Goal: Information Seeking & Learning: Learn about a topic

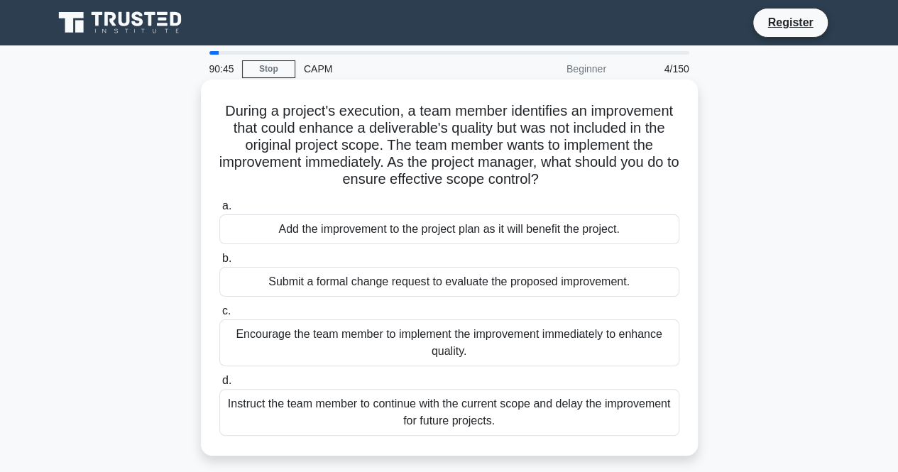
click at [369, 106] on h5 "During a project's execution, a team member identifies an improvement that coul…" at bounding box center [449, 145] width 463 height 87
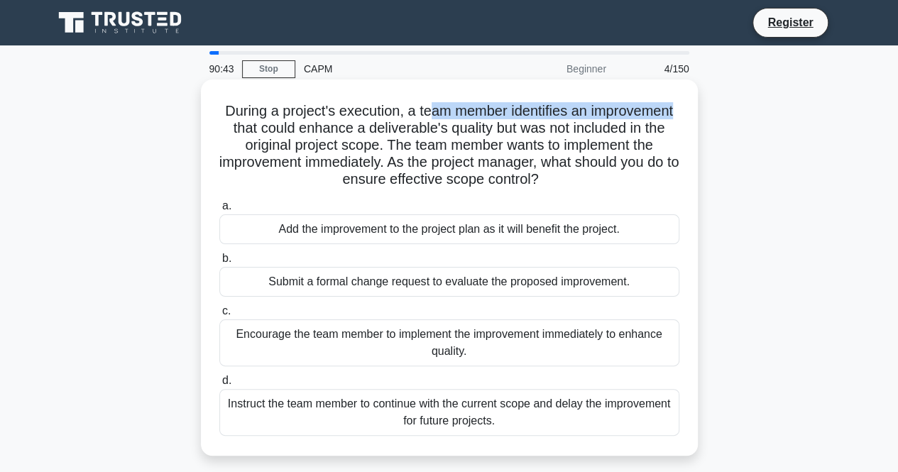
drag, startPoint x: 431, startPoint y: 107, endPoint x: 679, endPoint y: 110, distance: 247.8
click at [679, 110] on h5 "During a project's execution, a team member identifies an improvement that coul…" at bounding box center [449, 145] width 463 height 87
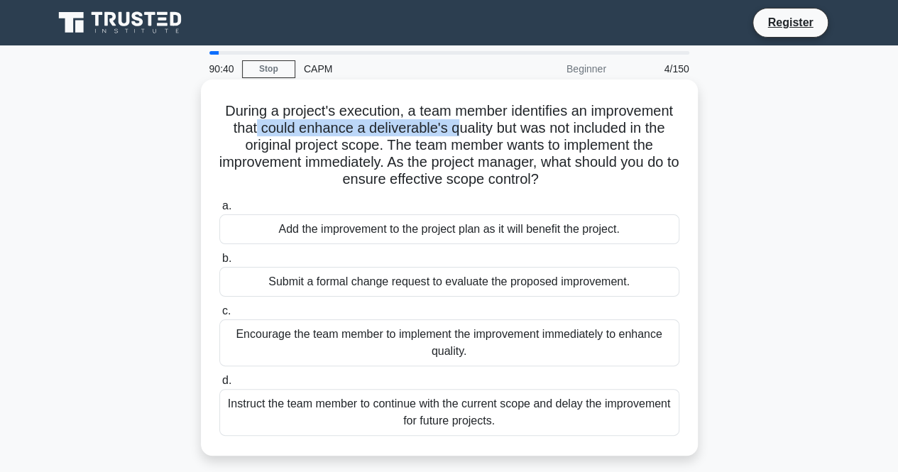
drag, startPoint x: 250, startPoint y: 131, endPoint x: 454, endPoint y: 130, distance: 204.5
click at [454, 130] on h5 "During a project's execution, a team member identifies an improvement that coul…" at bounding box center [449, 145] width 463 height 87
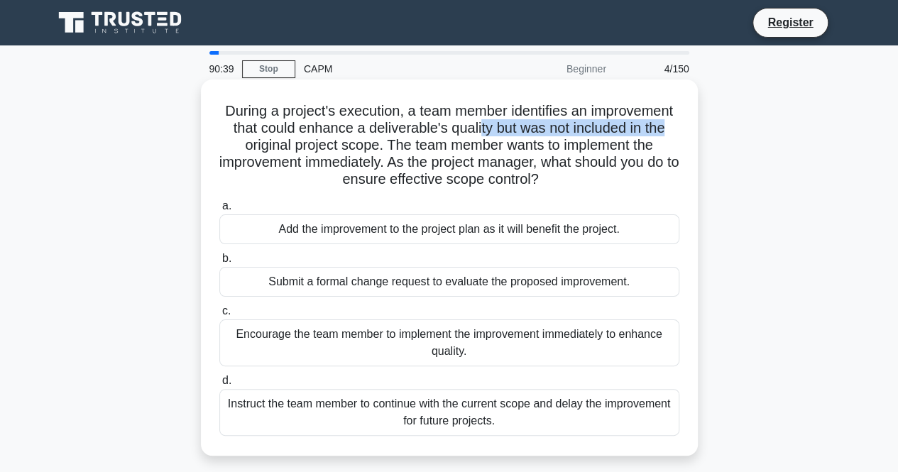
drag, startPoint x: 484, startPoint y: 133, endPoint x: 679, endPoint y: 135, distance: 194.5
click at [679, 135] on h5 "During a project's execution, a team member identifies an improvement that coul…" at bounding box center [449, 145] width 463 height 87
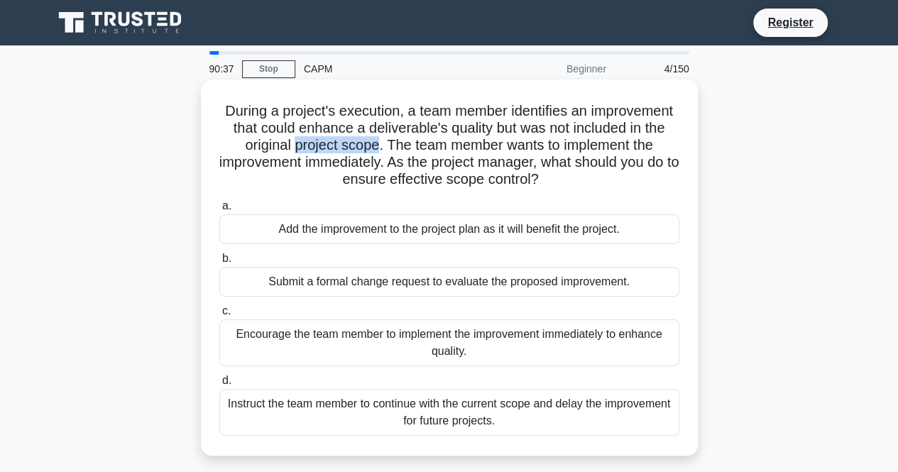
drag, startPoint x: 306, startPoint y: 147, endPoint x: 376, endPoint y: 146, distance: 70.3
click at [376, 146] on h5 "During a project's execution, a team member identifies an improvement that coul…" at bounding box center [449, 145] width 463 height 87
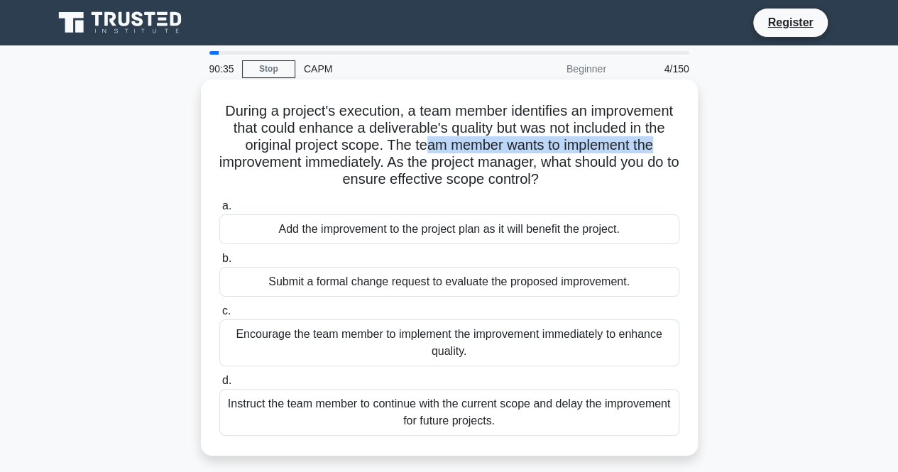
drag, startPoint x: 427, startPoint y: 144, endPoint x: 656, endPoint y: 150, distance: 228.7
click at [656, 150] on h5 "During a project's execution, a team member identifies an improvement that coul…" at bounding box center [449, 145] width 463 height 87
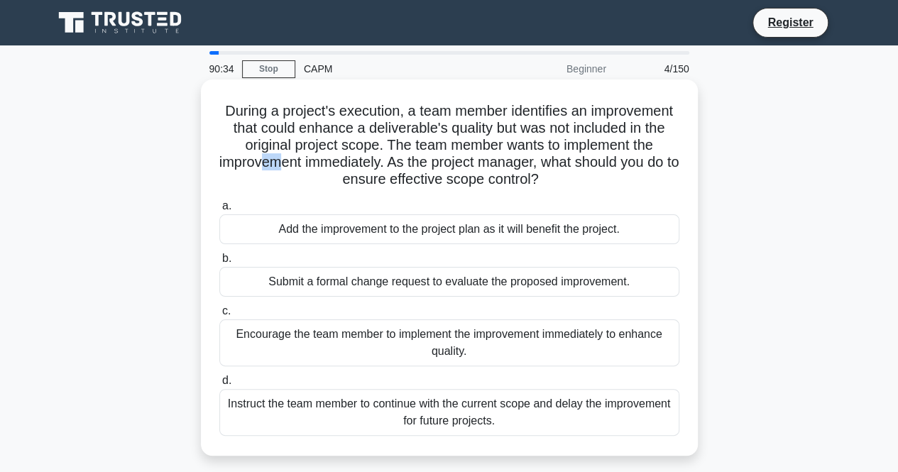
drag, startPoint x: 263, startPoint y: 164, endPoint x: 278, endPoint y: 160, distance: 16.0
click at [278, 160] on h5 "During a project's execution, a team member identifies an improvement that coul…" at bounding box center [449, 145] width 463 height 87
drag, startPoint x: 298, startPoint y: 161, endPoint x: 383, endPoint y: 162, distance: 84.5
click at [383, 162] on h5 "During a project's execution, a team member identifies an improvement that coul…" at bounding box center [449, 145] width 463 height 87
drag, startPoint x: 431, startPoint y: 162, endPoint x: 548, endPoint y: 165, distance: 117.2
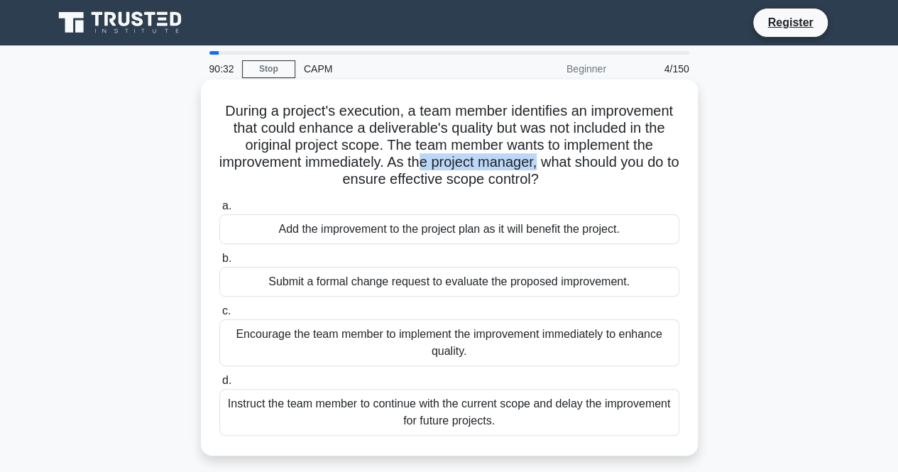
click at [548, 165] on h5 "During a project's execution, a team member identifies an improvement that coul…" at bounding box center [449, 145] width 463 height 87
drag, startPoint x: 596, startPoint y: 165, endPoint x: 665, endPoint y: 168, distance: 69.0
click at [682, 163] on div "During a project's execution, a team member identifies an improvement that coul…" at bounding box center [450, 267] width 486 height 365
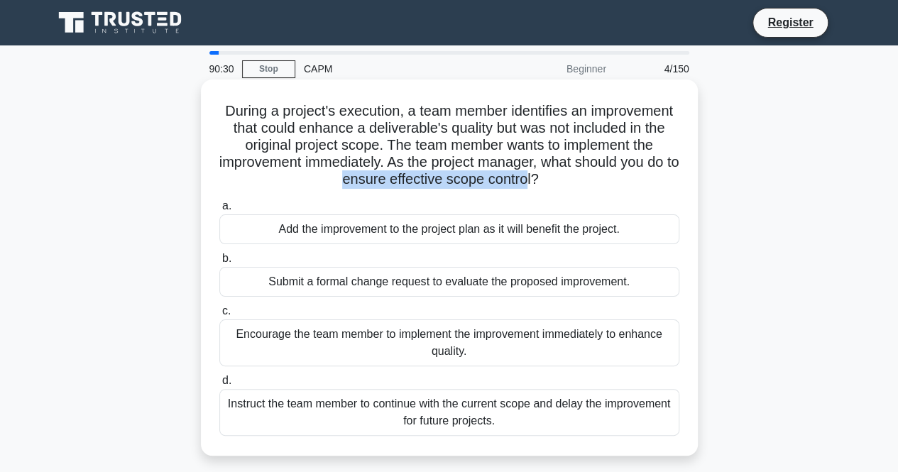
drag, startPoint x: 353, startPoint y: 181, endPoint x: 537, endPoint y: 177, distance: 183.9
click at [537, 177] on h5 "During a project's execution, a team member identifies an improvement that coul…" at bounding box center [449, 145] width 463 height 87
click at [386, 282] on div "Submit a formal change request to evaluate the proposed improvement." at bounding box center [449, 282] width 460 height 30
click at [219, 263] on input "b. Submit a formal change request to evaluate the proposed improvement." at bounding box center [219, 258] width 0 height 9
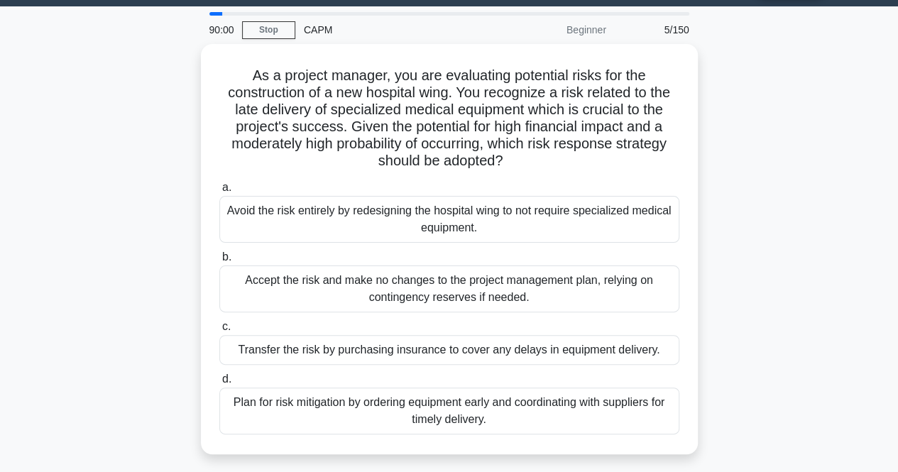
scroll to position [37, 0]
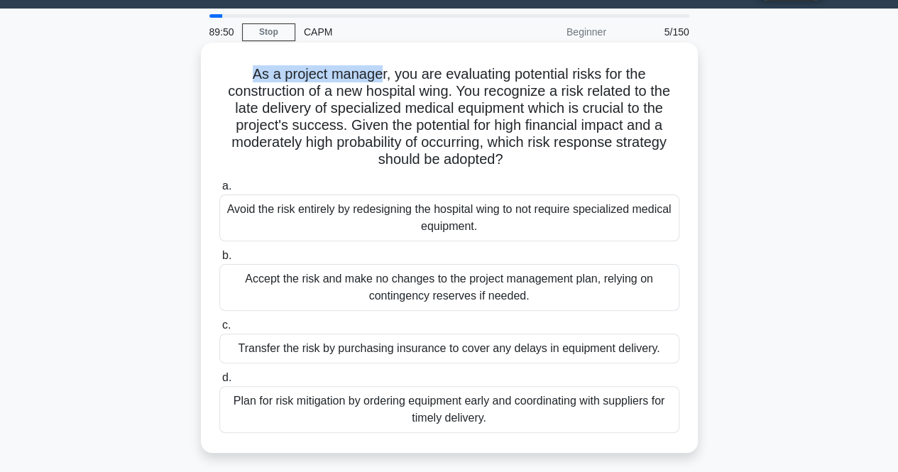
drag, startPoint x: 246, startPoint y: 80, endPoint x: 376, endPoint y: 67, distance: 130.5
click at [376, 67] on h5 "As a project manager, you are evaluating potential risks for the construction o…" at bounding box center [449, 117] width 463 height 104
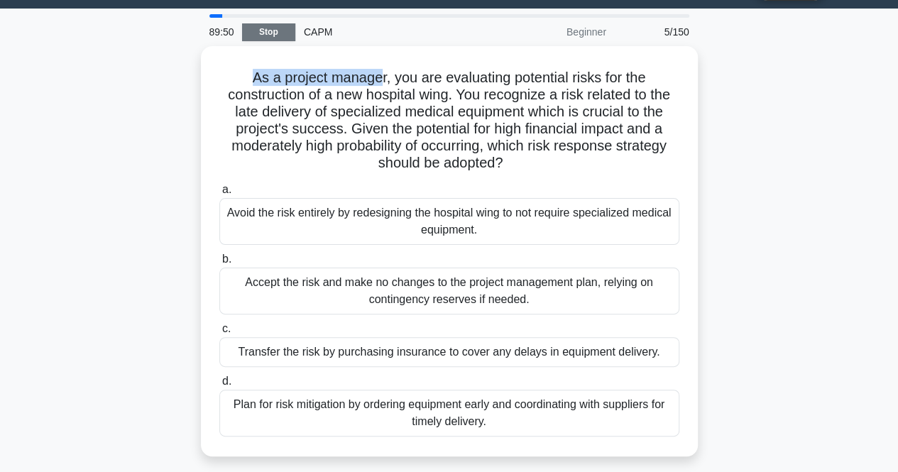
click at [287, 37] on link "Stop" at bounding box center [268, 32] width 53 height 18
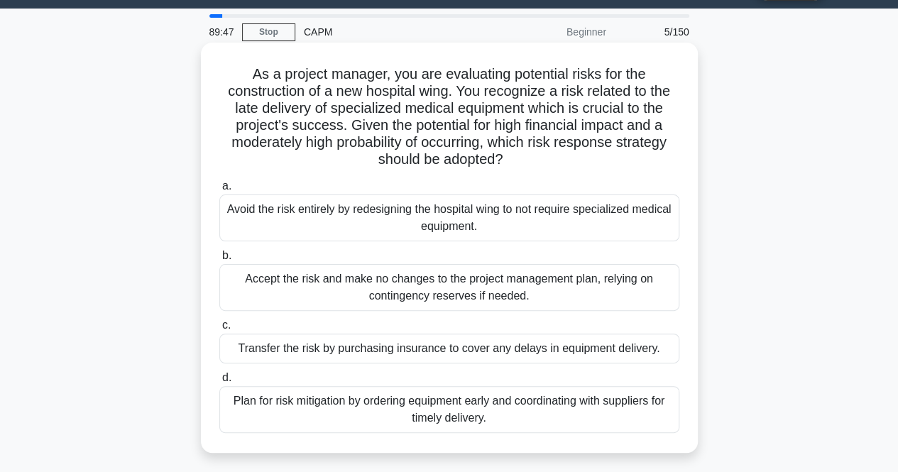
click at [356, 99] on h5 "As a project manager, you are evaluating potential risks for the construction o…" at bounding box center [449, 117] width 463 height 104
drag, startPoint x: 244, startPoint y: 75, endPoint x: 373, endPoint y: 76, distance: 129.2
click at [373, 76] on h5 "As a project manager, you are evaluating potential risks for the construction o…" at bounding box center [449, 117] width 463 height 104
drag, startPoint x: 469, startPoint y: 75, endPoint x: 605, endPoint y: 75, distance: 136.3
click at [605, 75] on h5 "As a project manager, you are evaluating potential risks for the construction o…" at bounding box center [449, 117] width 463 height 104
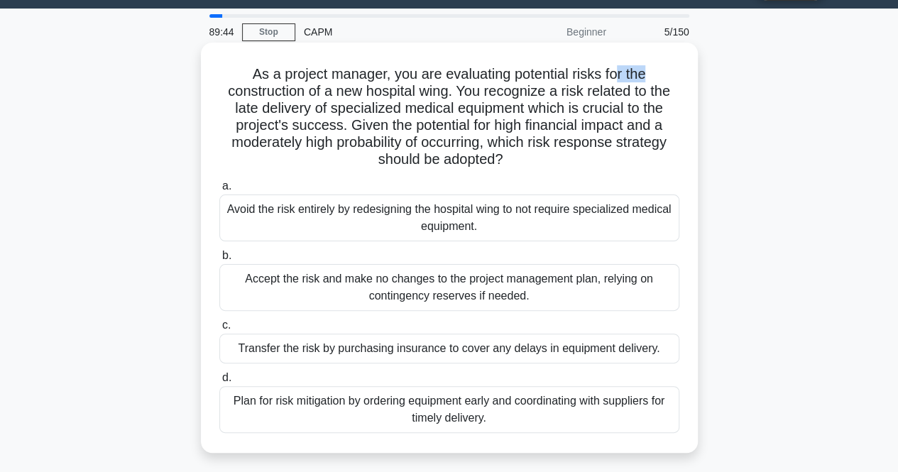
drag, startPoint x: 619, startPoint y: 75, endPoint x: 637, endPoint y: 78, distance: 18.0
click at [660, 74] on h5 "As a project manager, you are evaluating potential risks for the construction o…" at bounding box center [449, 117] width 463 height 104
drag, startPoint x: 265, startPoint y: 94, endPoint x: 329, endPoint y: 88, distance: 64.2
click at [315, 89] on h5 "As a project manager, you are evaluating potential risks for the construction o…" at bounding box center [449, 117] width 463 height 104
drag, startPoint x: 381, startPoint y: 94, endPoint x: 433, endPoint y: 91, distance: 52.7
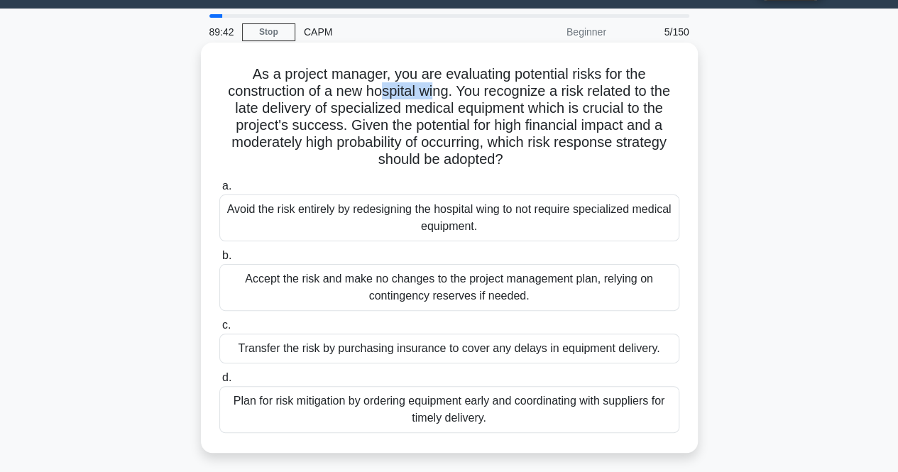
click at [433, 91] on h5 "As a project manager, you are evaluating potential risks for the construction o…" at bounding box center [449, 117] width 463 height 104
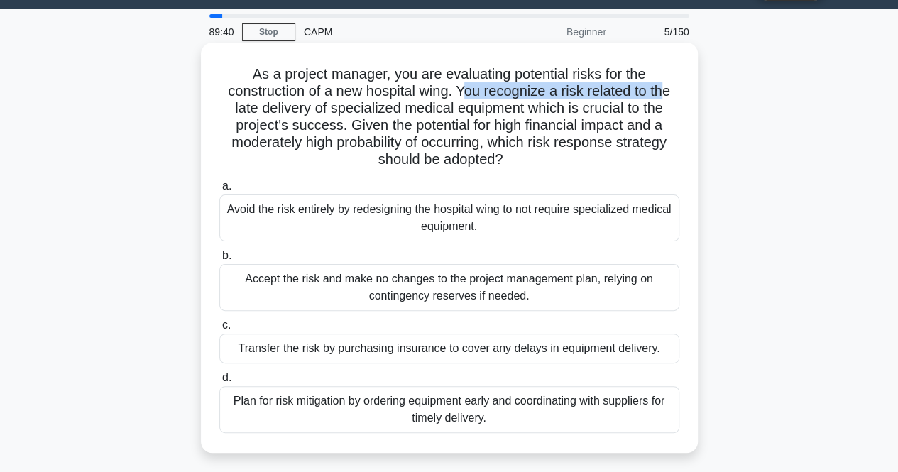
drag, startPoint x: 481, startPoint y: 96, endPoint x: 671, endPoint y: 100, distance: 189.6
click at [671, 100] on h5 "As a project manager, you are evaluating potential risks for the construction o…" at bounding box center [449, 117] width 463 height 104
drag, startPoint x: 270, startPoint y: 111, endPoint x: 290, endPoint y: 109, distance: 20.0
click at [290, 109] on h5 "As a project manager, you are evaluating potential risks for the construction o…" at bounding box center [449, 117] width 463 height 104
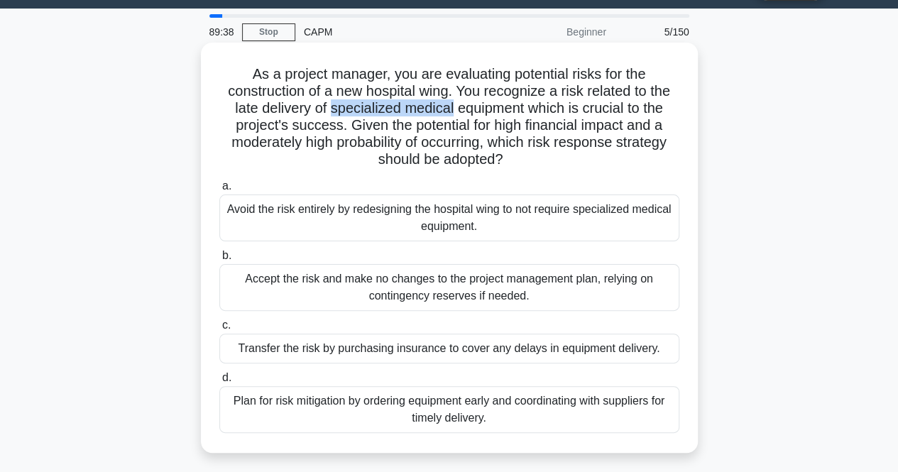
drag, startPoint x: 335, startPoint y: 108, endPoint x: 452, endPoint y: 107, distance: 117.1
click at [452, 107] on h5 "As a project manager, you are evaluating potential risks for the construction o…" at bounding box center [449, 117] width 463 height 104
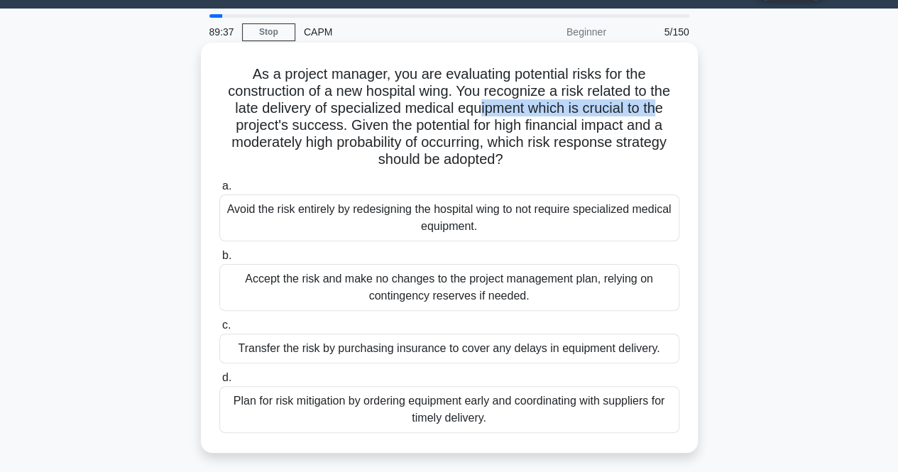
drag, startPoint x: 483, startPoint y: 111, endPoint x: 659, endPoint y: 113, distance: 175.4
click at [659, 113] on h5 "As a project manager, you are evaluating potential risks for the construction o…" at bounding box center [449, 117] width 463 height 104
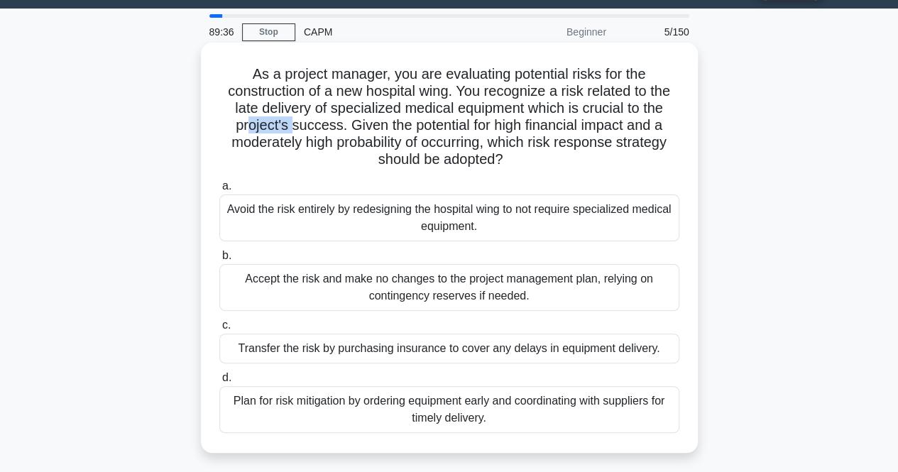
drag, startPoint x: 242, startPoint y: 129, endPoint x: 291, endPoint y: 122, distance: 49.4
click at [291, 122] on h5 "As a project manager, you are evaluating potential risks for the construction o…" at bounding box center [449, 117] width 463 height 104
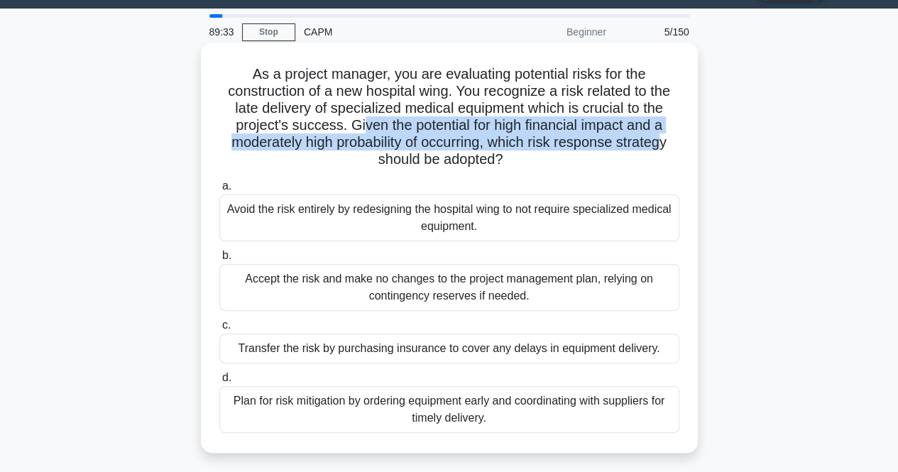
drag, startPoint x: 361, startPoint y: 121, endPoint x: 625, endPoint y: 140, distance: 264.7
click at [668, 133] on h5 "As a project manager, you are evaluating potential risks for the construction o…" at bounding box center [449, 117] width 463 height 104
click at [281, 149] on h5 "As a project manager, you are evaluating potential risks for the construction o…" at bounding box center [449, 117] width 463 height 104
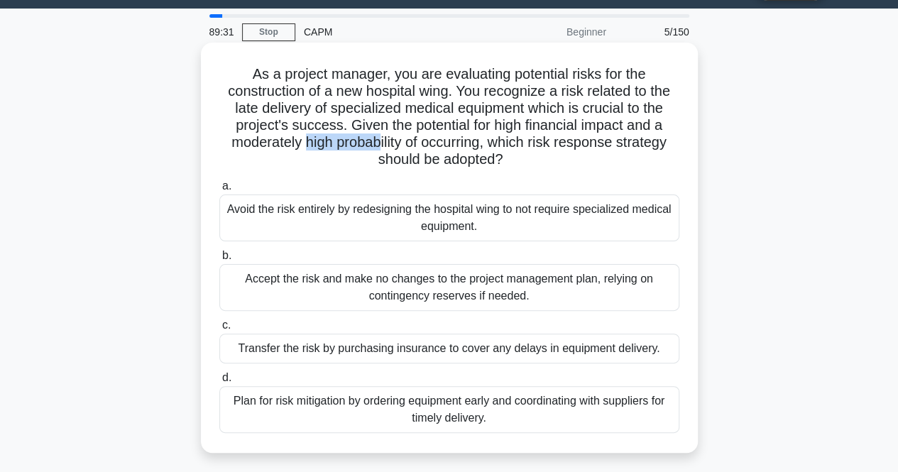
drag, startPoint x: 299, startPoint y: 144, endPoint x: 405, endPoint y: 138, distance: 105.9
click at [386, 138] on h5 "As a project manager, you are evaluating potential risks for the construction o…" at bounding box center [449, 117] width 463 height 104
drag, startPoint x: 418, startPoint y: 139, endPoint x: 470, endPoint y: 138, distance: 51.8
click at [470, 138] on h5 "As a project manager, you are evaluating potential risks for the construction o…" at bounding box center [449, 117] width 463 height 104
drag, startPoint x: 531, startPoint y: 138, endPoint x: 666, endPoint y: 143, distance: 135.0
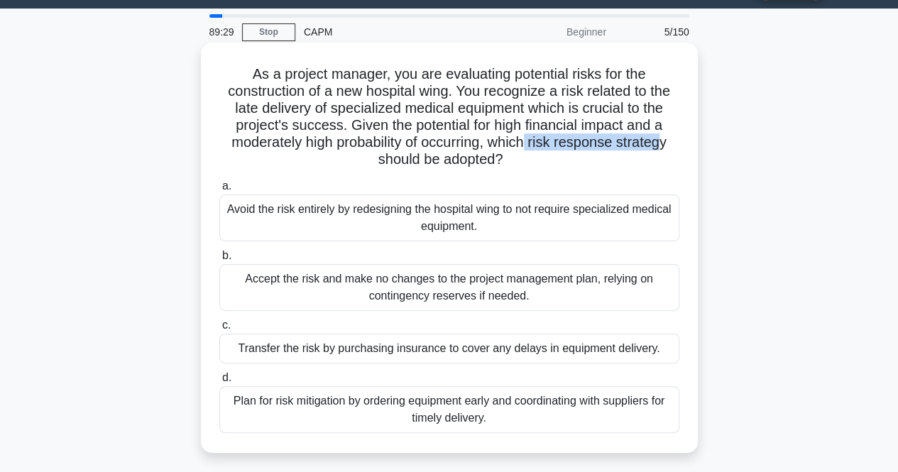
click at [666, 143] on h5 "As a project manager, you are evaluating potential risks for the construction o…" at bounding box center [449, 117] width 463 height 104
drag, startPoint x: 400, startPoint y: 163, endPoint x: 493, endPoint y: 158, distance: 93.1
click at [493, 158] on h5 "As a project manager, you are evaluating potential risks for the construction o…" at bounding box center [449, 117] width 463 height 104
click at [345, 408] on div "Plan for risk mitigation by ordering equipment early and coordinating with supp…" at bounding box center [449, 409] width 460 height 47
click at [219, 383] on input "d. Plan for risk mitigation by ordering equipment early and coordinating with s…" at bounding box center [219, 377] width 0 height 9
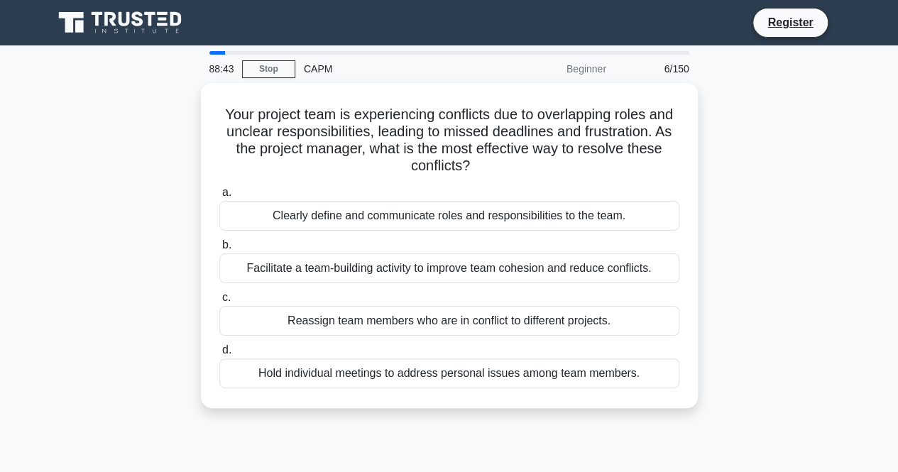
scroll to position [0, 0]
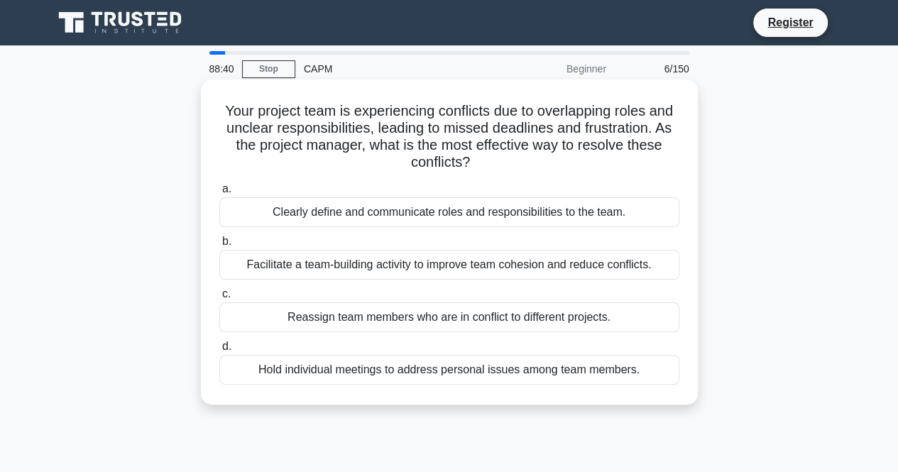
click at [368, 116] on h5 "Your project team is experiencing conflicts due to overlapping roles and unclea…" at bounding box center [449, 137] width 463 height 70
click at [474, 109] on h5 "Your project team is experiencing conflicts due to overlapping roles and unclea…" at bounding box center [449, 137] width 463 height 70
drag, startPoint x: 530, startPoint y: 111, endPoint x: 682, endPoint y: 106, distance: 152.0
click at [682, 106] on div "Your project team is experiencing conflicts due to overlapping roles and unclea…" at bounding box center [450, 242] width 486 height 314
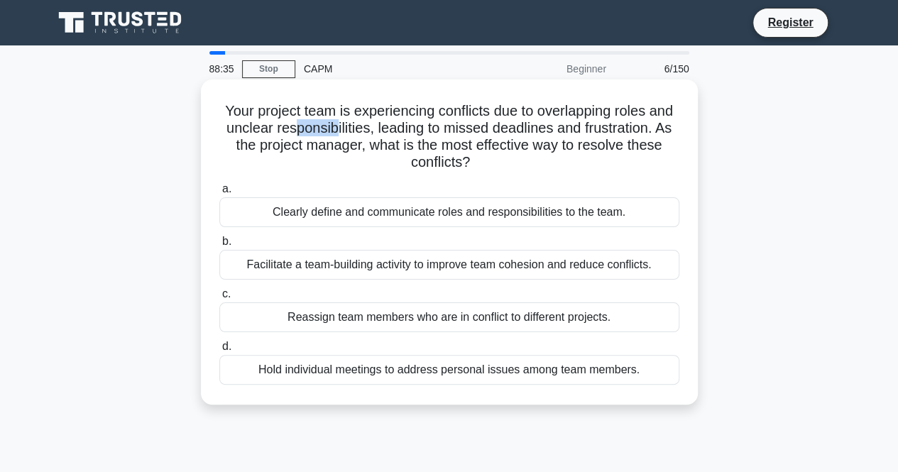
drag, startPoint x: 290, startPoint y: 131, endPoint x: 335, endPoint y: 125, distance: 45.1
click at [335, 125] on h5 "Your project team is experiencing conflicts due to overlapping roles and unclea…" at bounding box center [449, 137] width 463 height 70
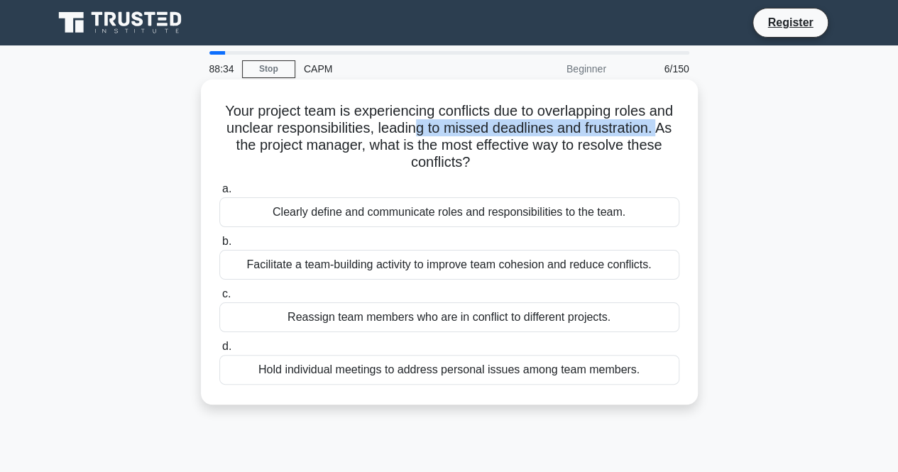
drag, startPoint x: 412, startPoint y: 129, endPoint x: 663, endPoint y: 128, distance: 251.3
click at [663, 128] on h5 "Your project team is experiencing conflicts due to overlapping roles and unclea…" at bounding box center [449, 137] width 463 height 70
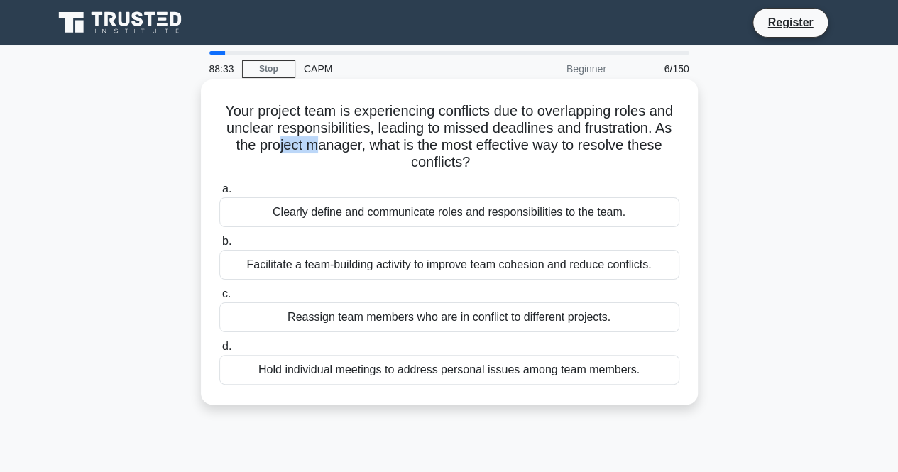
drag, startPoint x: 277, startPoint y: 152, endPoint x: 329, endPoint y: 146, distance: 52.9
click at [319, 148] on h5 "Your project team is experiencing conflicts due to overlapping roles and unclea…" at bounding box center [449, 137] width 463 height 70
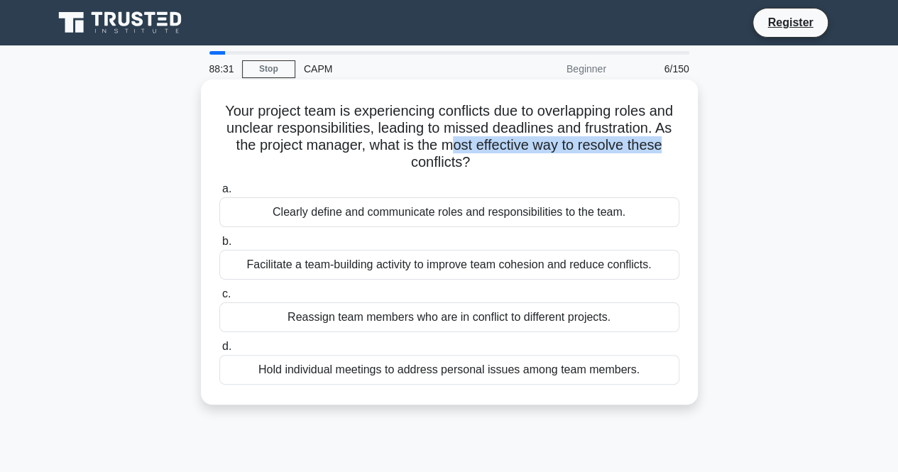
drag, startPoint x: 452, startPoint y: 148, endPoint x: 665, endPoint y: 153, distance: 213.0
click at [665, 153] on h5 "Your project team is experiencing conflicts due to overlapping roles and unclea…" at bounding box center [449, 137] width 463 height 70
drag, startPoint x: 447, startPoint y: 170, endPoint x: 486, endPoint y: 170, distance: 39.0
click at [486, 170] on h5 "Your project team is experiencing conflicts due to overlapping roles and unclea…" at bounding box center [449, 137] width 463 height 70
click at [454, 267] on div "Facilitate a team-building activity to improve team cohesion and reduce conflic…" at bounding box center [449, 265] width 460 height 30
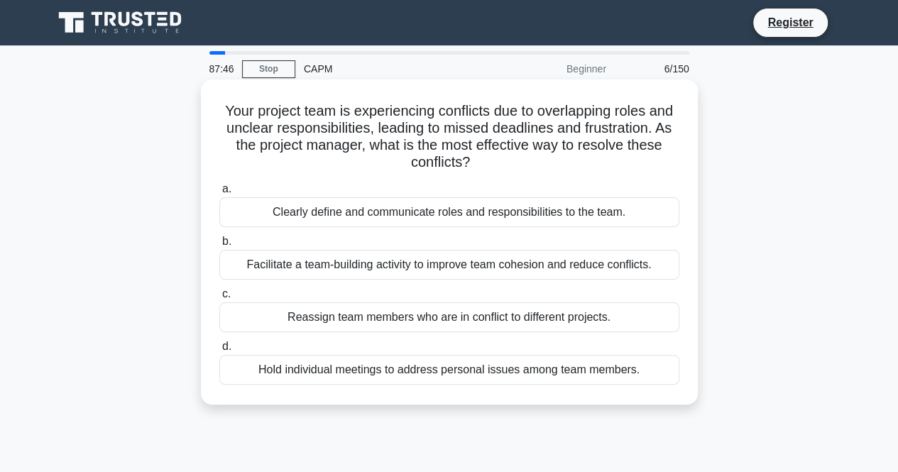
click at [219, 246] on input "b. Facilitate a team-building activity to improve team cohesion and reduce conf…" at bounding box center [219, 241] width 0 height 9
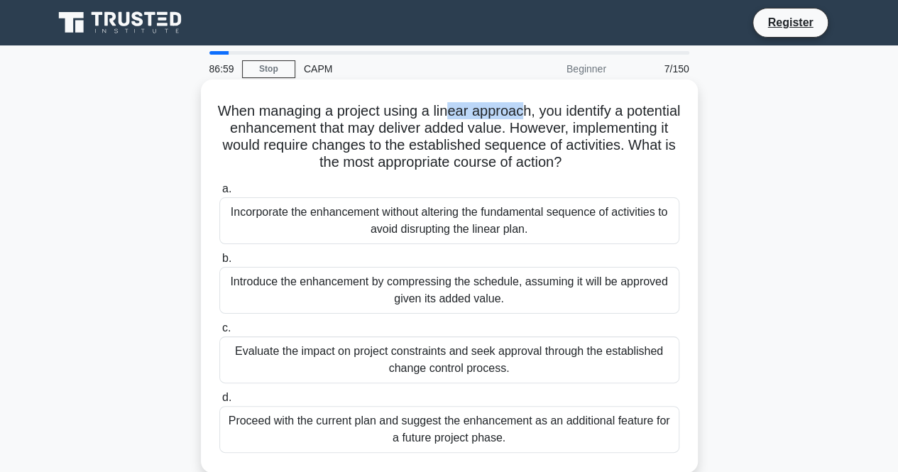
drag, startPoint x: 480, startPoint y: 111, endPoint x: 554, endPoint y: 114, distance: 73.9
click at [554, 114] on h5 "When managing a project using a linear approach, you identify a potential enhan…" at bounding box center [449, 137] width 463 height 70
drag, startPoint x: 307, startPoint y: 131, endPoint x: 375, endPoint y: 132, distance: 67.4
click at [373, 133] on h5 "When managing a project using a linear approach, you identify a potential enhan…" at bounding box center [449, 137] width 463 height 70
drag, startPoint x: 419, startPoint y: 129, endPoint x: 539, endPoint y: 127, distance: 120.0
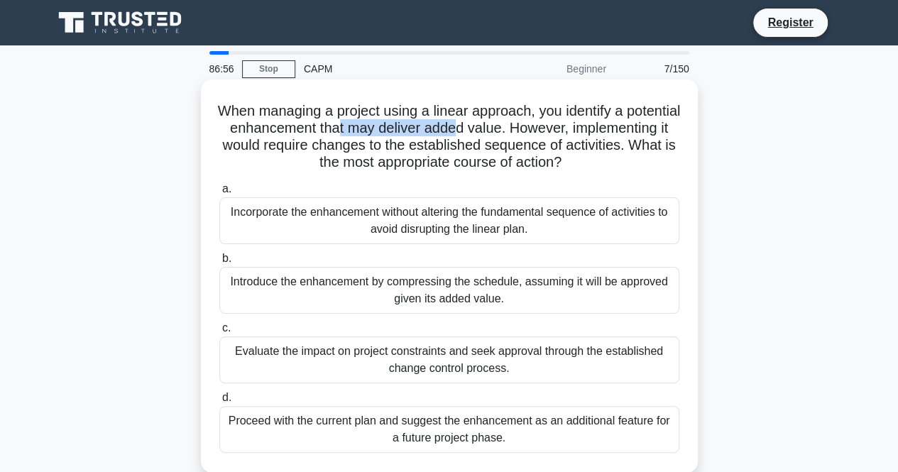
click at [539, 127] on h5 "When managing a project using a linear approach, you identify a potential enhan…" at bounding box center [449, 137] width 463 height 70
drag, startPoint x: 587, startPoint y: 133, endPoint x: 638, endPoint y: 133, distance: 50.4
click at [638, 133] on h5 "When managing a project using a linear approach, you identify a potential enhan…" at bounding box center [449, 137] width 463 height 70
drag, startPoint x: 322, startPoint y: 150, endPoint x: 420, endPoint y: 146, distance: 98.1
click at [372, 146] on h5 "When managing a project using a linear approach, you identify a potential enhan…" at bounding box center [449, 137] width 463 height 70
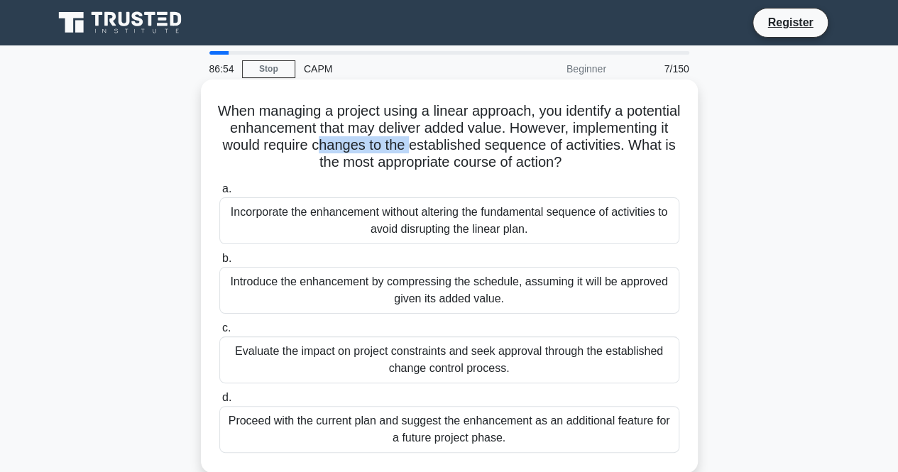
drag, startPoint x: 430, startPoint y: 147, endPoint x: 528, endPoint y: 146, distance: 98.0
click at [527, 146] on h5 "When managing a project using a linear approach, you identify a potential enhan…" at bounding box center [449, 137] width 463 height 70
drag, startPoint x: 582, startPoint y: 150, endPoint x: 666, endPoint y: 151, distance: 83.8
click at [666, 151] on h5 "When managing a project using a linear approach, you identify a potential enhan…" at bounding box center [449, 137] width 463 height 70
drag, startPoint x: 296, startPoint y: 161, endPoint x: 304, endPoint y: 159, distance: 8.1
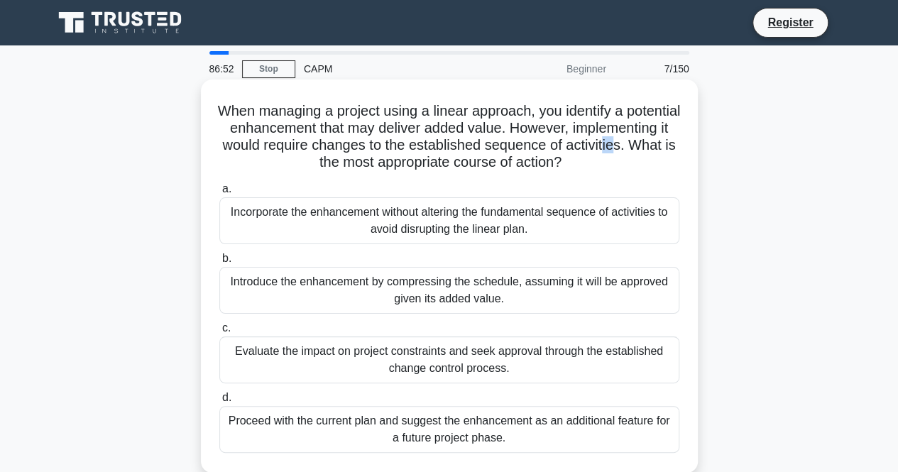
click at [304, 159] on h5 "When managing a project using a linear approach, you identify a potential enhan…" at bounding box center [449, 137] width 463 height 70
drag, startPoint x: 328, startPoint y: 160, endPoint x: 626, endPoint y: 165, distance: 298.2
click at [626, 165] on h5 "When managing a project using a linear approach, you identify a potential enhan…" at bounding box center [449, 137] width 463 height 70
click at [515, 354] on div "Evaluate the impact on project constraints and seek approval through the establ…" at bounding box center [449, 360] width 460 height 47
click at [219, 333] on input "c. Evaluate the impact on project constraints and seek approval through the est…" at bounding box center [219, 328] width 0 height 9
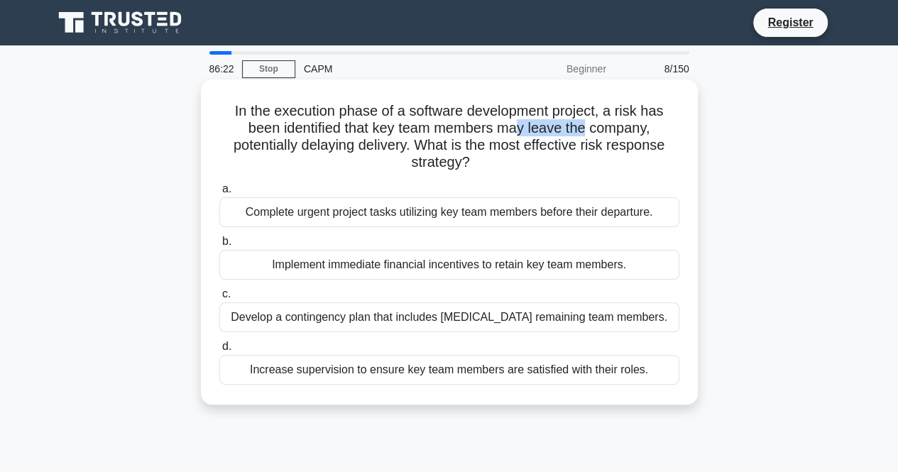
drag, startPoint x: 518, startPoint y: 130, endPoint x: 595, endPoint y: 121, distance: 77.1
click at [594, 121] on h5 "In the execution phase of a software development project, a risk has been ident…" at bounding box center [449, 137] width 463 height 70
click at [619, 121] on h5 "In the execution phase of a software development project, a risk has been ident…" at bounding box center [449, 137] width 463 height 70
drag, startPoint x: 643, startPoint y: 121, endPoint x: 660, endPoint y: 121, distance: 16.3
click at [660, 121] on h5 "In the execution phase of a software development project, a risk has been ident…" at bounding box center [449, 137] width 463 height 70
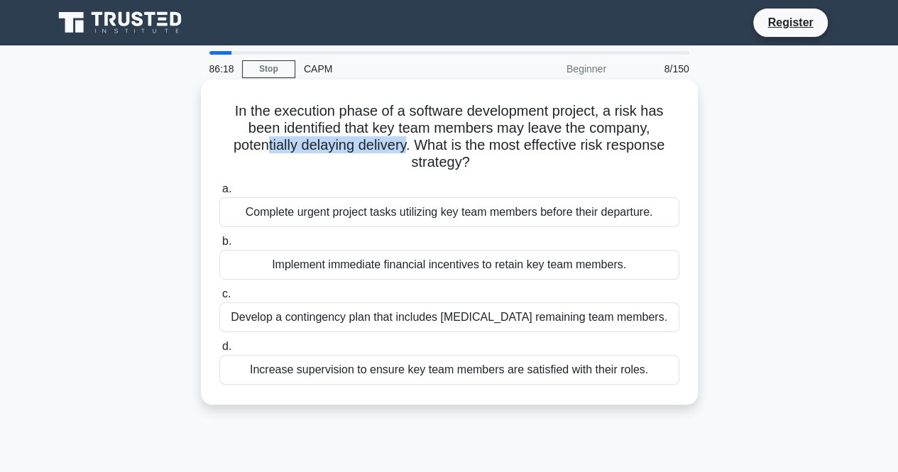
drag, startPoint x: 269, startPoint y: 141, endPoint x: 406, endPoint y: 143, distance: 137.0
click at [406, 143] on h5 "In the execution phase of a software development project, a risk has been ident…" at bounding box center [449, 137] width 463 height 70
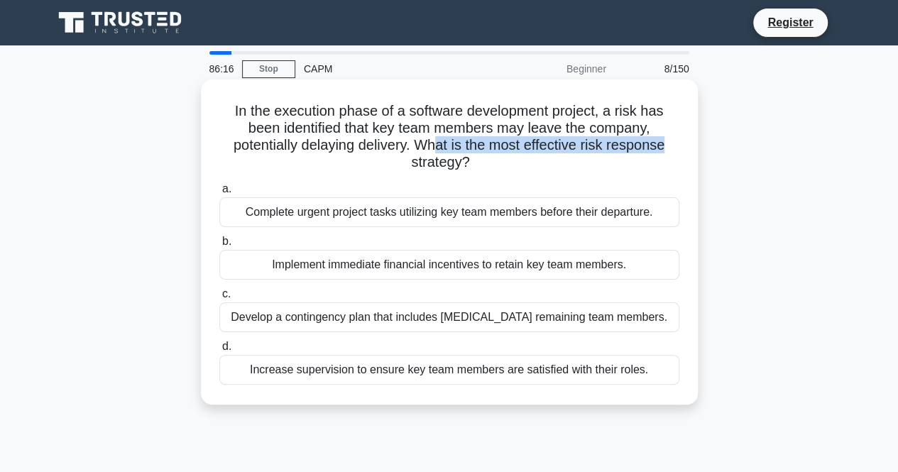
drag, startPoint x: 434, startPoint y: 142, endPoint x: 676, endPoint y: 151, distance: 241.6
click at [676, 151] on h5 "In the execution phase of a software development project, a risk has been ident…" at bounding box center [449, 137] width 463 height 70
drag, startPoint x: 408, startPoint y: 163, endPoint x: 480, endPoint y: 163, distance: 72.4
click at [480, 163] on h5 "In the execution phase of a software development project, a risk has been ident…" at bounding box center [449, 137] width 463 height 70
drag, startPoint x: 521, startPoint y: 332, endPoint x: 505, endPoint y: 309, distance: 28.0
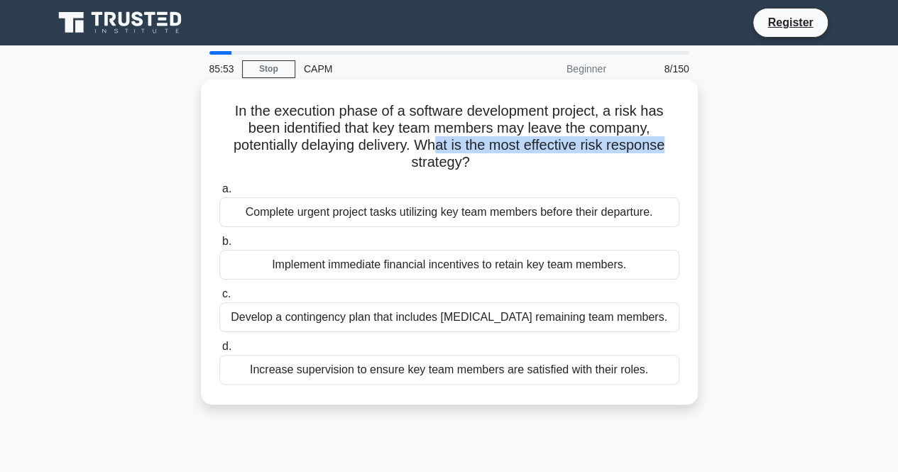
click at [504, 312] on div "Develop a contingency plan that includes cross-training remaining team members." at bounding box center [449, 317] width 460 height 30
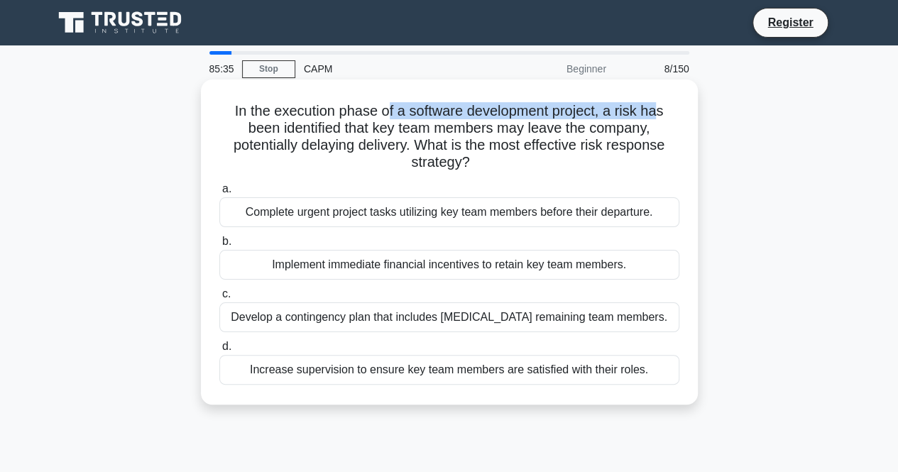
drag, startPoint x: 400, startPoint y: 107, endPoint x: 662, endPoint y: 110, distance: 261.3
click at [662, 110] on h5 "In the execution phase of a software development project, a risk has been ident…" at bounding box center [449, 137] width 463 height 70
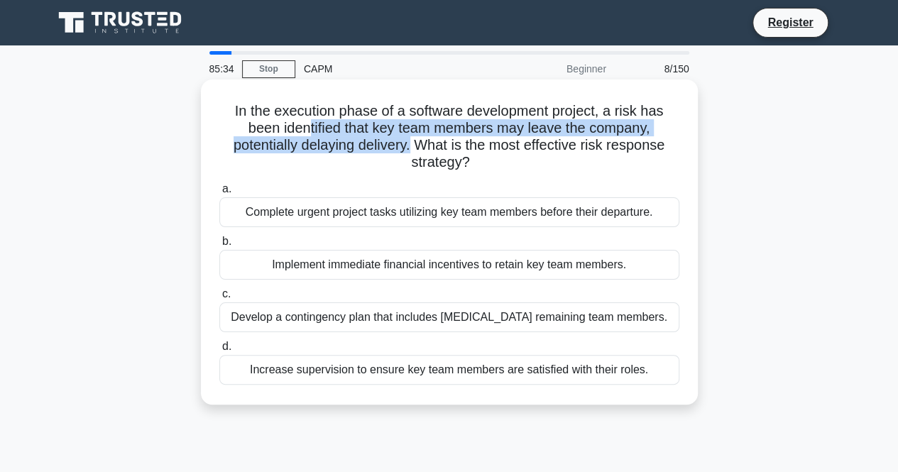
drag, startPoint x: 302, startPoint y: 135, endPoint x: 410, endPoint y: 142, distance: 108.1
click at [410, 142] on h5 "In the execution phase of a software development project, a risk has been ident…" at bounding box center [449, 137] width 463 height 70
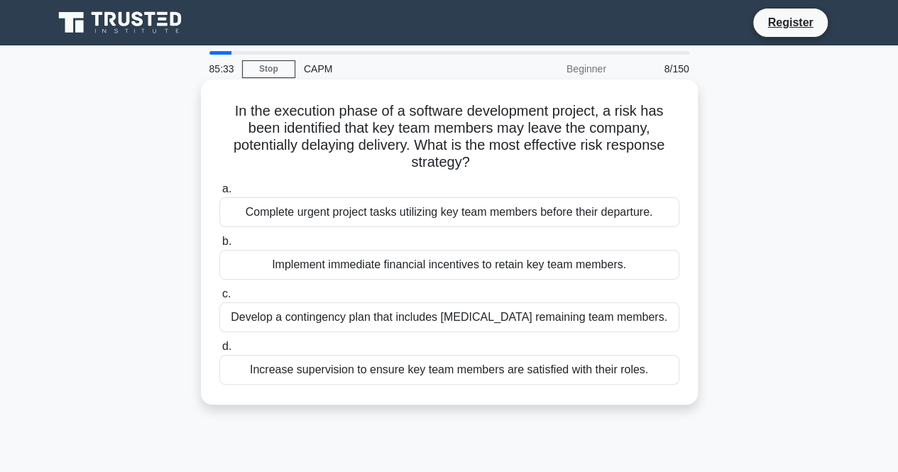
click at [381, 165] on h5 "In the execution phase of a software development project, a risk has been ident…" at bounding box center [449, 137] width 463 height 70
drag, startPoint x: 398, startPoint y: 129, endPoint x: 500, endPoint y: 129, distance: 101.5
click at [500, 129] on h5 "In the execution phase of a software development project, a risk has been ident…" at bounding box center [449, 137] width 463 height 70
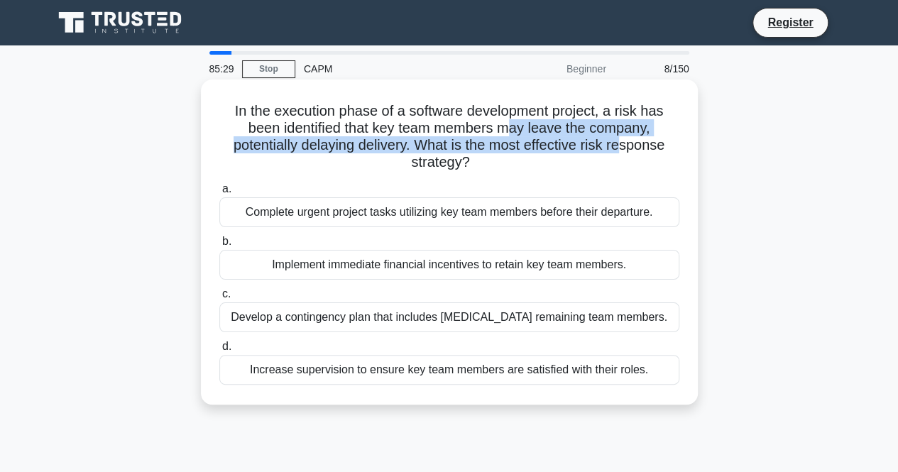
drag, startPoint x: 514, startPoint y: 127, endPoint x: 628, endPoint y: 143, distance: 114.7
click at [628, 143] on h5 "In the execution phase of a software development project, a risk has been ident…" at bounding box center [449, 137] width 463 height 70
click at [421, 312] on div "Develop a contingency plan that includes cross-training remaining team members." at bounding box center [449, 317] width 460 height 30
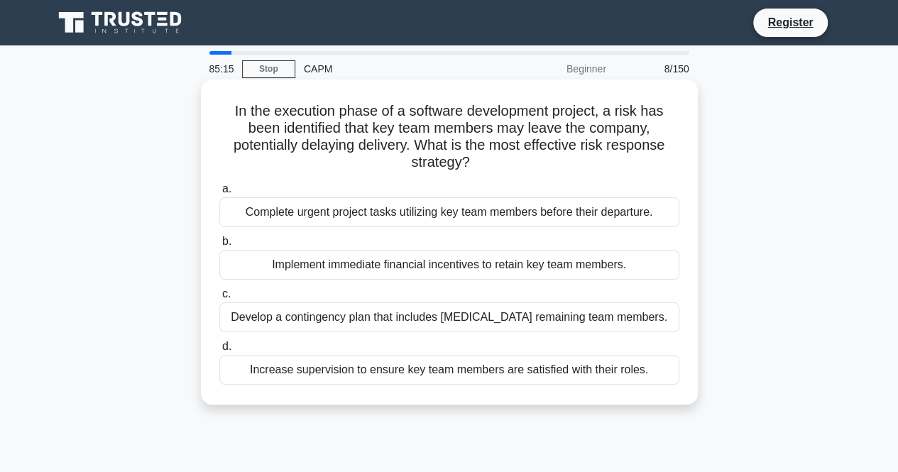
click at [452, 322] on div "Develop a contingency plan that includes cross-training remaining team members." at bounding box center [449, 317] width 460 height 30
click at [219, 299] on input "c. Develop a contingency plan that includes cross-training remaining team membe…" at bounding box center [219, 294] width 0 height 9
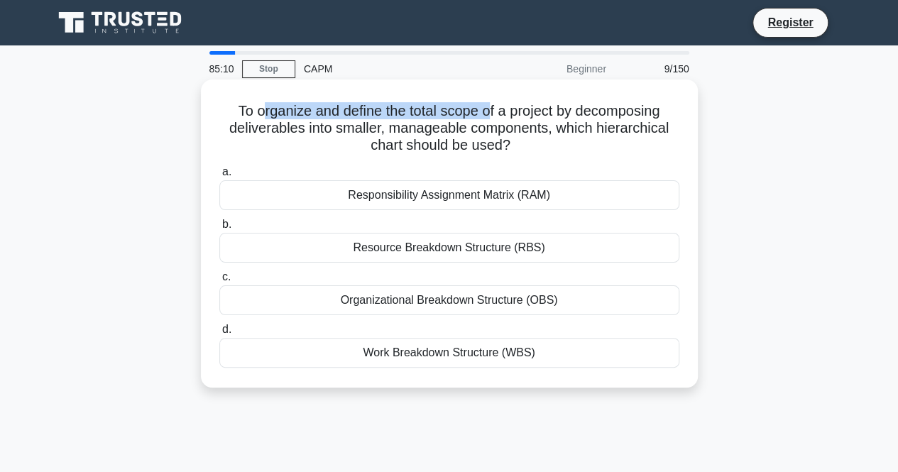
drag, startPoint x: 254, startPoint y: 117, endPoint x: 493, endPoint y: 117, distance: 239.3
click at [493, 117] on h5 "To organize and define the total scope of a project by decomposing deliverables…" at bounding box center [449, 128] width 463 height 53
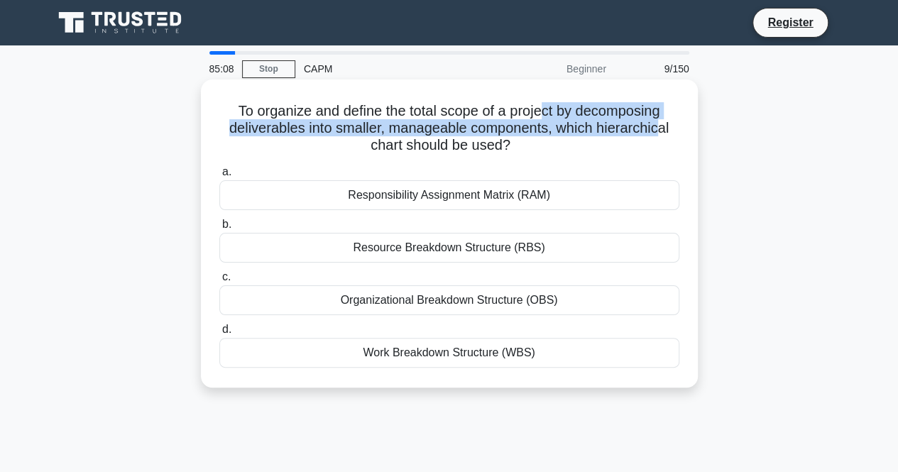
drag, startPoint x: 544, startPoint y: 116, endPoint x: 663, endPoint y: 121, distance: 119.4
click at [663, 121] on h5 "To organize and define the total scope of a project by decomposing deliverables…" at bounding box center [449, 128] width 463 height 53
click at [334, 135] on h5 "To organize and define the total scope of a project by decomposing deliverables…" at bounding box center [449, 128] width 463 height 53
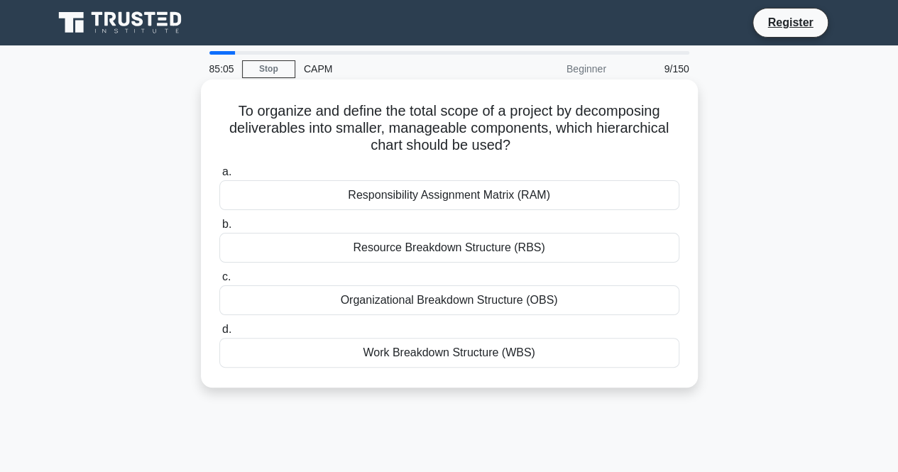
drag, startPoint x: 383, startPoint y: 131, endPoint x: 581, endPoint y: 148, distance: 198.0
click at [581, 148] on h5 "To organize and define the total scope of a project by decomposing deliverables…" at bounding box center [449, 128] width 463 height 53
click at [490, 351] on div "Work Breakdown Structure (WBS)" at bounding box center [449, 353] width 460 height 30
click at [219, 334] on input "d. Work Breakdown Structure (WBS)" at bounding box center [219, 329] width 0 height 9
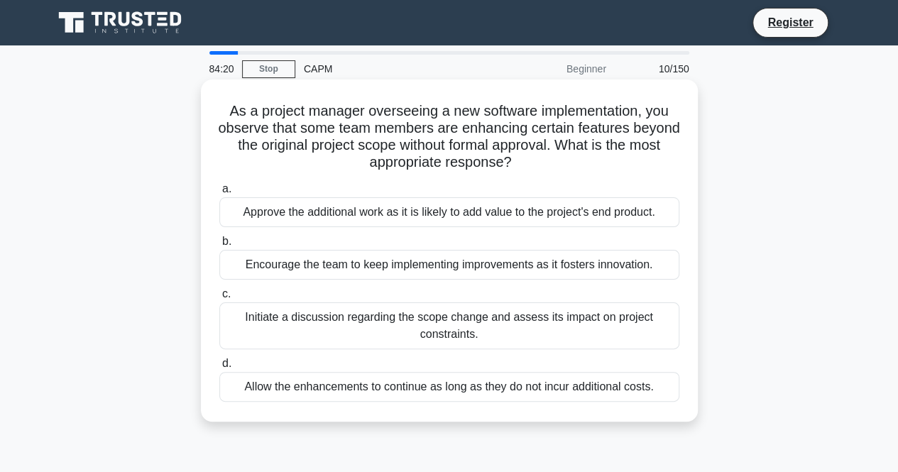
click at [430, 330] on div "Initiate a discussion regarding the scope change and assess its impact on proje…" at bounding box center [449, 325] width 460 height 47
click at [219, 299] on input "c. Initiate a discussion regarding the scope change and assess its impact on pr…" at bounding box center [219, 294] width 0 height 9
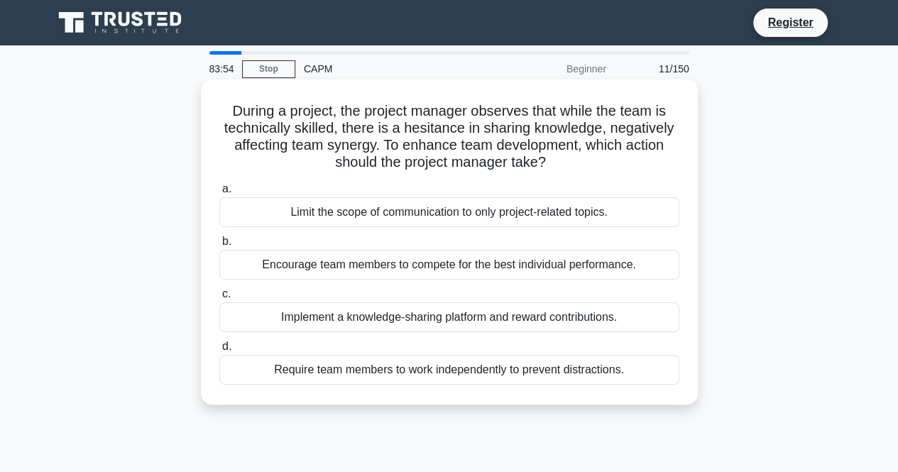
click at [450, 302] on div "Implement a knowledge-sharing platform and reward contributions." at bounding box center [449, 317] width 460 height 30
click at [219, 299] on input "c. Implement a knowledge-sharing platform and reward contributions." at bounding box center [219, 294] width 0 height 9
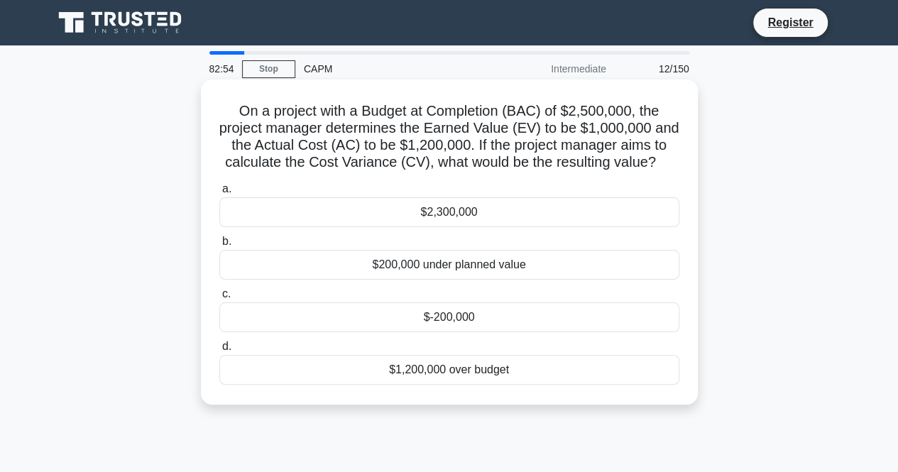
click at [478, 317] on div "$-200,000" at bounding box center [449, 317] width 460 height 30
click at [219, 299] on input "c. $-200,000" at bounding box center [219, 294] width 0 height 9
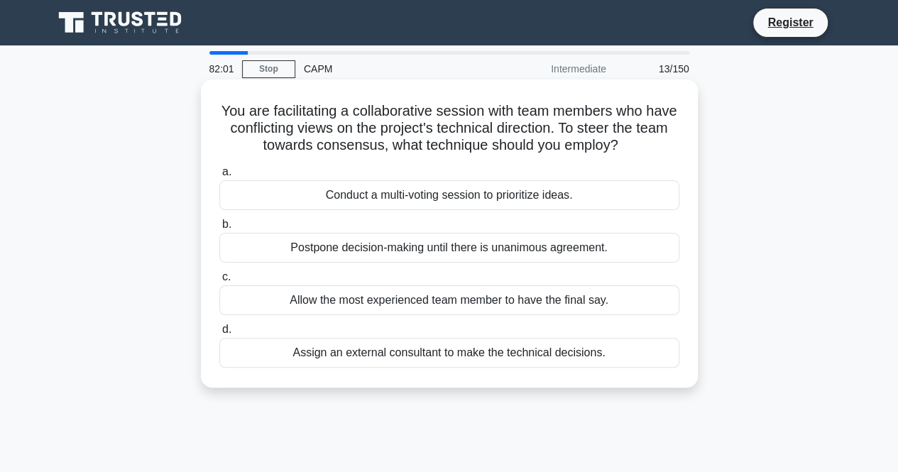
click at [456, 196] on div "Conduct a multi-voting session to prioritize ideas." at bounding box center [449, 195] width 460 height 30
click at [219, 177] on input "a. Conduct a multi-voting session to prioritize ideas." at bounding box center [219, 172] width 0 height 9
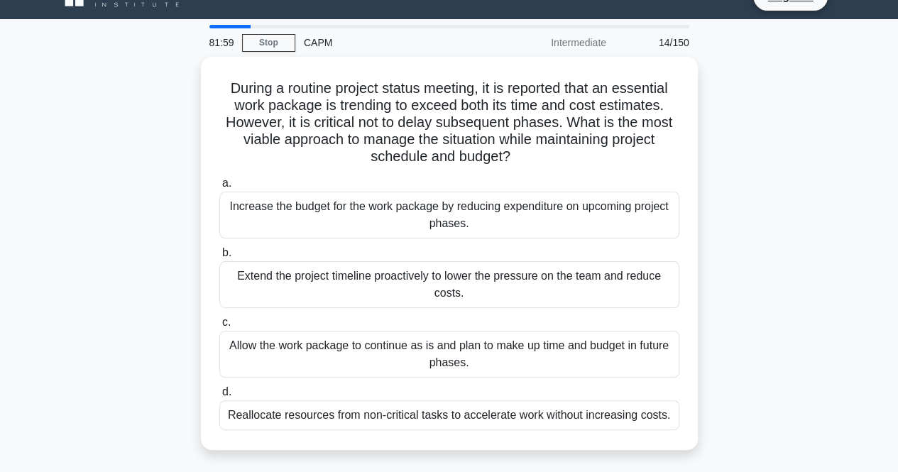
scroll to position [26, 0]
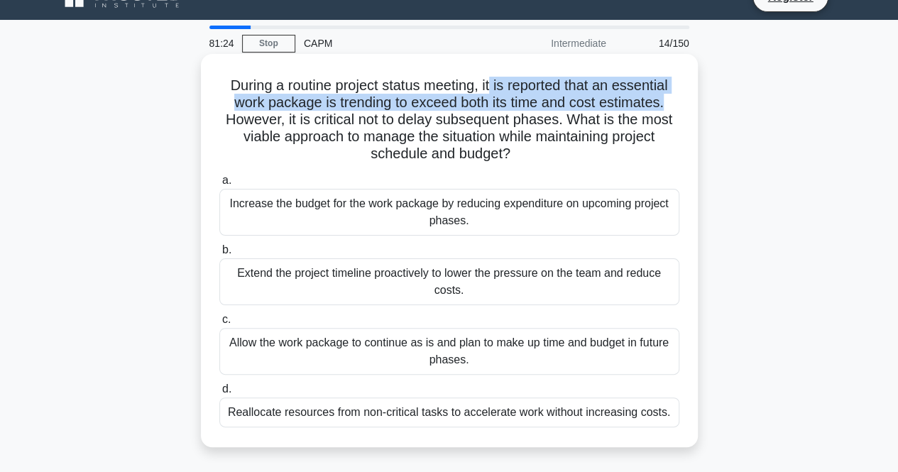
drag, startPoint x: 491, startPoint y: 91, endPoint x: 673, endPoint y: 99, distance: 182.7
click at [673, 99] on h5 "During a routine project status meeting, it is reported that an essential work …" at bounding box center [449, 120] width 463 height 87
drag, startPoint x: 281, startPoint y: 100, endPoint x: 291, endPoint y: 99, distance: 10.0
click at [280, 100] on h5 "During a routine project status meeting, it is reported that an essential work …" at bounding box center [449, 120] width 463 height 87
click at [320, 104] on h5 "During a routine project status meeting, it is reported that an essential work …" at bounding box center [449, 120] width 463 height 87
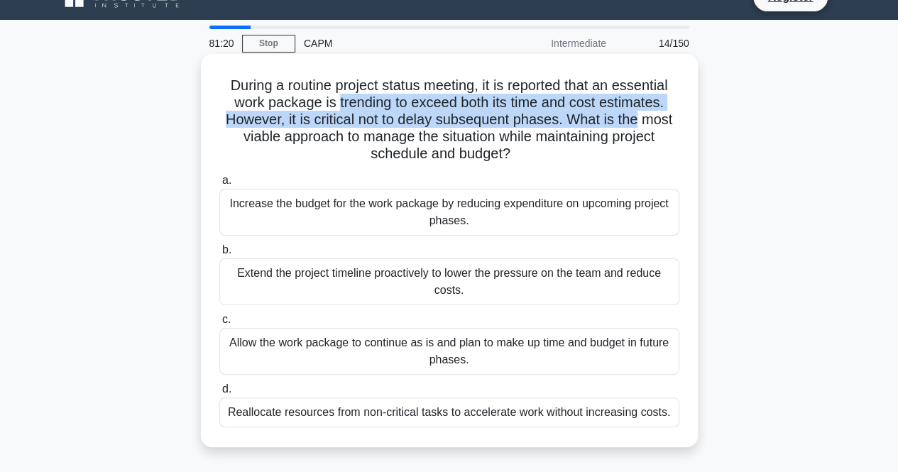
drag, startPoint x: 337, startPoint y: 103, endPoint x: 567, endPoint y: 119, distance: 230.6
click at [642, 115] on h5 "During a routine project status meeting, it is reported that an essential work …" at bounding box center [449, 120] width 463 height 87
click at [310, 126] on h5 "During a routine project status meeting, it is reported that an essential work …" at bounding box center [449, 120] width 463 height 87
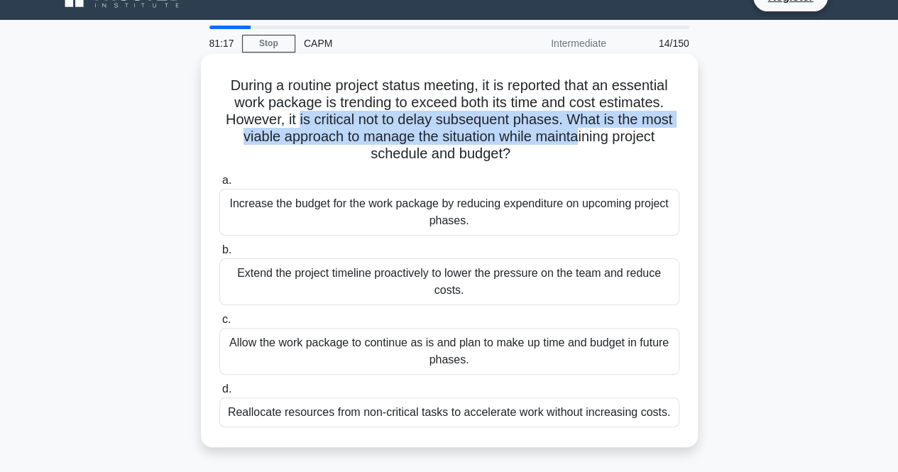
drag, startPoint x: 295, startPoint y: 120, endPoint x: 581, endPoint y: 131, distance: 285.6
click at [580, 131] on h5 "During a routine project status meeting, it is reported that an essential work …" at bounding box center [449, 120] width 463 height 87
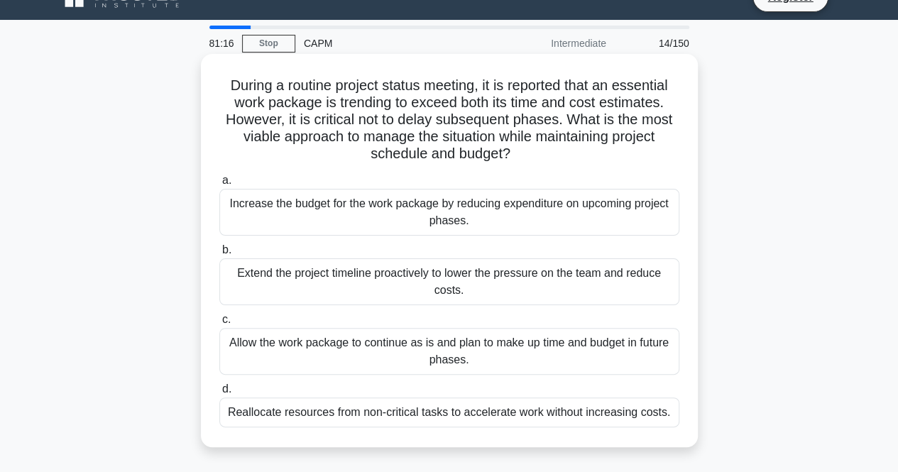
click at [587, 150] on h5 "During a routine project status meeting, it is reported that an essential work …" at bounding box center [449, 120] width 463 height 87
drag, startPoint x: 283, startPoint y: 141, endPoint x: 332, endPoint y: 137, distance: 49.1
click at [332, 137] on h5 "During a routine project status meeting, it is reported that an essential work …" at bounding box center [449, 120] width 463 height 87
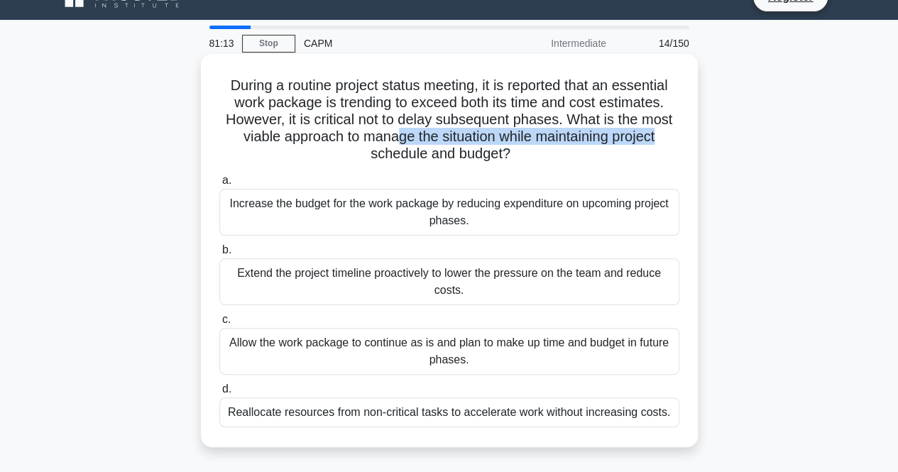
drag, startPoint x: 393, startPoint y: 138, endPoint x: 660, endPoint y: 141, distance: 267.0
click at [660, 141] on h5 "During a routine project status meeting, it is reported that an essential work …" at bounding box center [449, 120] width 463 height 87
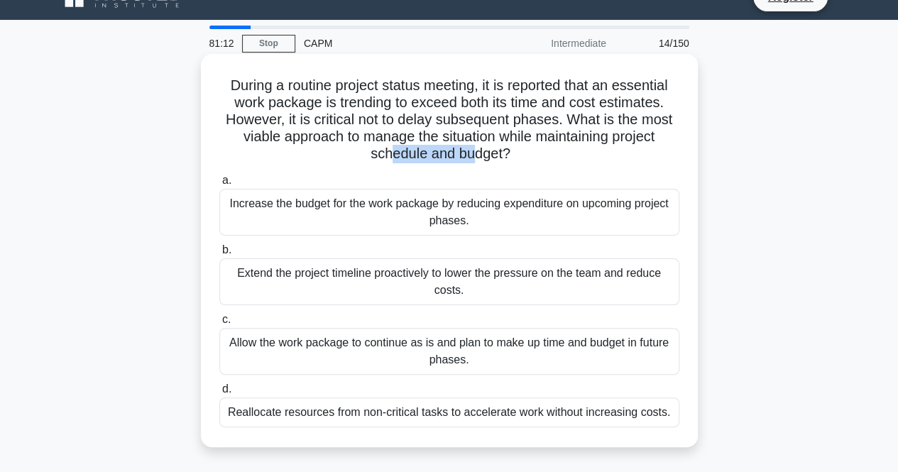
drag, startPoint x: 391, startPoint y: 148, endPoint x: 471, endPoint y: 152, distance: 80.3
click at [471, 152] on h5 "During a routine project status meeting, it is reported that an essential work …" at bounding box center [449, 120] width 463 height 87
drag, startPoint x: 348, startPoint y: 85, endPoint x: 475, endPoint y: 82, distance: 127.1
click at [475, 82] on h5 "During a routine project status meeting, it is reported that an essential work …" at bounding box center [449, 120] width 463 height 87
drag, startPoint x: 522, startPoint y: 84, endPoint x: 669, endPoint y: 84, distance: 147.7
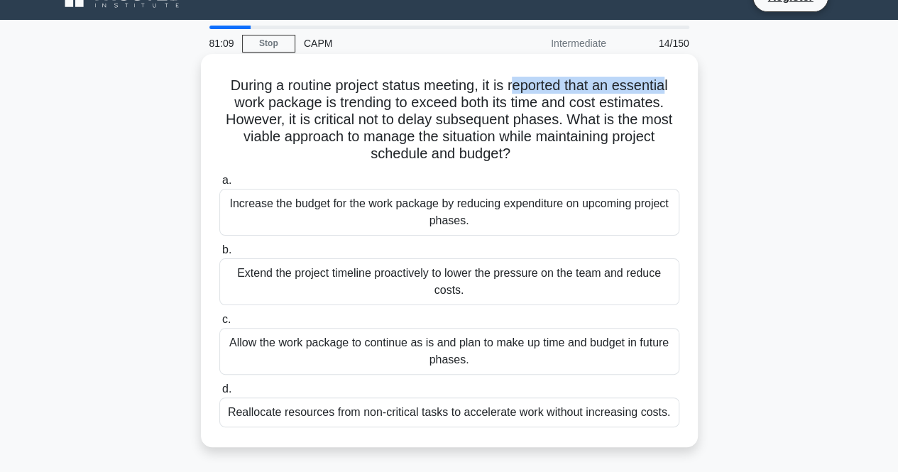
click at [669, 84] on h5 "During a routine project status meeting, it is reported that an essential work …" at bounding box center [449, 120] width 463 height 87
drag, startPoint x: 285, startPoint y: 105, endPoint x: 327, endPoint y: 103, distance: 41.9
click at [327, 103] on h5 "During a routine project status meeting, it is reported that an essential work …" at bounding box center [449, 120] width 463 height 87
drag, startPoint x: 371, startPoint y: 109, endPoint x: 449, endPoint y: 110, distance: 78.1
click at [449, 109] on h5 "During a routine project status meeting, it is reported that an essential work …" at bounding box center [449, 120] width 463 height 87
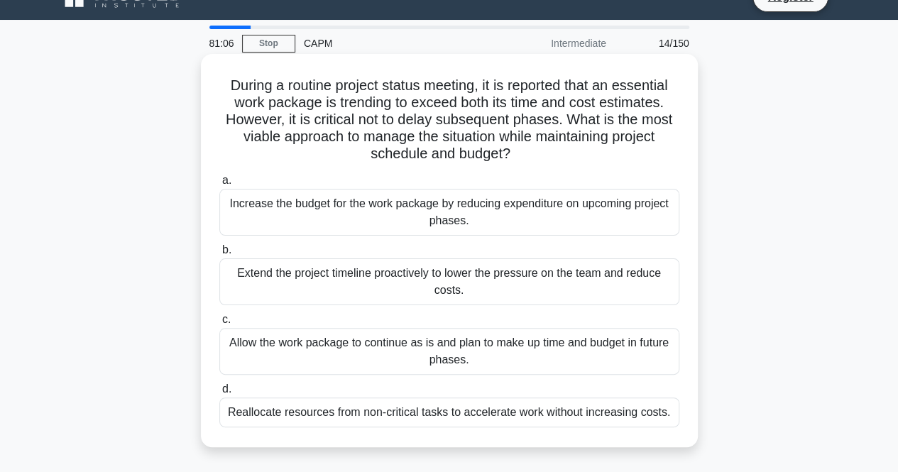
click at [405, 142] on h5 "During a routine project status meeting, it is reported that an essential work …" at bounding box center [449, 120] width 463 height 87
click at [325, 408] on div "Reallocate resources from non-critical tasks to accelerate work without increas…" at bounding box center [449, 413] width 460 height 30
click at [219, 394] on input "d. Reallocate resources from non-critical tasks to accelerate work without incr…" at bounding box center [219, 389] width 0 height 9
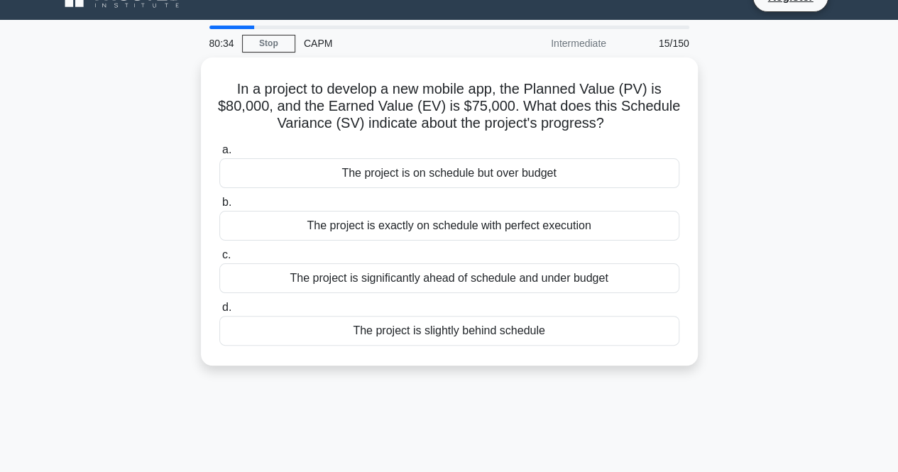
scroll to position [0, 0]
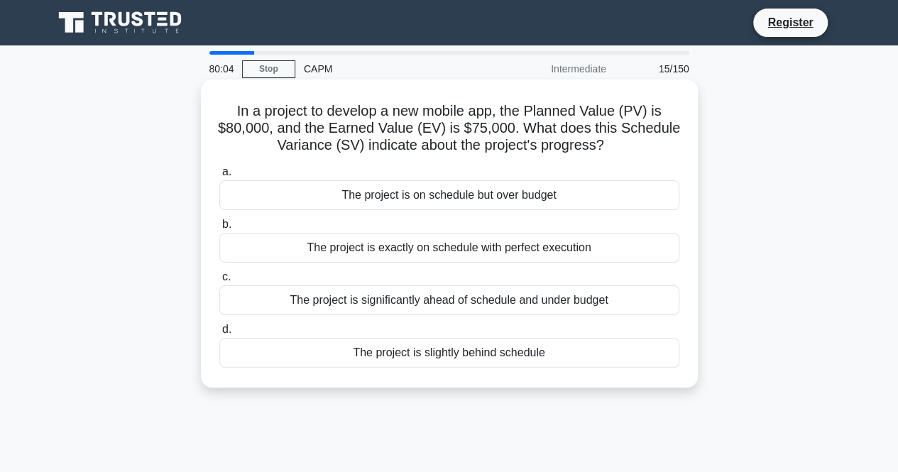
click at [454, 357] on div "The project is slightly behind schedule" at bounding box center [449, 353] width 460 height 30
click at [219, 334] on input "d. The project is slightly behind schedule" at bounding box center [219, 329] width 0 height 9
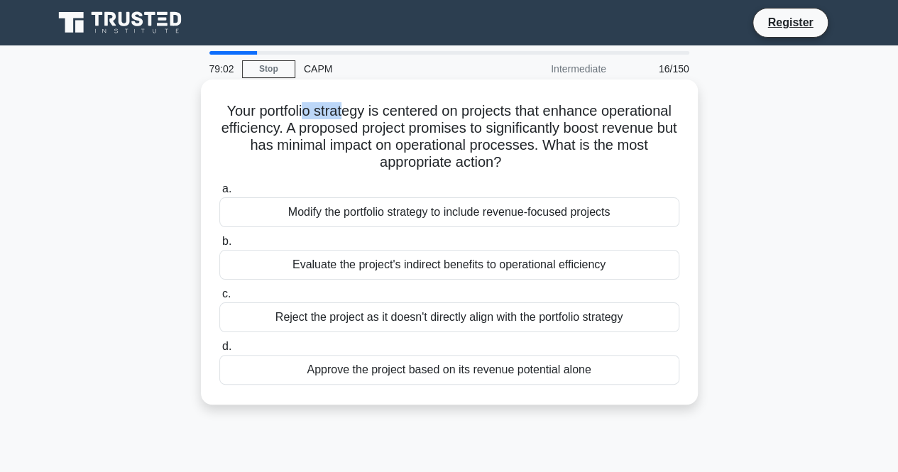
drag, startPoint x: 301, startPoint y: 111, endPoint x: 340, endPoint y: 108, distance: 39.2
click at [340, 108] on h5 "Your portfolio strategy is centered on projects that enhance operational effici…" at bounding box center [449, 137] width 463 height 70
drag, startPoint x: 378, startPoint y: 107, endPoint x: 453, endPoint y: 111, distance: 74.7
click at [453, 111] on h5 "Your portfolio strategy is centered on projects that enhance operational effici…" at bounding box center [449, 137] width 463 height 70
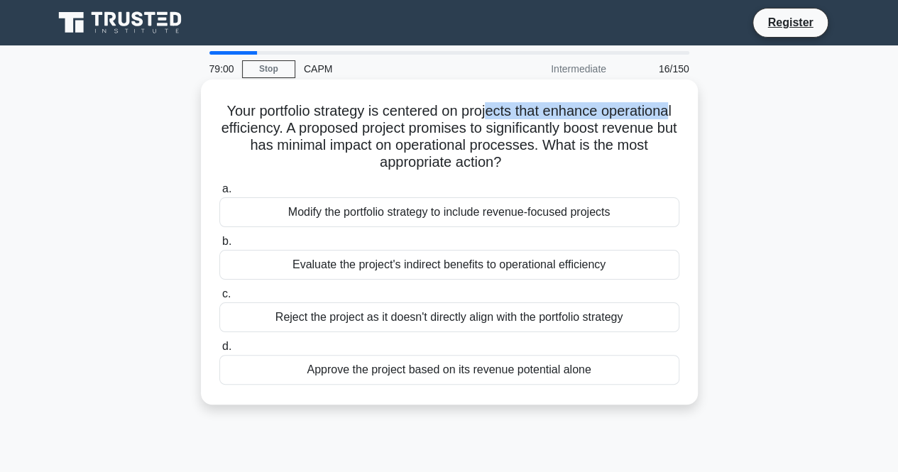
drag, startPoint x: 491, startPoint y: 113, endPoint x: 608, endPoint y: 123, distance: 117.6
click at [677, 111] on h5 "Your portfolio strategy is centered on projects that enhance operational effici…" at bounding box center [449, 137] width 463 height 70
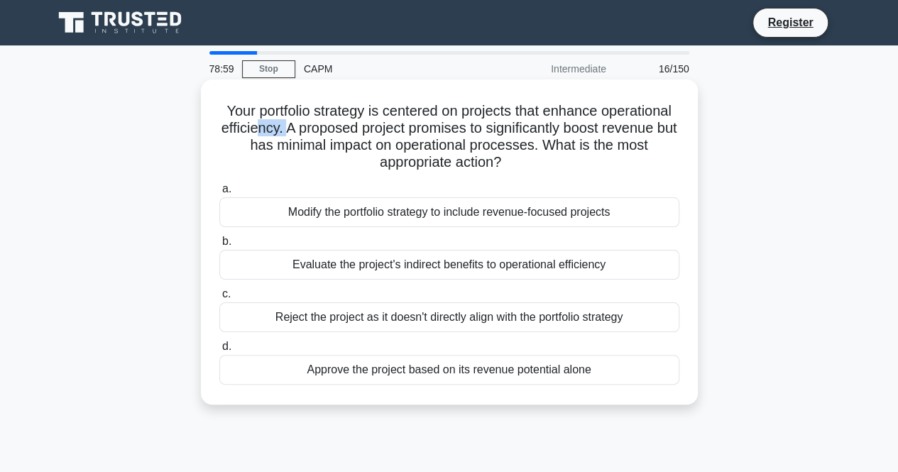
drag, startPoint x: 263, startPoint y: 126, endPoint x: 290, endPoint y: 125, distance: 27.0
click at [290, 125] on h5 "Your portfolio strategy is centered on projects that enhance operational effici…" at bounding box center [449, 137] width 463 height 70
drag, startPoint x: 325, startPoint y: 125, endPoint x: 439, endPoint y: 123, distance: 113.6
click at [439, 123] on h5 "Your portfolio strategy is centered on projects that enhance operational effici…" at bounding box center [449, 137] width 463 height 70
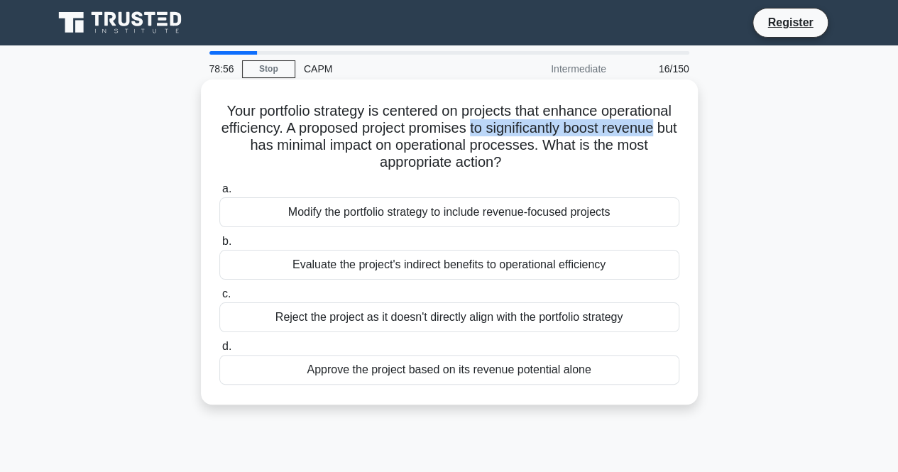
drag, startPoint x: 483, startPoint y: 128, endPoint x: 679, endPoint y: 131, distance: 196.0
click at [679, 131] on h5 "Your portfolio strategy is centered on projects that enhance operational effici…" at bounding box center [449, 137] width 463 height 70
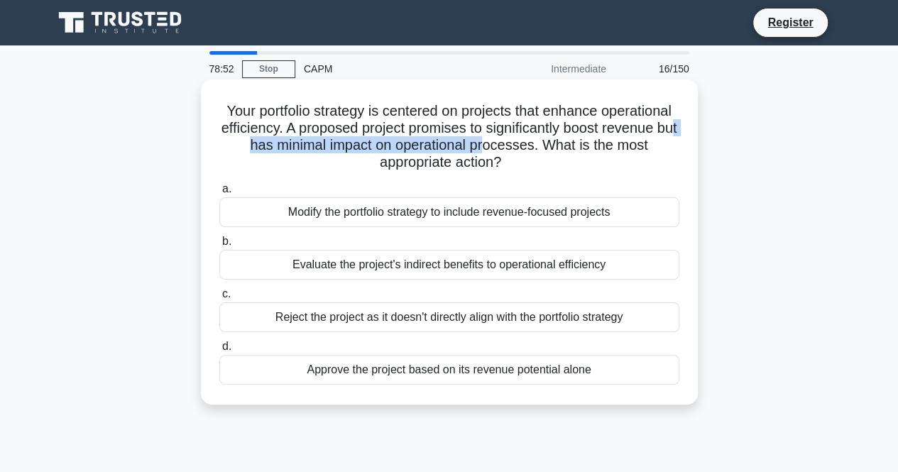
drag, startPoint x: 247, startPoint y: 148, endPoint x: 503, endPoint y: 144, distance: 255.6
click at [503, 144] on h5 "Your portfolio strategy is centered on projects that enhance operational effici…" at bounding box center [449, 137] width 463 height 70
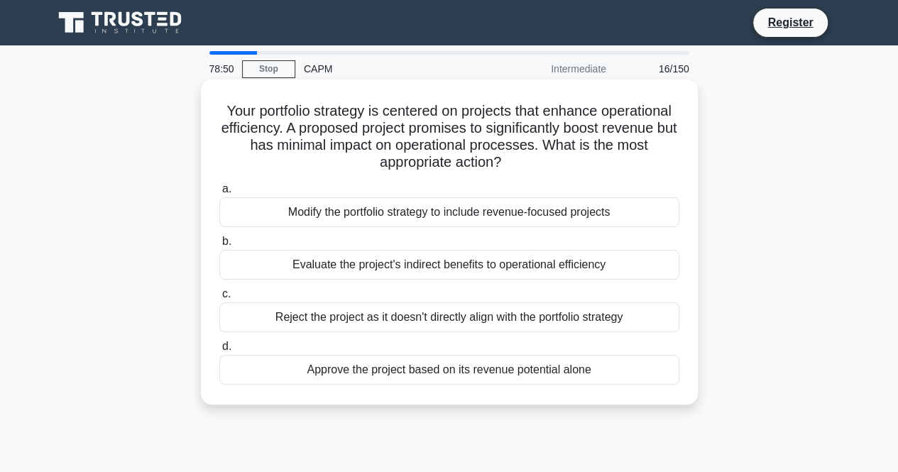
click at [508, 217] on div "Modify the portfolio strategy to include revenue-focused projects" at bounding box center [449, 212] width 460 height 30
click at [219, 194] on input "a. Modify the portfolio strategy to include revenue-focused projects" at bounding box center [219, 189] width 0 height 9
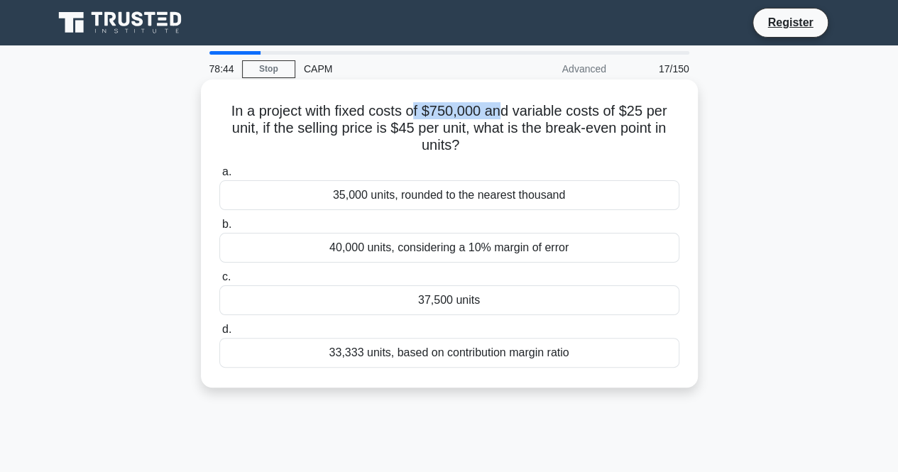
drag, startPoint x: 415, startPoint y: 106, endPoint x: 498, endPoint y: 107, distance: 83.8
click at [498, 107] on h5 "In a project with fixed costs of $750,000 and variable costs of $25 per unit, i…" at bounding box center [449, 128] width 463 height 53
drag, startPoint x: 527, startPoint y: 108, endPoint x: 628, endPoint y: 115, distance: 101.1
click at [628, 115] on h5 "In a project with fixed costs of $750,000 and variable costs of $25 per unit, i…" at bounding box center [449, 128] width 463 height 53
click at [650, 114] on h5 "In a project with fixed costs of $750,000 and variable costs of $25 per unit, i…" at bounding box center [449, 128] width 463 height 53
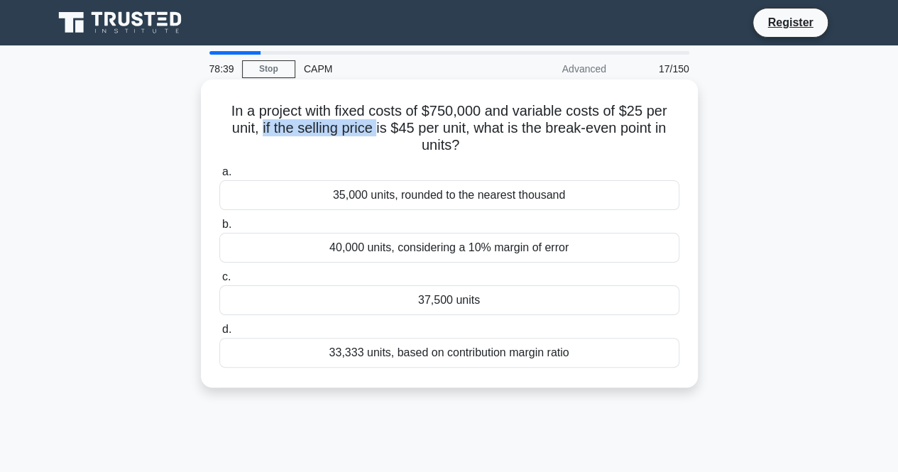
drag, startPoint x: 257, startPoint y: 133, endPoint x: 375, endPoint y: 129, distance: 117.9
click at [375, 129] on h5 "In a project with fixed costs of $750,000 and variable costs of $25 per unit, i…" at bounding box center [449, 128] width 463 height 53
drag, startPoint x: 386, startPoint y: 129, endPoint x: 416, endPoint y: 129, distance: 29.8
click at [416, 129] on h5 "In a project with fixed costs of $750,000 and variable costs of $25 per unit, i…" at bounding box center [449, 128] width 463 height 53
drag, startPoint x: 471, startPoint y: 127, endPoint x: 639, endPoint y: 146, distance: 168.6
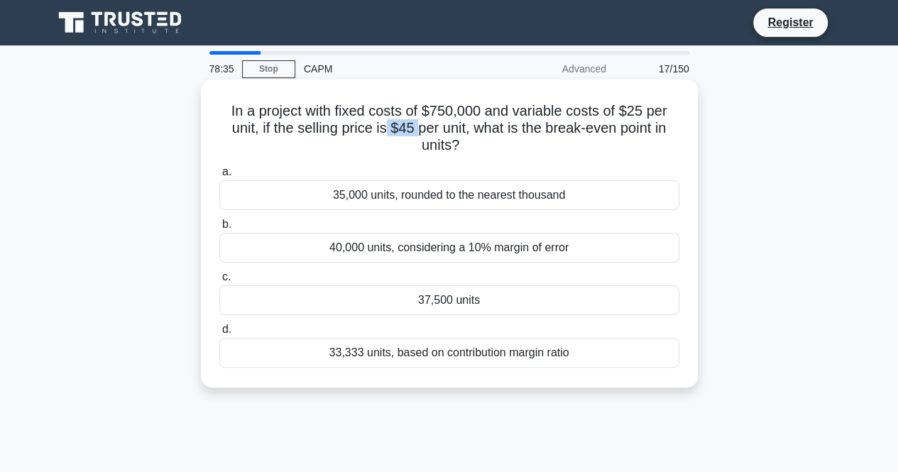
click at [639, 146] on h5 "In a project with fixed costs of $750,000 and variable costs of $25 per unit, i…" at bounding box center [449, 128] width 463 height 53
click at [553, 119] on h5 "In a project with fixed costs of $750,000 and variable costs of $25 per unit, i…" at bounding box center [449, 128] width 463 height 53
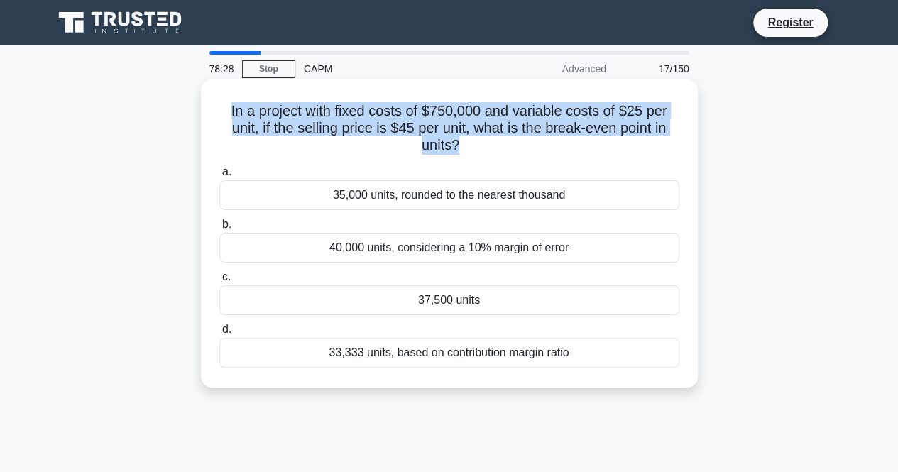
click at [553, 119] on h5 "In a project with fixed costs of $750,000 and variable costs of $25 per unit, i…" at bounding box center [449, 128] width 463 height 53
copy div "In a project with fixed costs of $750,000 and variable costs of $25 per unit, i…"
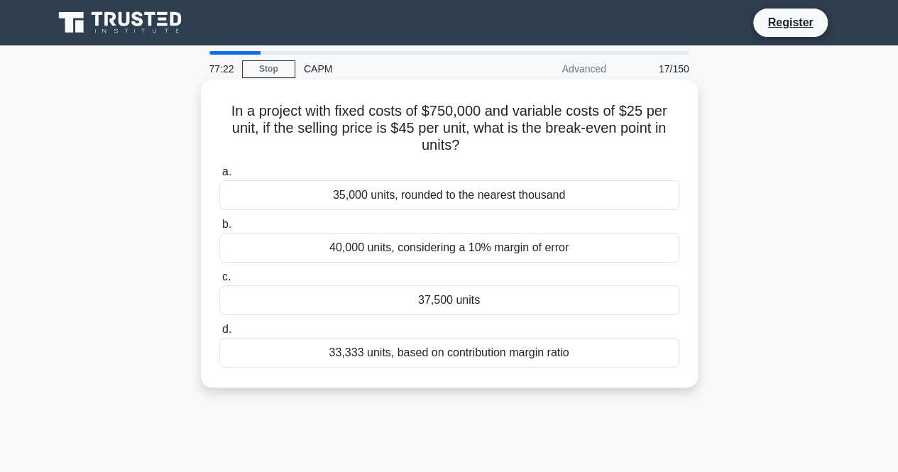
click at [456, 311] on div "37,500 units" at bounding box center [449, 300] width 460 height 30
click at [219, 282] on input "c. 37,500 units" at bounding box center [219, 277] width 0 height 9
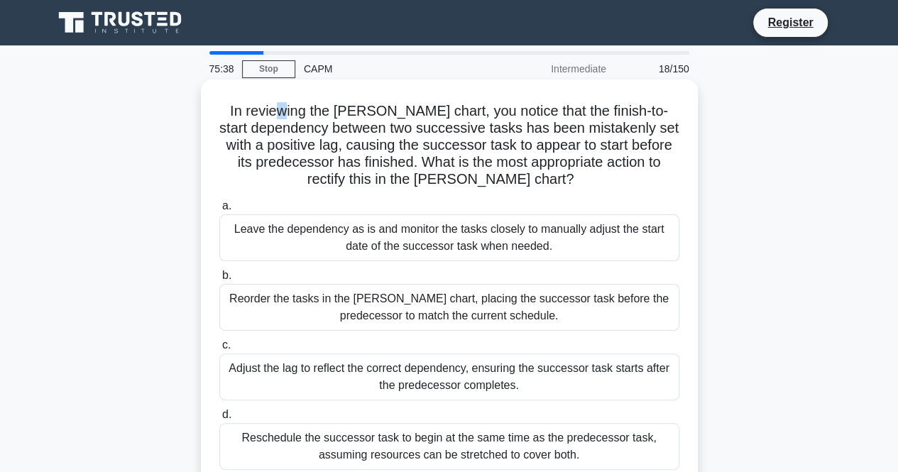
click at [302, 116] on h5 "In reviewing the Gantt chart, you notice that the finish-to-start dependency be…" at bounding box center [449, 145] width 463 height 87
click at [481, 381] on div "Adjust the lag to reflect the correct dependency, ensuring the successor task s…" at bounding box center [449, 377] width 460 height 47
click at [219, 350] on input "c. Adjust the lag to reflect the correct dependency, ensuring the successor tas…" at bounding box center [219, 345] width 0 height 9
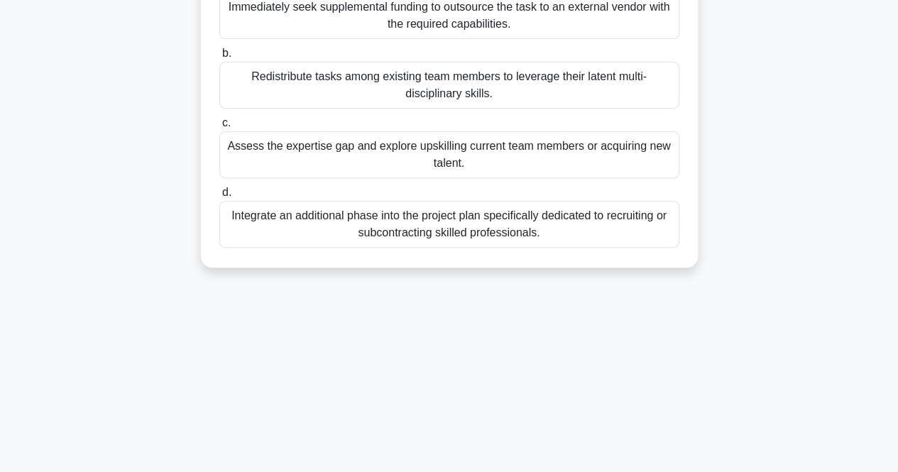
scroll to position [295, 0]
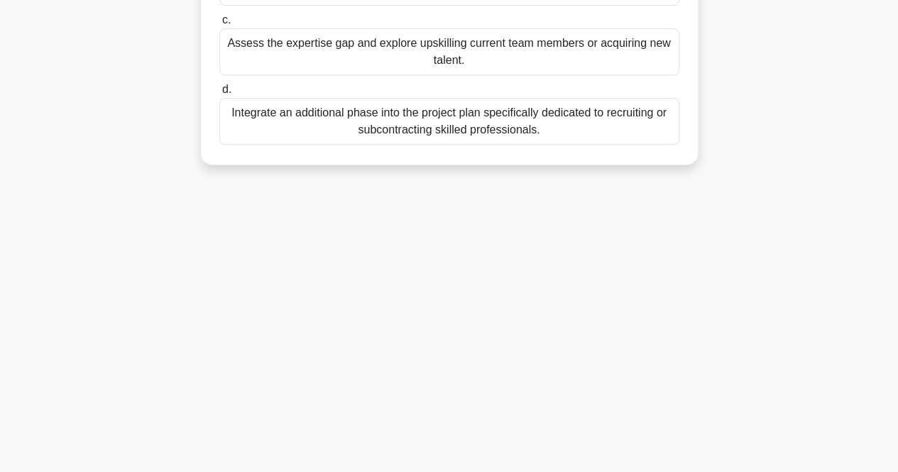
drag, startPoint x: 235, startPoint y: 97, endPoint x: 616, endPoint y: 229, distance: 403.0
click at [618, 234] on div "74:37 Stop CAPM Intermediate 19/150 As a project manager, you learn that an act…" at bounding box center [449, 111] width 809 height 710
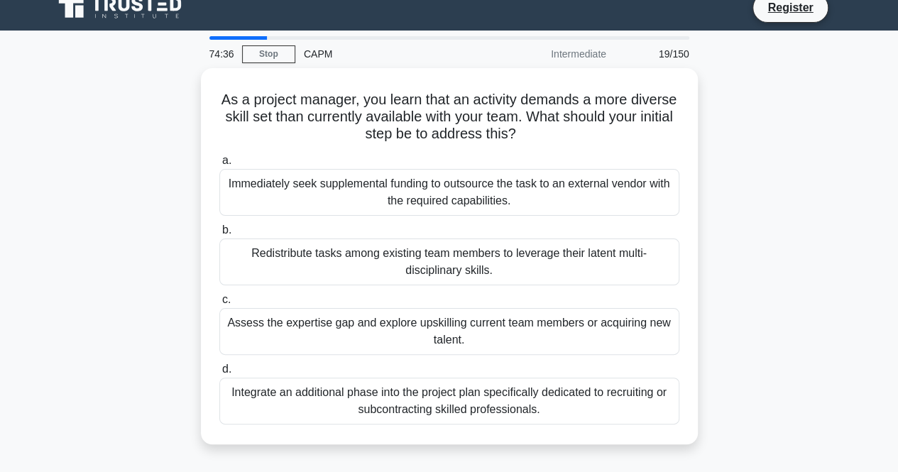
scroll to position [1, 0]
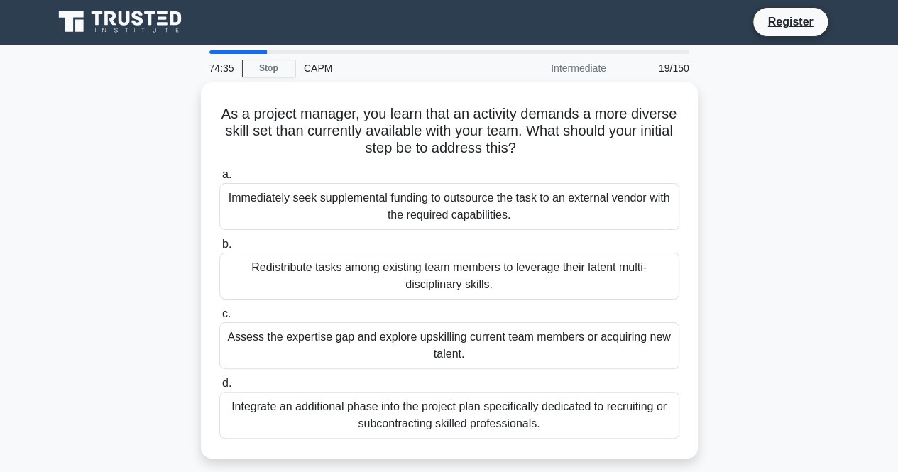
copy div "As a project manager, you learn that an activity demands a more diverse skill s…"
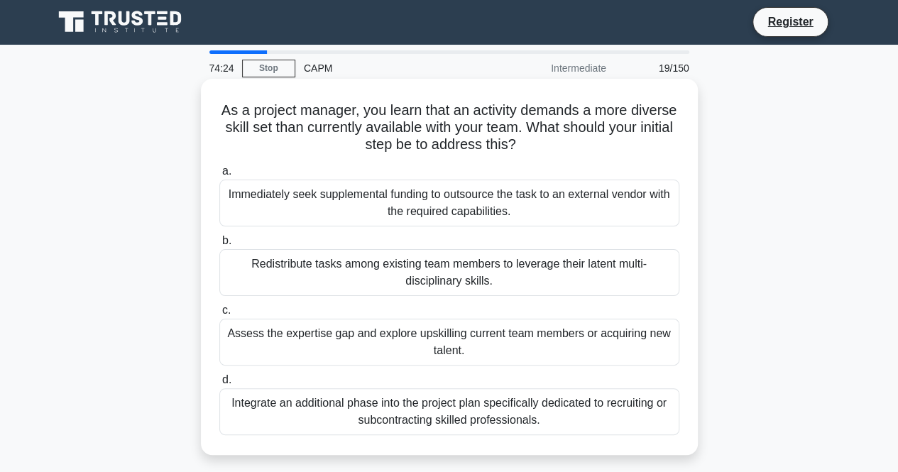
click at [439, 120] on h5 "As a project manager, you learn that an activity demands a more diverse skill s…" at bounding box center [449, 128] width 463 height 53
drag, startPoint x: 239, startPoint y: 103, endPoint x: 557, endPoint y: 430, distance: 456.4
click at [557, 430] on div "As a project manager, you learn that an activity demands a more diverse skill s…" at bounding box center [450, 266] width 486 height 365
copy div "As a project manager, you learn that an activity demands a more diverse skill s…"
click at [354, 348] on div "Assess the expertise gap and explore upskilling current team members or acquiri…" at bounding box center [449, 342] width 460 height 47
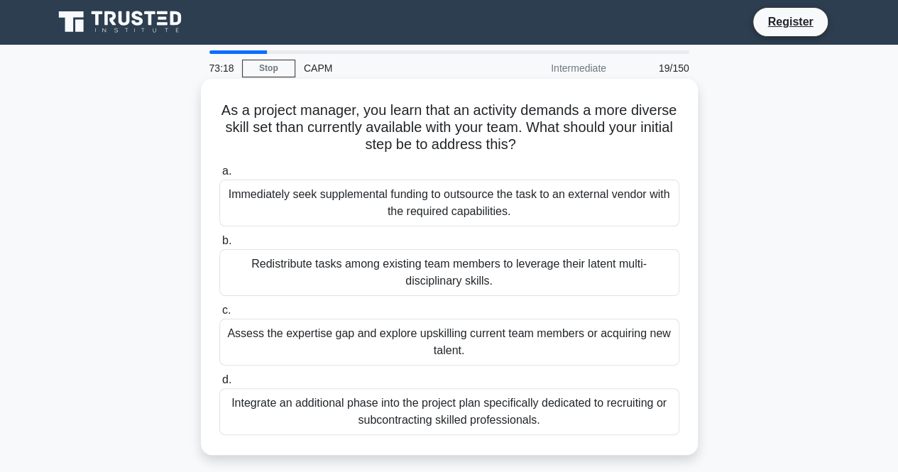
click at [219, 315] on input "c. Assess the expertise gap and explore upskilling current team members or acqu…" at bounding box center [219, 310] width 0 height 9
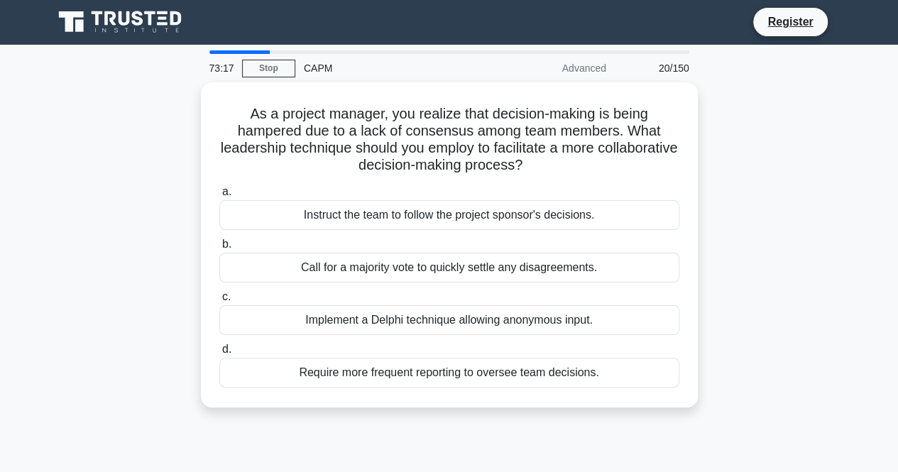
scroll to position [0, 0]
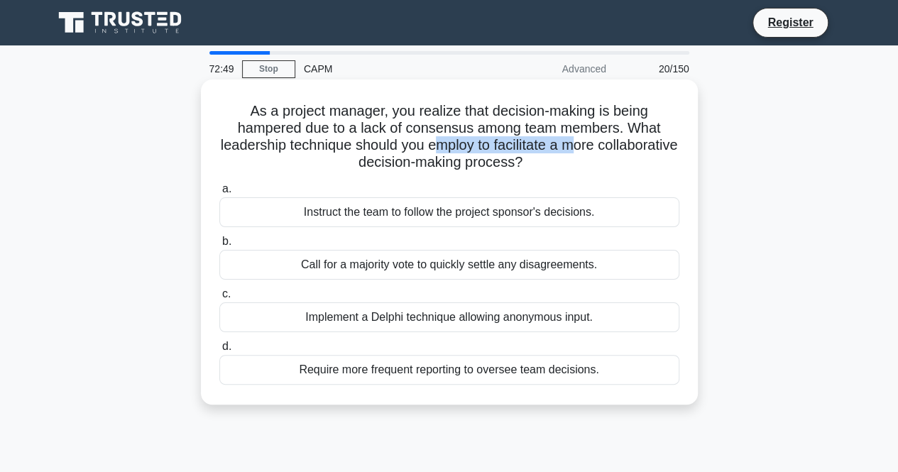
drag, startPoint x: 480, startPoint y: 148, endPoint x: 619, endPoint y: 144, distance: 139.2
click at [619, 144] on h5 "As a project manager, you realize that decision-making is being hampered due to…" at bounding box center [449, 137] width 463 height 70
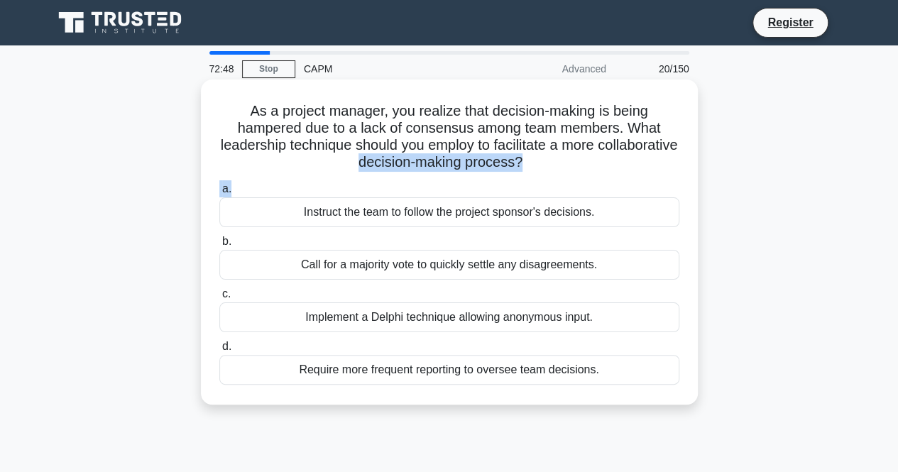
drag, startPoint x: 426, startPoint y: 168, endPoint x: 554, endPoint y: 176, distance: 128.0
click at [554, 176] on div "As a project manager, you realize that decision-making is being hampered due to…" at bounding box center [450, 242] width 486 height 314
click at [503, 288] on label "c. Implement a Delphi technique allowing anonymous input." at bounding box center [449, 308] width 460 height 47
click at [219, 290] on input "c. Implement a Delphi technique allowing anonymous input." at bounding box center [219, 294] width 0 height 9
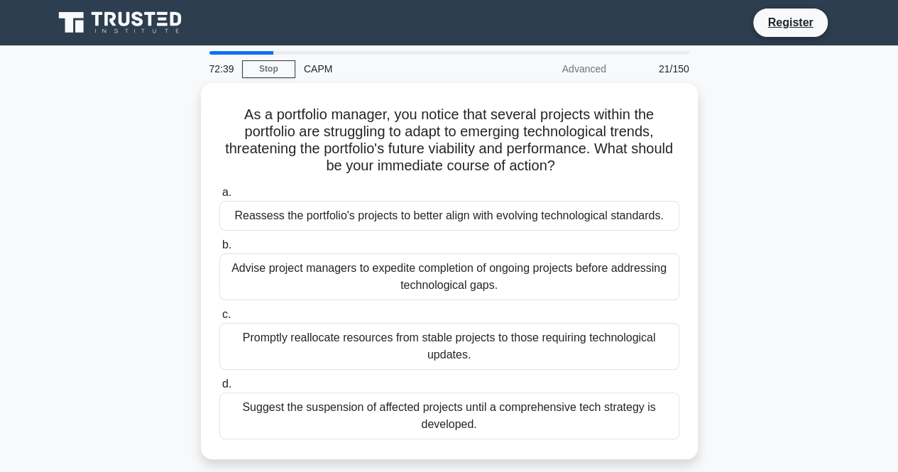
click at [596, 65] on div "Advanced" at bounding box center [553, 69] width 124 height 28
click at [733, 158] on div "As a portfolio manager, you notice that several projects within the portfolio a…" at bounding box center [449, 279] width 809 height 393
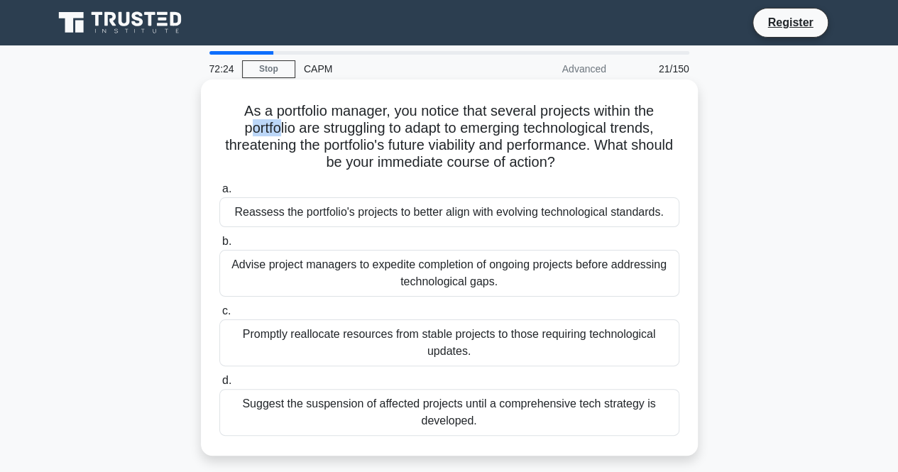
drag, startPoint x: 240, startPoint y: 131, endPoint x: 273, endPoint y: 130, distance: 33.4
click at [273, 130] on h5 "As a portfolio manager, you notice that several projects within the portfolio a…" at bounding box center [449, 137] width 463 height 70
drag, startPoint x: 306, startPoint y: 131, endPoint x: 383, endPoint y: 136, distance: 77.5
click at [383, 136] on h5 "As a portfolio manager, you notice that several projects within the portfolio a…" at bounding box center [449, 137] width 463 height 70
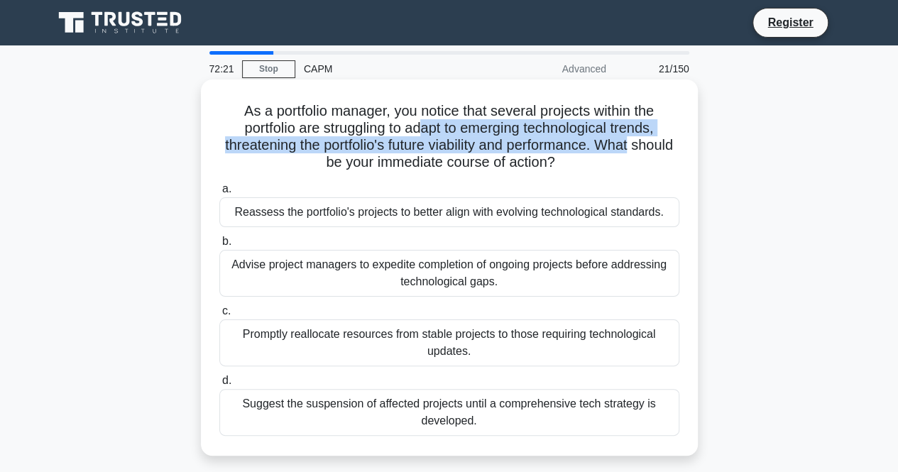
drag, startPoint x: 417, startPoint y: 134, endPoint x: 669, endPoint y: 138, distance: 251.3
click at [669, 138] on h5 "As a portfolio manager, you notice that several projects within the portfolio a…" at bounding box center [449, 137] width 463 height 70
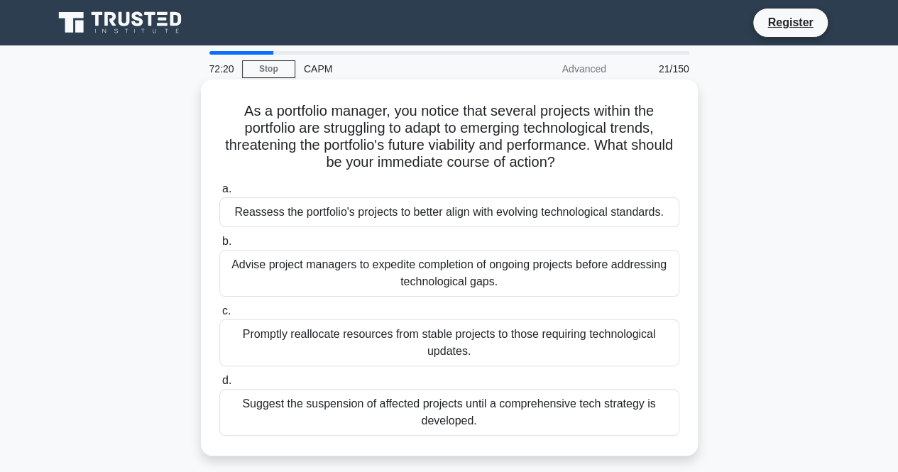
click at [334, 158] on h5 "As a portfolio manager, you notice that several projects within the portfolio a…" at bounding box center [449, 137] width 463 height 70
drag, startPoint x: 479, startPoint y: 144, endPoint x: 566, endPoint y: 140, distance: 87.4
click at [566, 140] on h5 "As a portfolio manager, you notice that several projects within the portfolio a…" at bounding box center [449, 137] width 463 height 70
drag, startPoint x: 366, startPoint y: 160, endPoint x: 585, endPoint y: 173, distance: 219.7
click at [585, 173] on div "As a portfolio manager, you notice that several projects within the portfolio a…" at bounding box center [450, 267] width 486 height 365
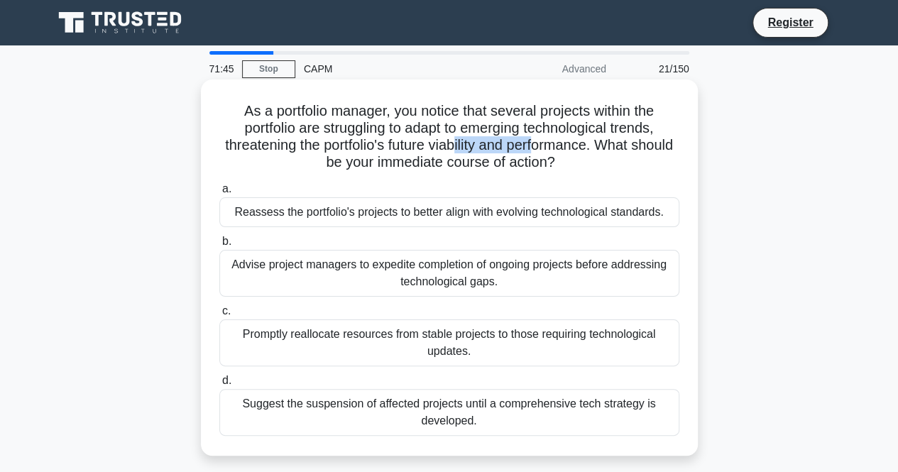
drag, startPoint x: 229, startPoint y: 111, endPoint x: 500, endPoint y: 443, distance: 427.9
click at [500, 443] on div "As a portfolio manager, you notice that several projects within the portfolio a…" at bounding box center [450, 267] width 486 height 365
copy div "As a portfolio manager, you notice that several projects within the portfolio a…"
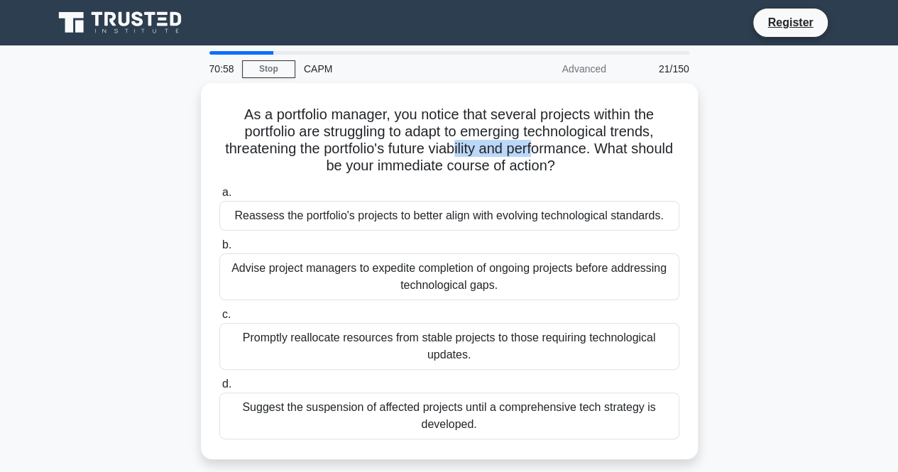
click at [797, 219] on div "As a portfolio manager, you notice that several projects within the portfolio a…" at bounding box center [449, 279] width 809 height 393
click at [792, 261] on div "As a portfolio manager, you notice that several projects within the portfolio a…" at bounding box center [449, 279] width 809 height 393
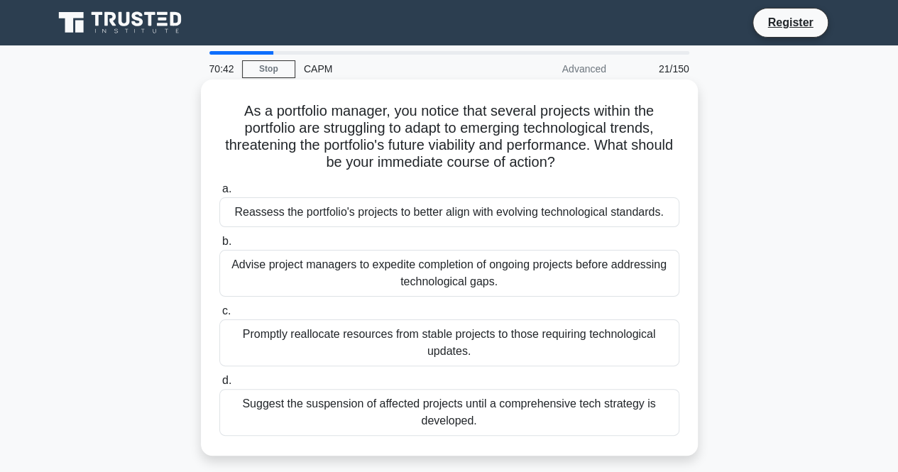
click at [569, 218] on div "Reassess the portfolio's projects to better align with evolving technological s…" at bounding box center [449, 212] width 460 height 30
click at [219, 194] on input "a. Reassess the portfolio's projects to better align with evolving technologica…" at bounding box center [219, 189] width 0 height 9
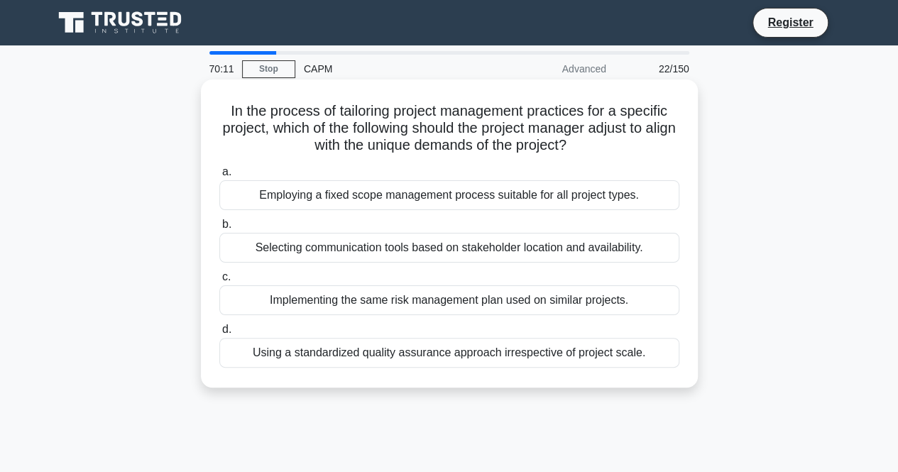
click at [376, 111] on h5 "In the process of tailoring project management practices for a specific project…" at bounding box center [449, 128] width 463 height 53
drag, startPoint x: 264, startPoint y: 114, endPoint x: 436, endPoint y: 109, distance: 171.9
click at [436, 109] on h5 "In the process of tailoring project management practices for a specific project…" at bounding box center [449, 128] width 463 height 53
copy h5 "process of tailoring project"
click at [652, 111] on h5 "In the process of tailoring project management practices for a specific project…" at bounding box center [449, 128] width 463 height 53
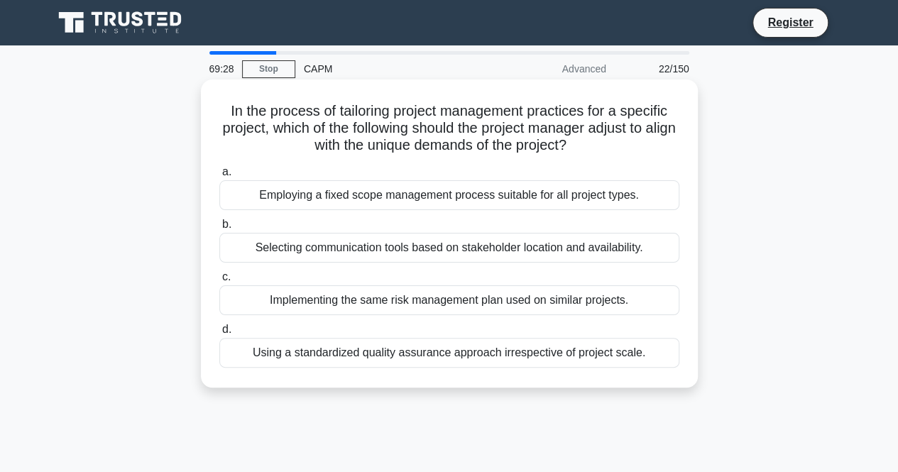
click at [469, 256] on div "Selecting communication tools based on stakeholder location and availability." at bounding box center [449, 248] width 460 height 30
click at [219, 229] on input "b. Selecting communication tools based on stakeholder location and availability." at bounding box center [219, 224] width 0 height 9
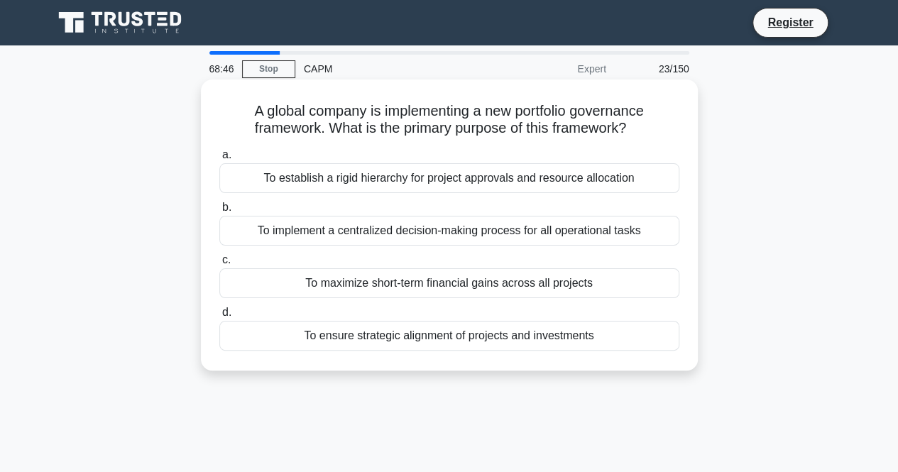
click at [401, 111] on h5 "A global company is implementing a new portfolio governance framework. What is …" at bounding box center [449, 119] width 463 height 35
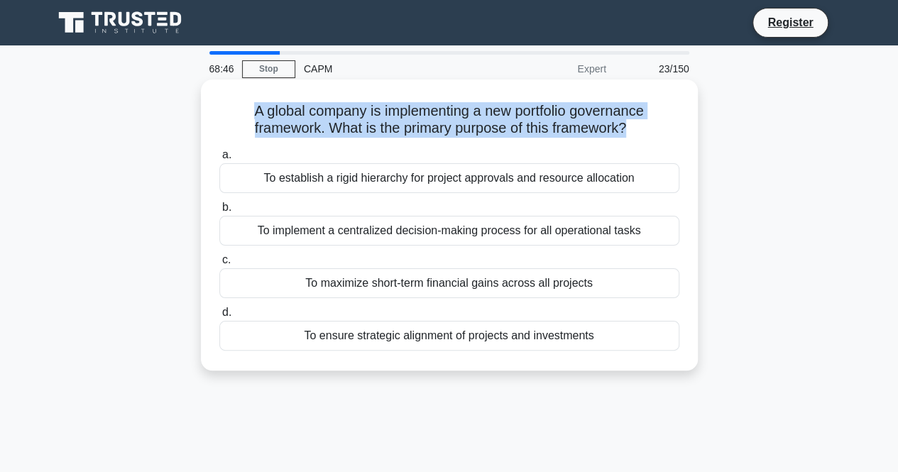
click at [401, 111] on h5 "A global company is implementing a new portfolio governance framework. What is …" at bounding box center [449, 119] width 463 height 35
copy div "A global company is implementing a new portfolio governance framework. What is …"
click at [574, 111] on h5 "A global company is implementing a new portfolio governance framework. What is …" at bounding box center [449, 119] width 463 height 35
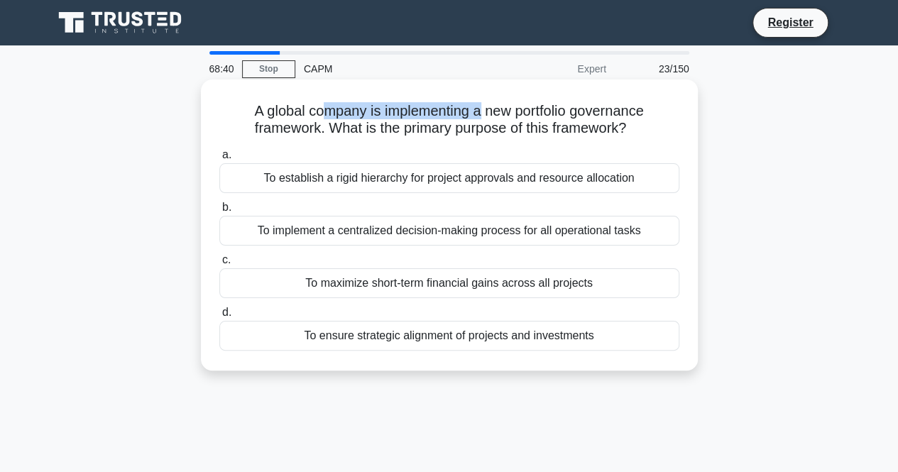
drag, startPoint x: 479, startPoint y: 110, endPoint x: 321, endPoint y: 114, distance: 157.7
click at [321, 114] on h5 "A global company is implementing a new portfolio governance framework. What is …" at bounding box center [449, 119] width 463 height 35
click at [312, 114] on h5 "A global company is implementing a new portfolio governance framework. What is …" at bounding box center [449, 119] width 463 height 35
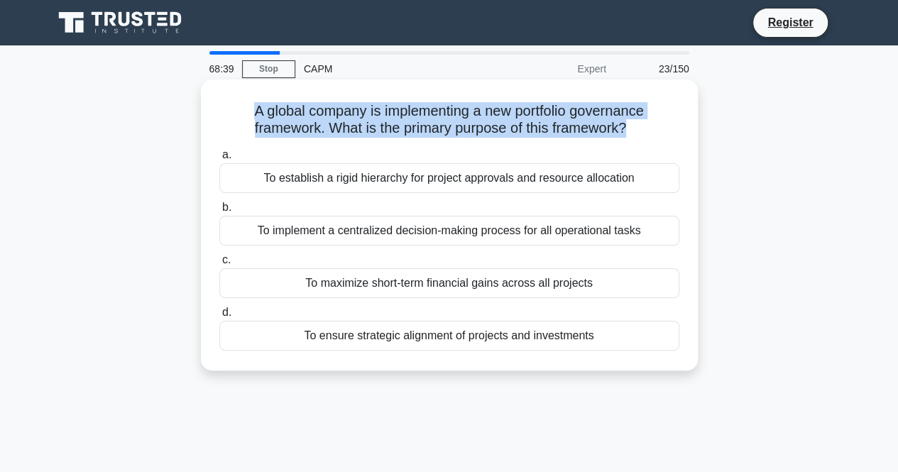
click at [312, 114] on h5 "A global company is implementing a new portfolio governance framework. What is …" at bounding box center [449, 119] width 463 height 35
copy div "A global company is implementing a new portfolio governance framework. What is …"
click at [603, 131] on h5 "A global company is implementing a new portfolio governance framework. What is …" at bounding box center [449, 119] width 463 height 35
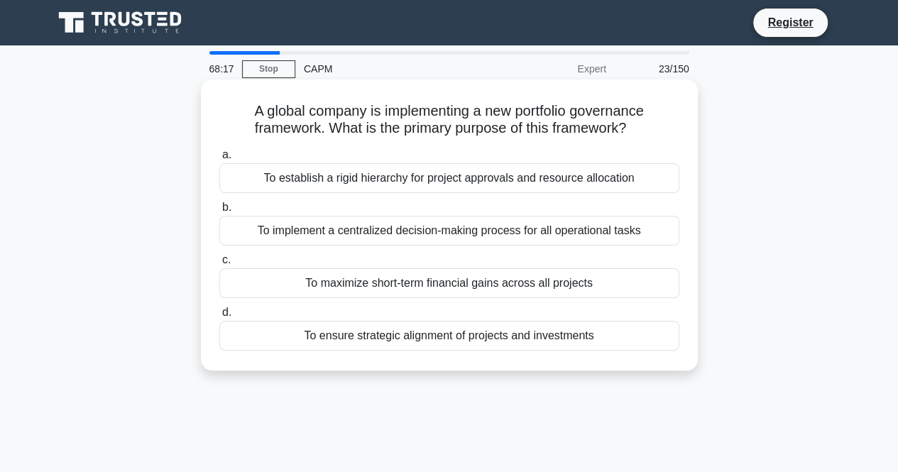
click at [471, 234] on div "To implement a centralized decision-making process for all operational tasks" at bounding box center [449, 231] width 460 height 30
click at [219, 212] on input "b. To implement a centralized decision-making process for all operational tasks" at bounding box center [219, 207] width 0 height 9
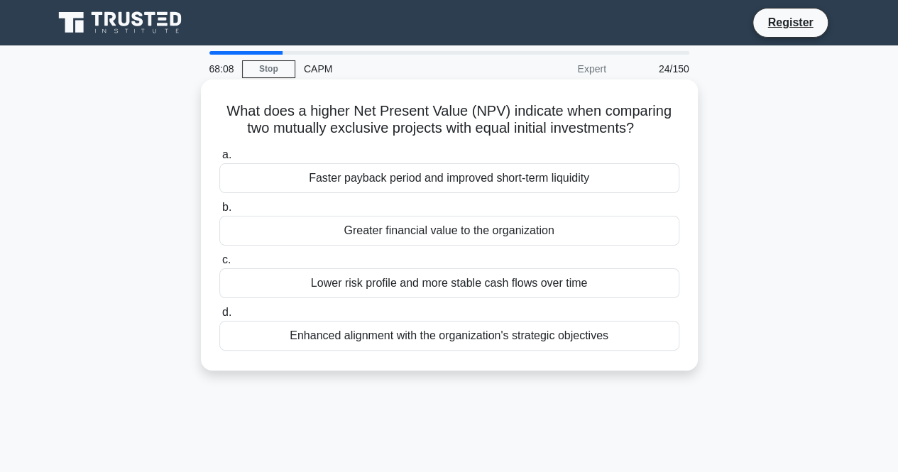
drag, startPoint x: 279, startPoint y: 124, endPoint x: 652, endPoint y: 139, distance: 373.8
click at [652, 139] on div "What does a higher Net Present Value (NPV) indicate when comparing two mutually…" at bounding box center [450, 225] width 486 height 280
drag, startPoint x: 352, startPoint y: 107, endPoint x: 507, endPoint y: 115, distance: 155.0
click at [507, 115] on h5 "What does a higher Net Present Value (NPV) indicate when comparing two mutually…" at bounding box center [449, 119] width 463 height 35
copy h5 "Net Present Value (NPV)"
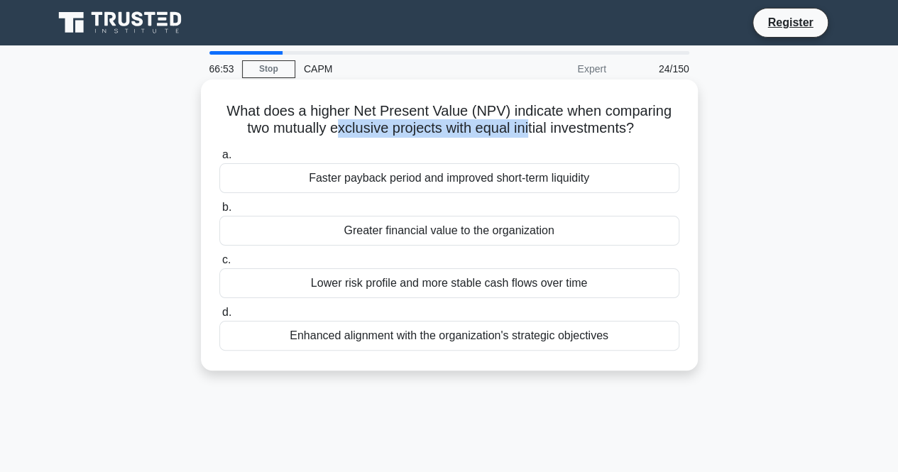
drag, startPoint x: 335, startPoint y: 137, endPoint x: 530, endPoint y: 133, distance: 194.6
click at [530, 133] on h5 "What does a higher Net Present Value (NPV) indicate when comparing two mutually…" at bounding box center [449, 119] width 463 height 35
click at [398, 146] on div "a. Faster payback period and improved short-term liquidity b. Greater financial…" at bounding box center [449, 248] width 477 height 210
drag, startPoint x: 217, startPoint y: 102, endPoint x: 613, endPoint y: 327, distance: 455.0
click at [638, 345] on div "What does a higher Net Present Value (NPV) indicate when comparing two mutually…" at bounding box center [450, 225] width 486 height 280
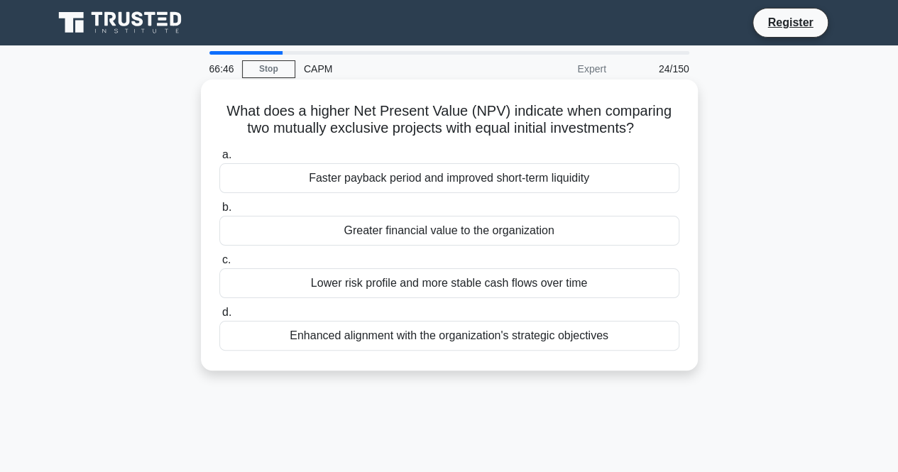
copy div "What does a higher Net Present Value (NPV) indicate when comparing two mutually…"
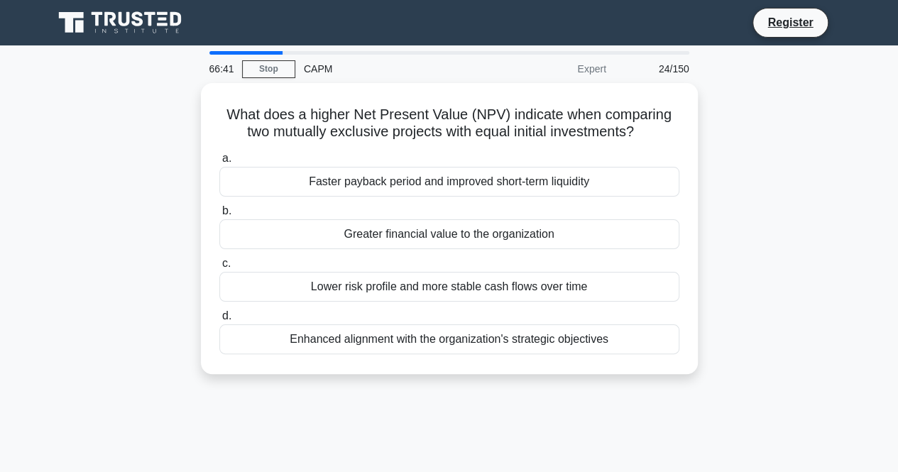
click at [315, 65] on div "CAPM" at bounding box center [392, 69] width 195 height 28
click at [318, 67] on div "CAPM" at bounding box center [392, 69] width 195 height 28
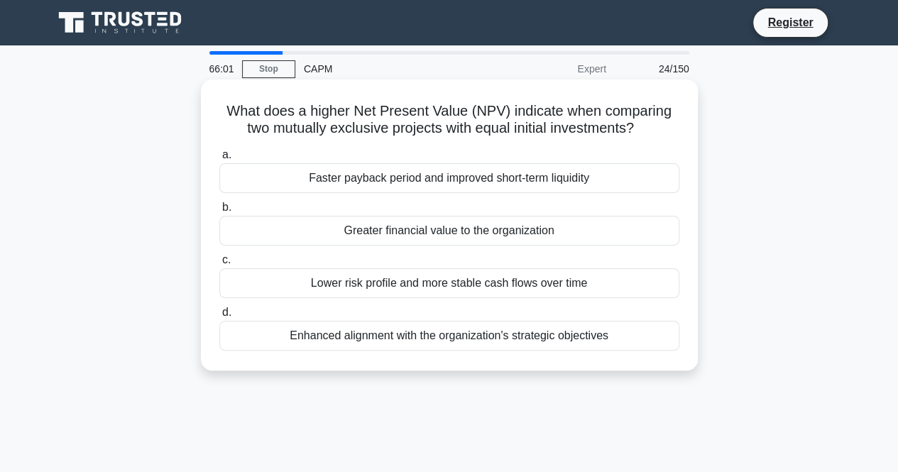
click at [377, 235] on div "Greater financial value to the organization" at bounding box center [449, 231] width 460 height 30
click at [219, 212] on input "b. Greater financial value to the organization" at bounding box center [219, 207] width 0 height 9
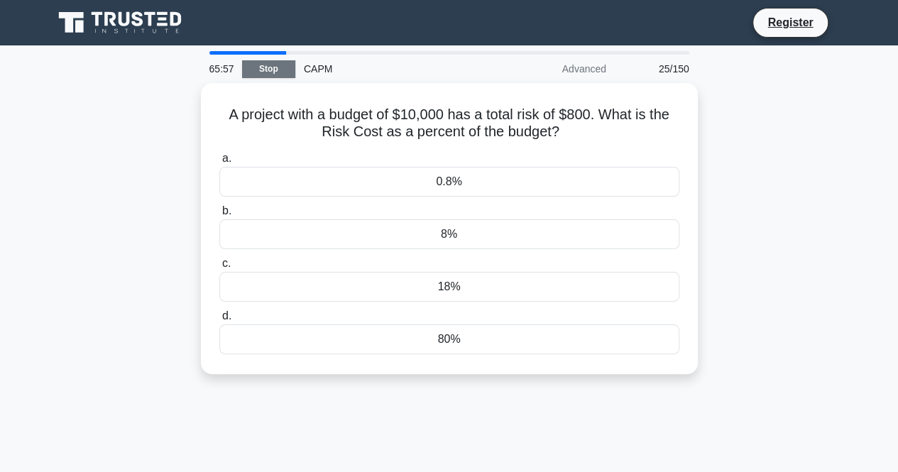
click at [275, 73] on link "Stop" at bounding box center [268, 69] width 53 height 18
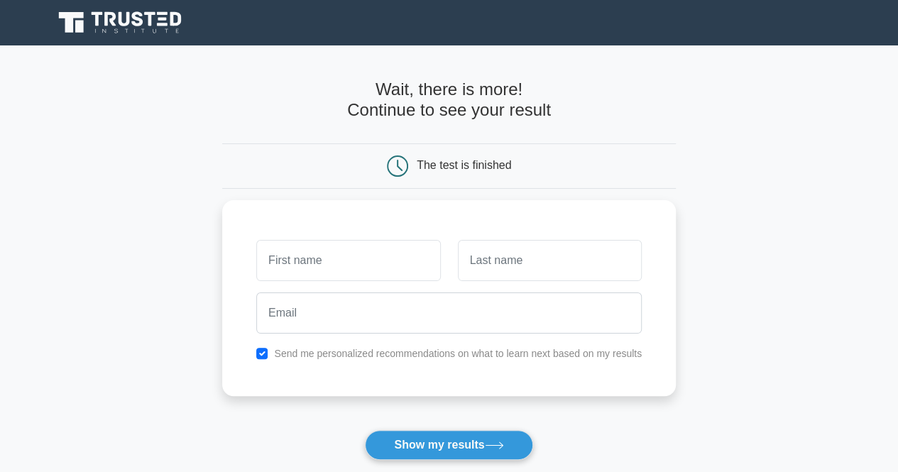
drag, startPoint x: 434, startPoint y: 87, endPoint x: 521, endPoint y: 79, distance: 87.0
click at [521, 80] on h4 "Wait, there is more! Continue to see your result" at bounding box center [449, 100] width 454 height 41
drag, startPoint x: 479, startPoint y: 104, endPoint x: 580, endPoint y: 111, distance: 101.8
click at [580, 111] on h4 "Wait, there is more! Continue to see your result" at bounding box center [449, 100] width 454 height 41
click at [422, 82] on h4 "Wait, there is more! Continue to see your result" at bounding box center [449, 100] width 454 height 41
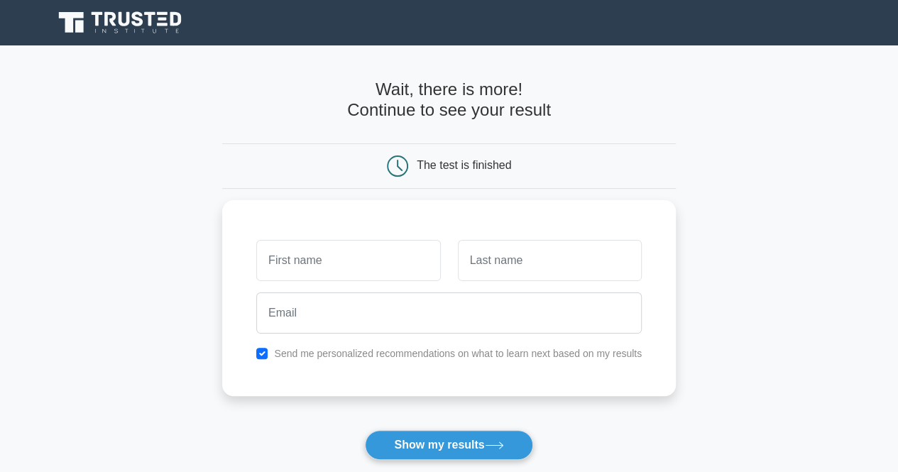
click at [105, 14] on icon at bounding box center [109, 19] width 11 height 14
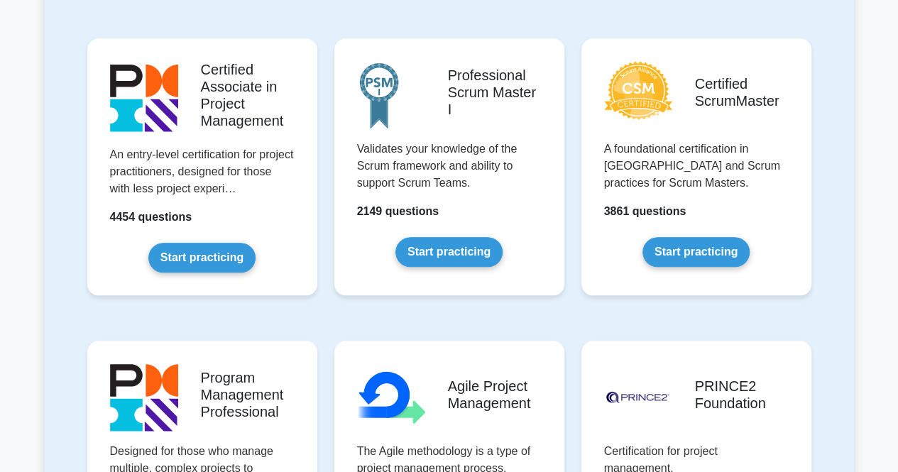
scroll to position [654, 0]
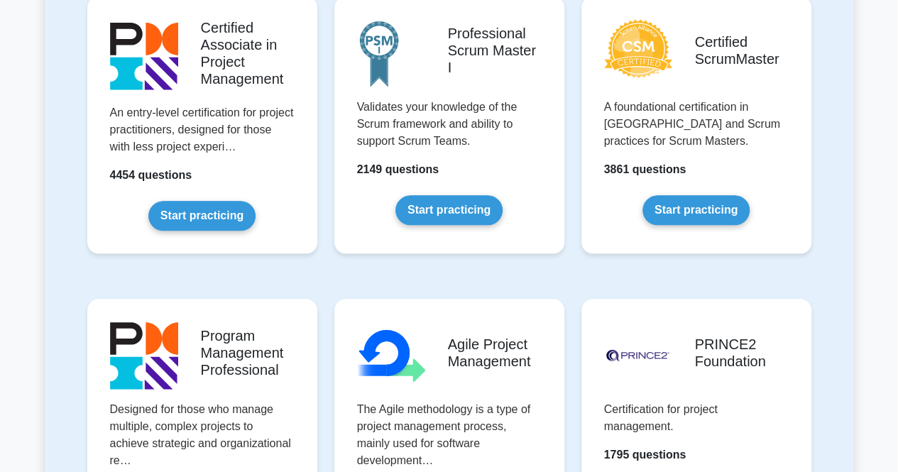
drag, startPoint x: 907, startPoint y: 40, endPoint x: 908, endPoint y: 100, distance: 59.6
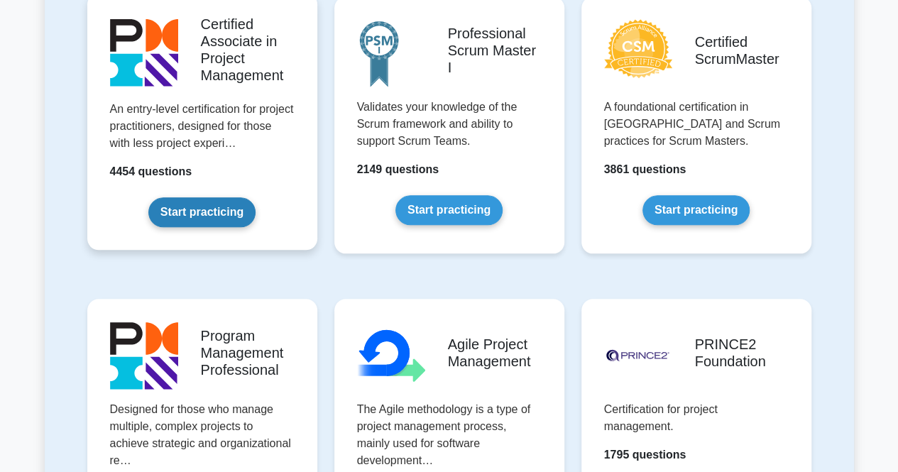
click at [217, 205] on link "Start practicing" at bounding box center [201, 212] width 107 height 30
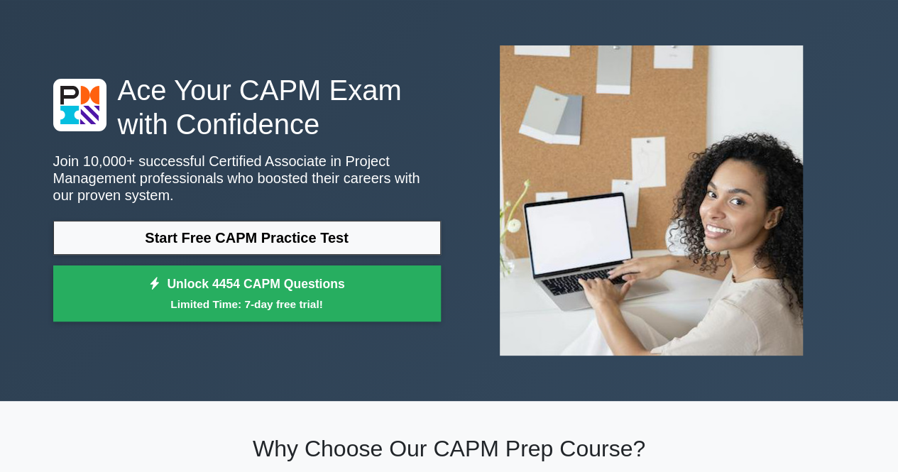
scroll to position [24, 0]
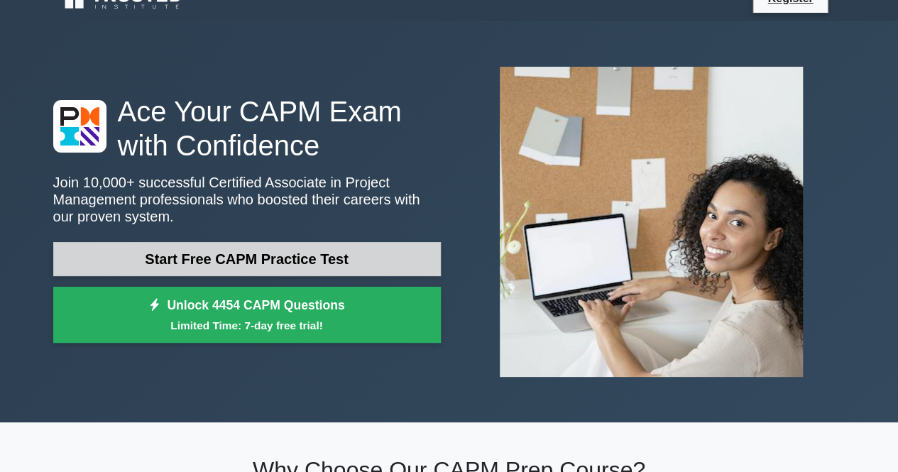
click at [379, 262] on link "Start Free CAPM Practice Test" at bounding box center [247, 259] width 388 height 34
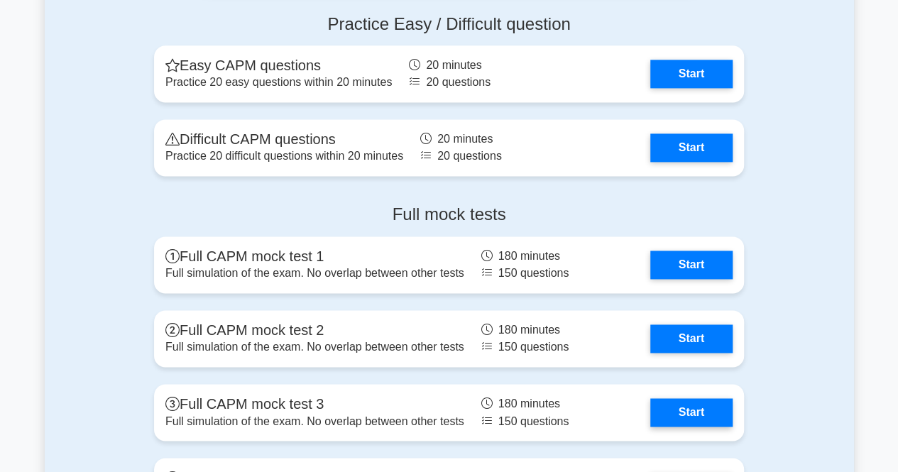
scroll to position [3599, 0]
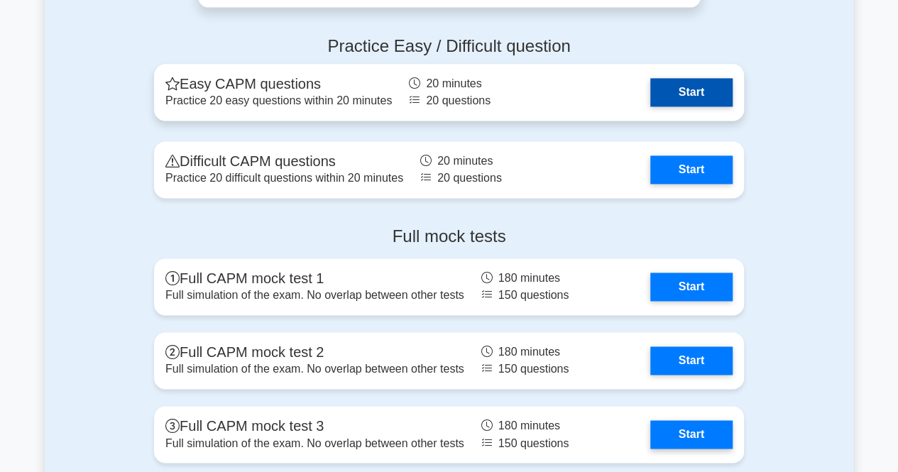
click at [650, 82] on link "Start" at bounding box center [691, 92] width 82 height 28
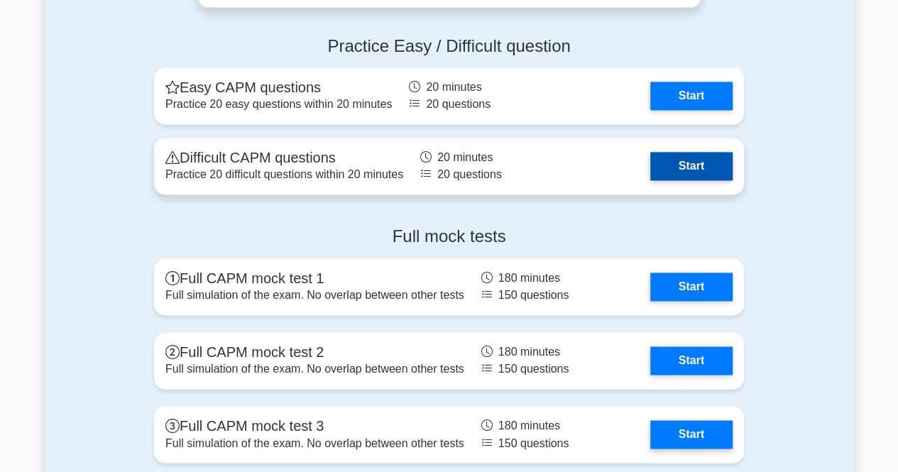
click at [650, 161] on link "Start" at bounding box center [691, 166] width 82 height 28
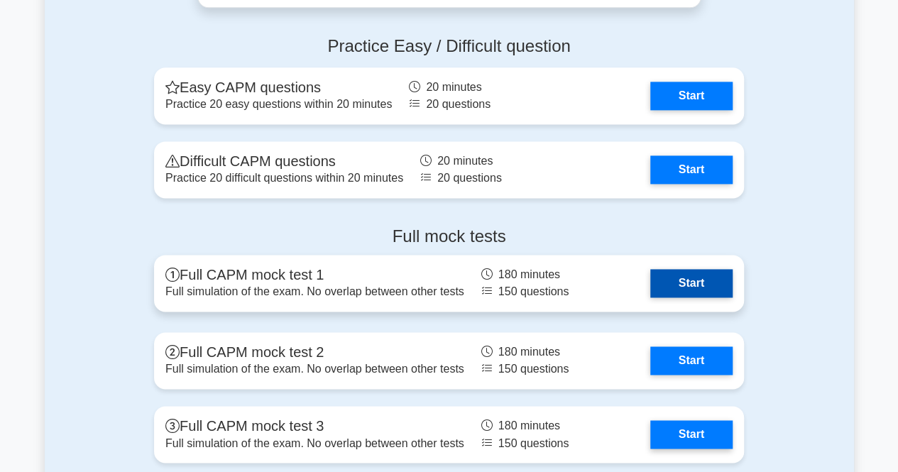
click at [650, 288] on link "Start" at bounding box center [691, 283] width 82 height 28
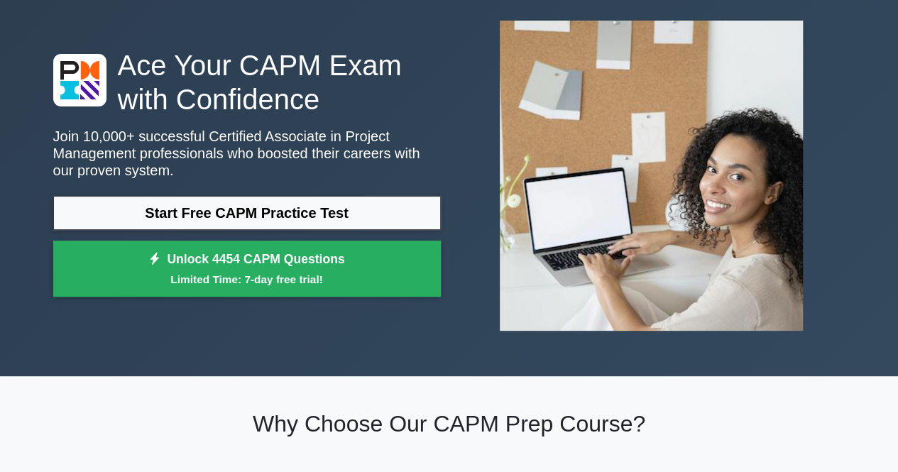
scroll to position [0, 0]
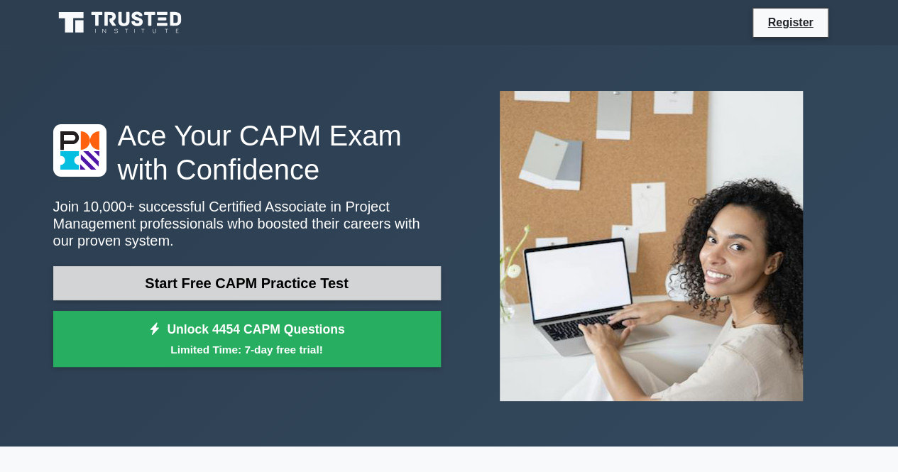
click at [311, 287] on link "Start Free CAPM Practice Test" at bounding box center [247, 283] width 388 height 34
click at [332, 289] on link "Start Free CAPM Practice Test" at bounding box center [247, 283] width 388 height 34
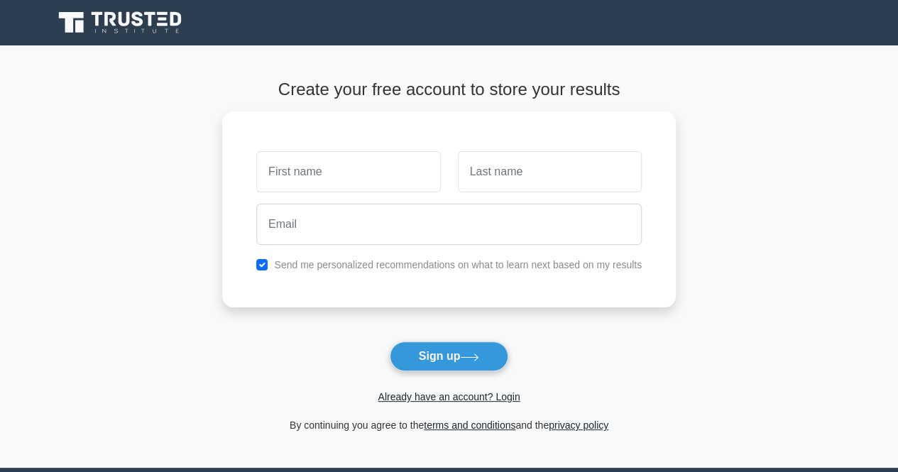
click at [369, 89] on h4 "Create your free account to store your results" at bounding box center [449, 90] width 454 height 21
click at [382, 177] on input "text" at bounding box center [348, 168] width 184 height 41
click at [344, 171] on input "text" at bounding box center [348, 168] width 184 height 41
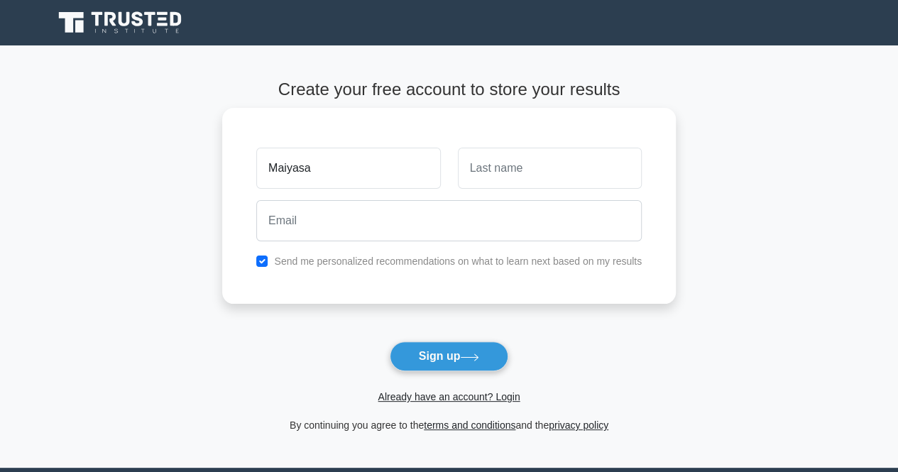
type input "Maiyasa"
click at [517, 175] on input "text" at bounding box center [550, 168] width 184 height 41
type input "Al Salmi"
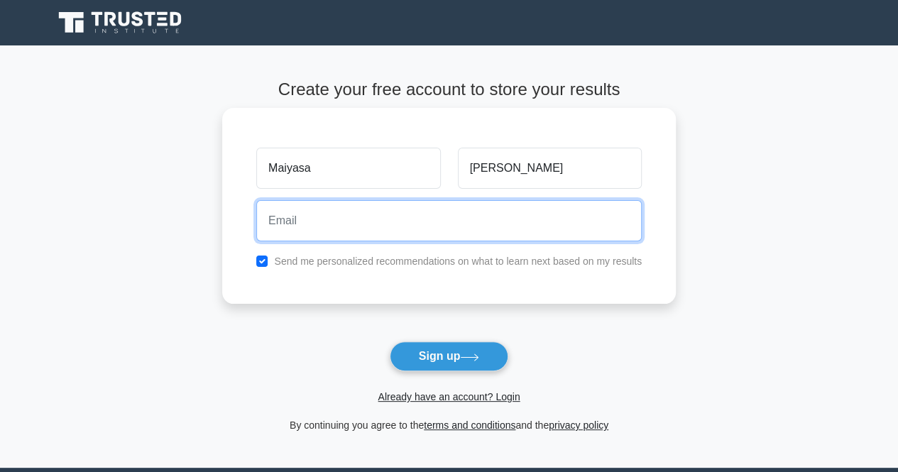
click at [520, 215] on input "email" at bounding box center [449, 220] width 386 height 41
type input "maiyasasalim@gmail.com"
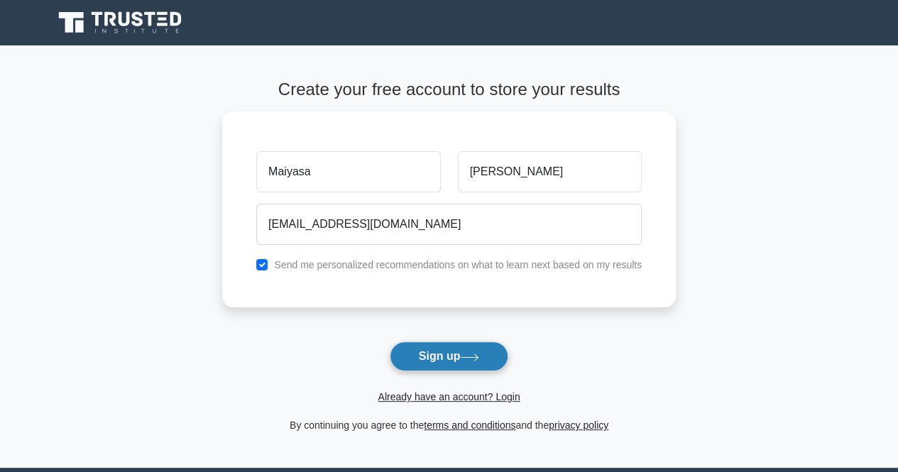
click at [487, 368] on button "Sign up" at bounding box center [449, 356] width 119 height 30
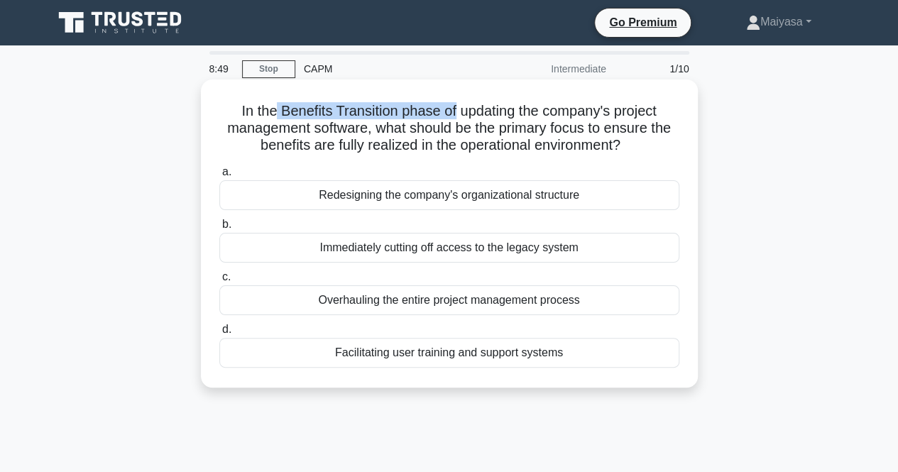
drag, startPoint x: 273, startPoint y: 111, endPoint x: 454, endPoint y: 102, distance: 180.6
click at [454, 102] on h5 "In the Benefits Transition phase of updating the company's project management s…" at bounding box center [449, 128] width 463 height 53
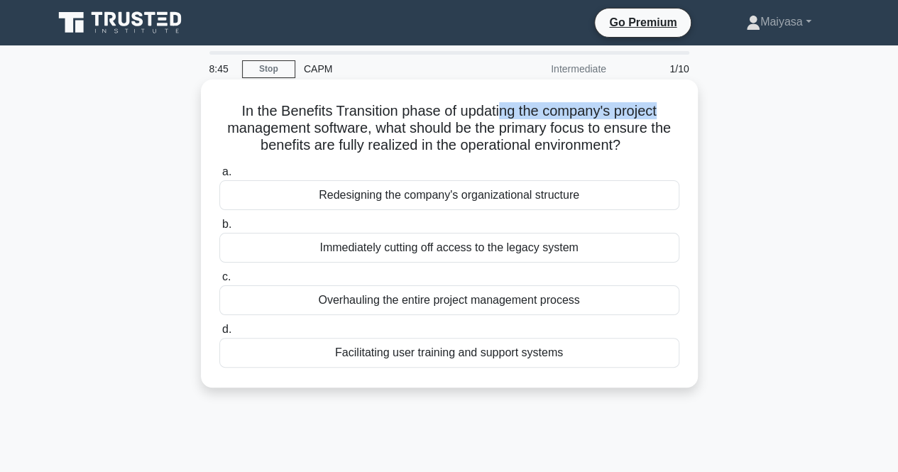
drag, startPoint x: 518, startPoint y: 106, endPoint x: 674, endPoint y: 109, distance: 156.2
click at [674, 109] on h5 "In the Benefits Transition phase of updating the company's project management s…" at bounding box center [449, 128] width 463 height 53
drag, startPoint x: 297, startPoint y: 129, endPoint x: 336, endPoint y: 124, distance: 38.6
click at [336, 124] on h5 "In the Benefits Transition phase of updating the company's project management s…" at bounding box center [449, 128] width 463 height 53
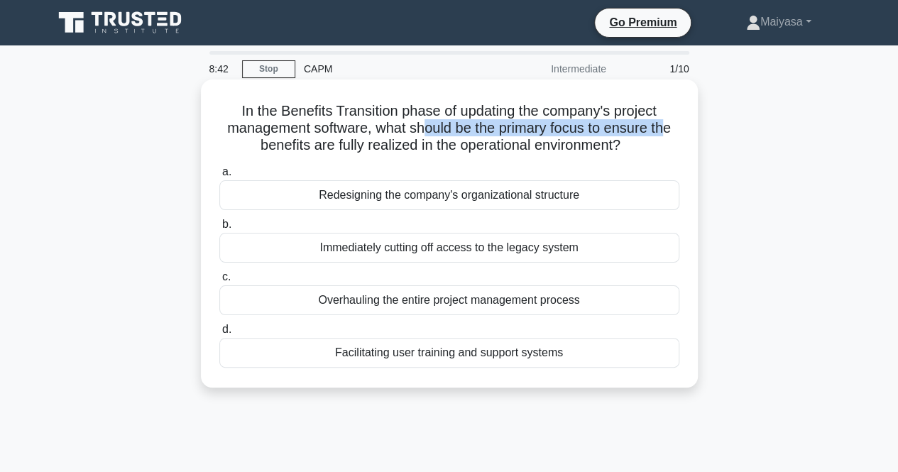
drag, startPoint x: 422, startPoint y: 129, endPoint x: 673, endPoint y: 132, distance: 251.3
click at [673, 132] on h5 "In the Benefits Transition phase of updating the company's project management s…" at bounding box center [449, 128] width 463 height 53
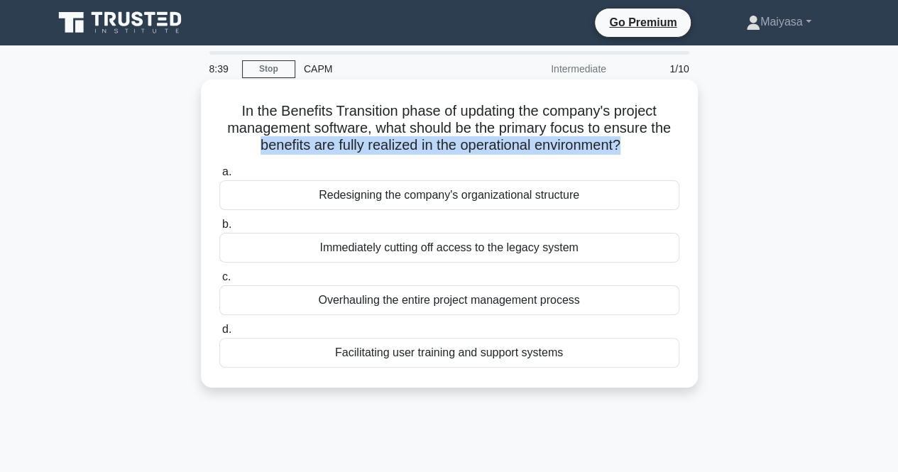
drag, startPoint x: 250, startPoint y: 152, endPoint x: 625, endPoint y: 151, distance: 375.6
click at [625, 151] on h5 "In the Benefits Transition phase of updating the company's project management s…" at bounding box center [449, 128] width 463 height 53
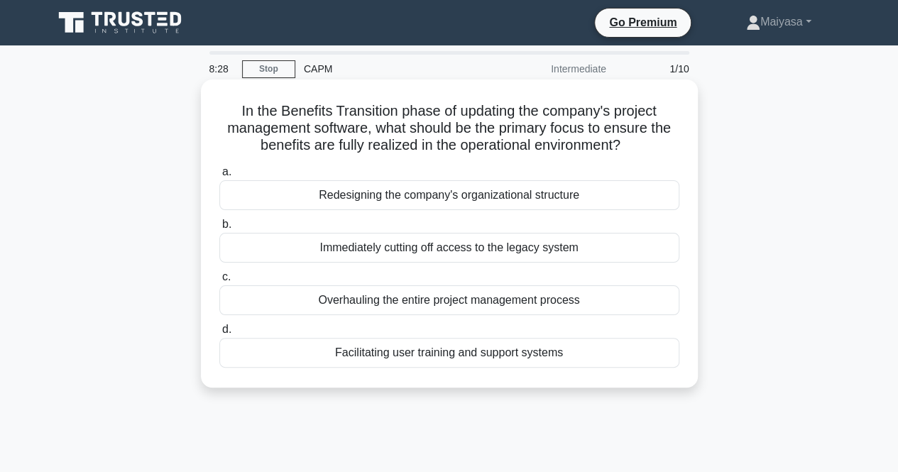
click at [598, 349] on div "Facilitating user training and support systems" at bounding box center [449, 353] width 460 height 30
click at [219, 334] on input "d. Facilitating user training and support systems" at bounding box center [219, 329] width 0 height 9
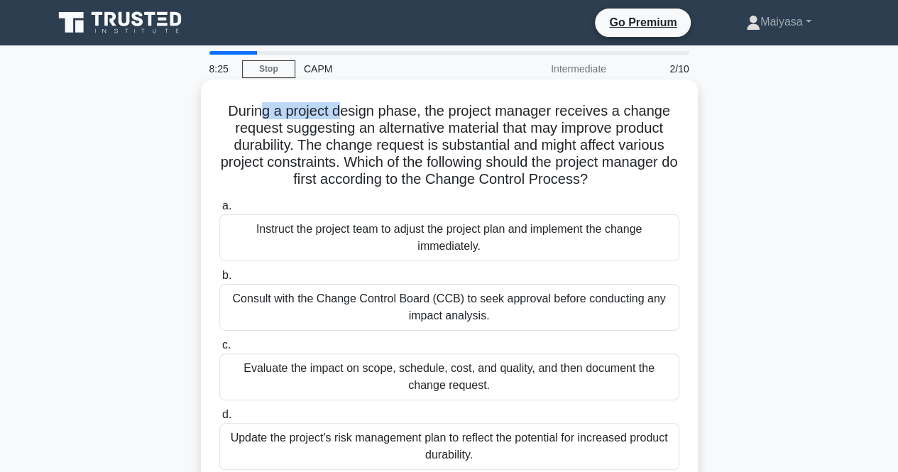
drag, startPoint x: 260, startPoint y: 112, endPoint x: 344, endPoint y: 111, distance: 84.5
click at [344, 111] on h5 "During a project design phase, the project manager receives a change request su…" at bounding box center [449, 145] width 463 height 87
drag, startPoint x: 363, startPoint y: 110, endPoint x: 413, endPoint y: 115, distance: 49.9
click at [413, 115] on h5 "During a project design phase, the project manager receives a change request su…" at bounding box center [449, 145] width 463 height 87
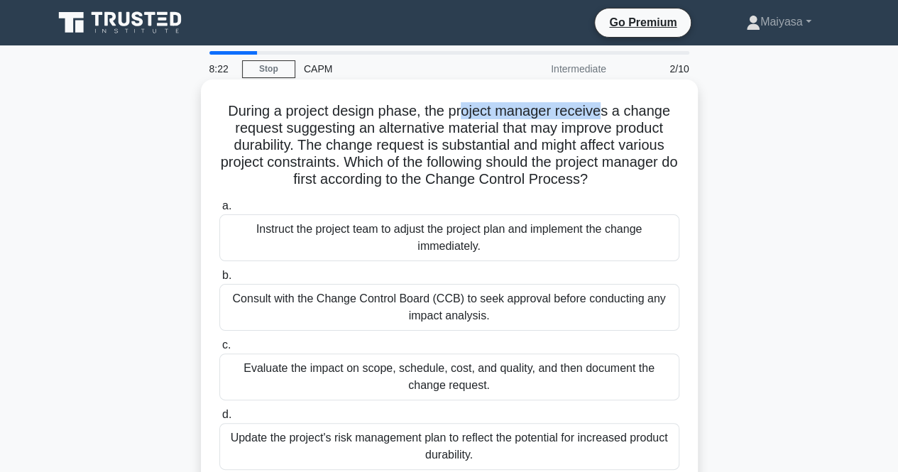
drag, startPoint x: 465, startPoint y: 107, endPoint x: 603, endPoint y: 100, distance: 138.6
click at [603, 100] on div "During a project design phase, the project manager receives a change request su…" at bounding box center [450, 284] width 486 height 399
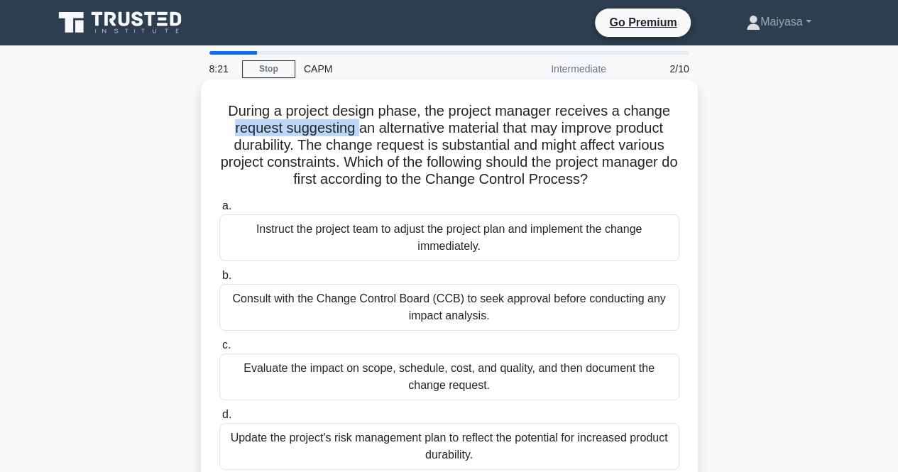
drag, startPoint x: 227, startPoint y: 129, endPoint x: 409, endPoint y: 136, distance: 181.9
click at [356, 136] on h5 "During a project design phase, the project manager receives a change request su…" at bounding box center [449, 145] width 463 height 87
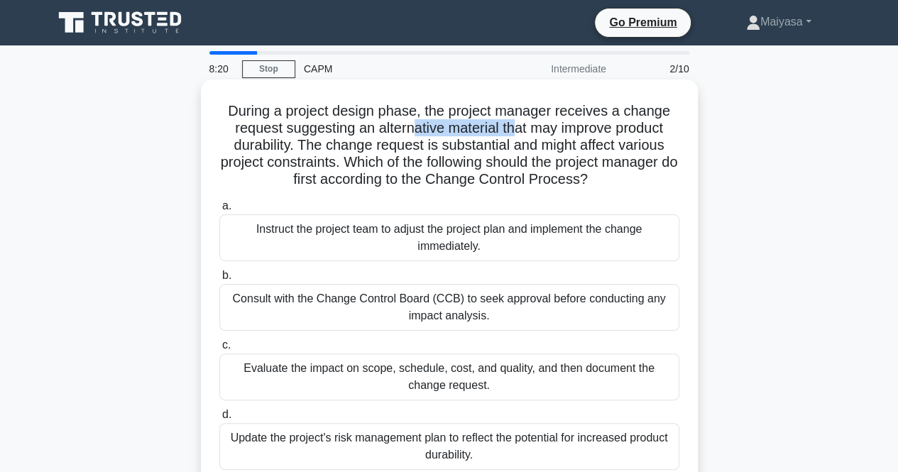
drag, startPoint x: 415, startPoint y: 136, endPoint x: 519, endPoint y: 134, distance: 104.4
click at [519, 134] on h5 "During a project design phase, the project manager receives a change request su…" at bounding box center [449, 145] width 463 height 87
drag, startPoint x: 579, startPoint y: 131, endPoint x: 662, endPoint y: 131, distance: 82.4
click at [662, 131] on h5 "During a project design phase, the project manager receives a change request su…" at bounding box center [449, 145] width 463 height 87
click at [248, 151] on h5 "During a project design phase, the project manager receives a change request su…" at bounding box center [449, 145] width 463 height 87
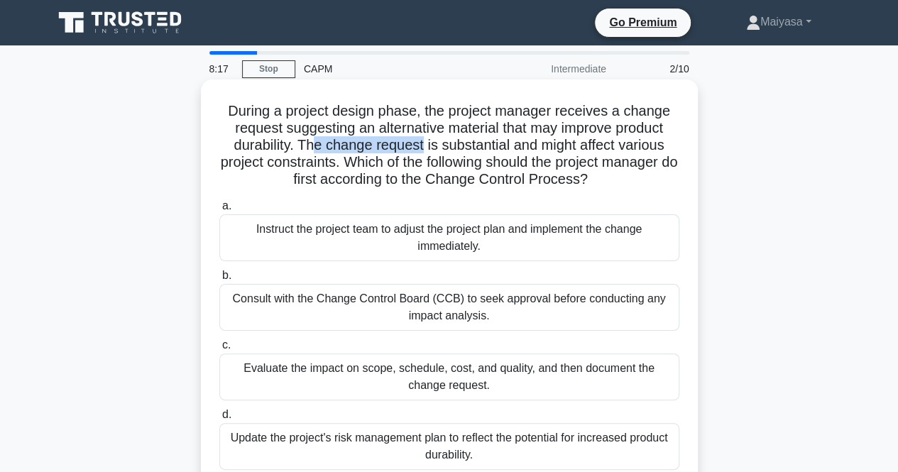
drag, startPoint x: 310, startPoint y: 146, endPoint x: 422, endPoint y: 148, distance: 112.2
click at [422, 148] on h5 "During a project design phase, the project manager receives a change request su…" at bounding box center [449, 145] width 463 height 87
drag, startPoint x: 460, startPoint y: 148, endPoint x: 496, endPoint y: 148, distance: 35.5
click at [496, 148] on h5 "During a project design phase, the project manager receives a change request su…" at bounding box center [449, 145] width 463 height 87
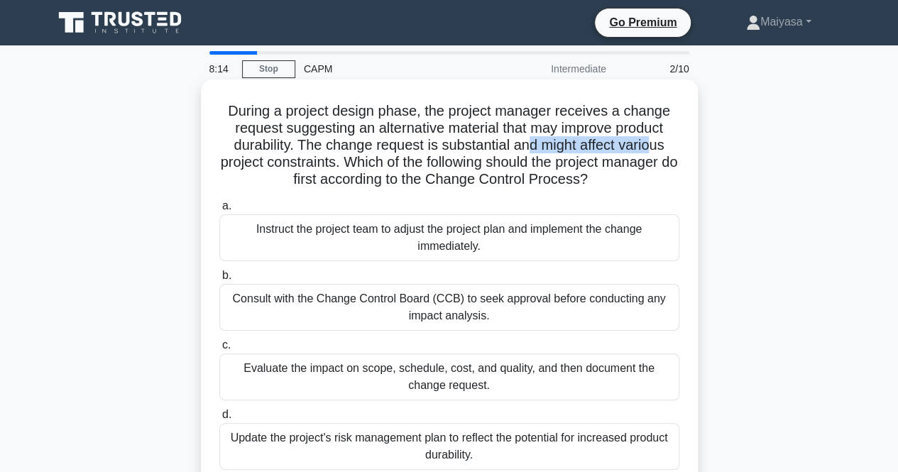
drag, startPoint x: 527, startPoint y: 148, endPoint x: 653, endPoint y: 155, distance: 126.6
click at [659, 153] on h5 "During a project design phase, the project manager receives a change request su…" at bounding box center [449, 145] width 463 height 87
drag, startPoint x: 247, startPoint y: 168, endPoint x: 329, endPoint y: 163, distance: 82.5
click at [329, 163] on h5 "During a project design phase, the project manager receives a change request su…" at bounding box center [449, 145] width 463 height 87
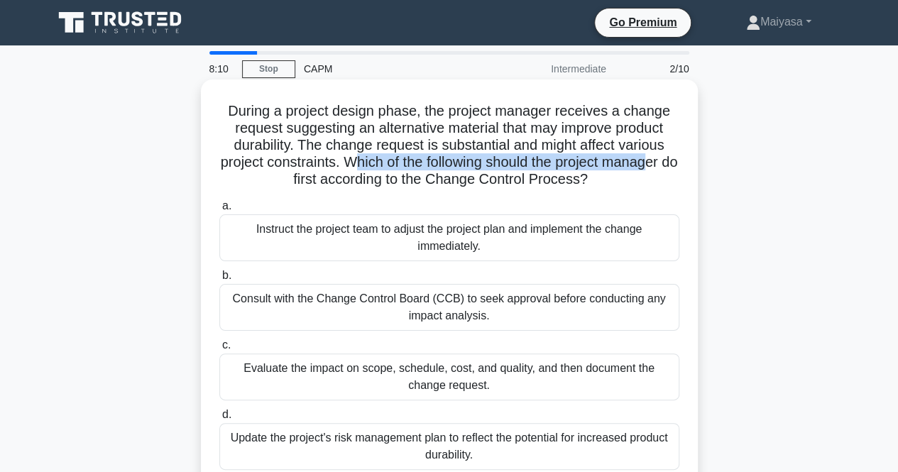
drag, startPoint x: 361, startPoint y: 161, endPoint x: 567, endPoint y: 171, distance: 206.8
click at [660, 167] on h5 "During a project design phase, the project manager receives a change request su…" at bounding box center [449, 145] width 463 height 87
drag, startPoint x: 323, startPoint y: 182, endPoint x: 622, endPoint y: 189, distance: 299.0
click at [622, 189] on h5 "During a project design phase, the project manager receives a change request su…" at bounding box center [449, 145] width 463 height 87
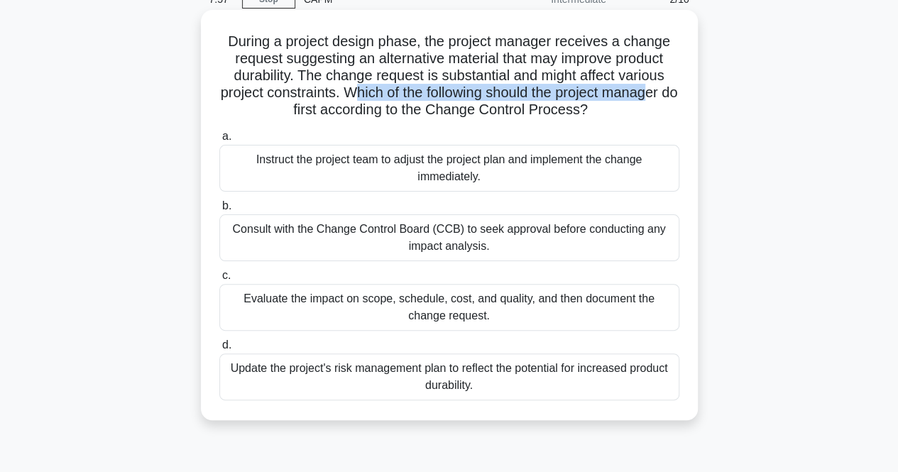
scroll to position [71, 0]
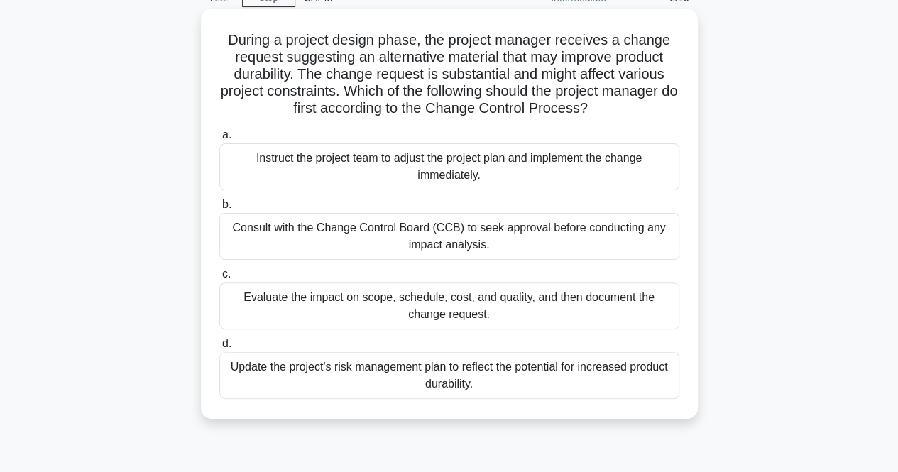
click at [508, 242] on div "Consult with the Change Control Board (CCB) to seek approval before conducting …" at bounding box center [449, 236] width 460 height 47
click at [219, 209] on input "b. Consult with the Change Control Board (CCB) to seek approval before conducti…" at bounding box center [219, 204] width 0 height 9
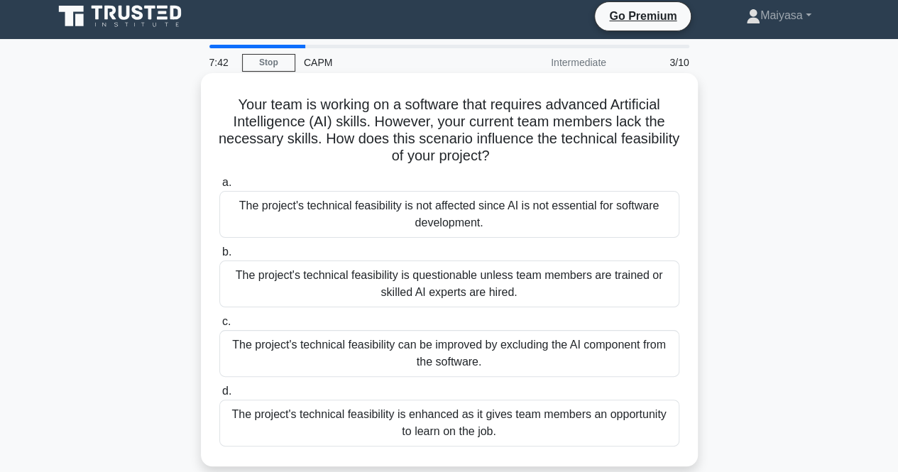
scroll to position [0, 0]
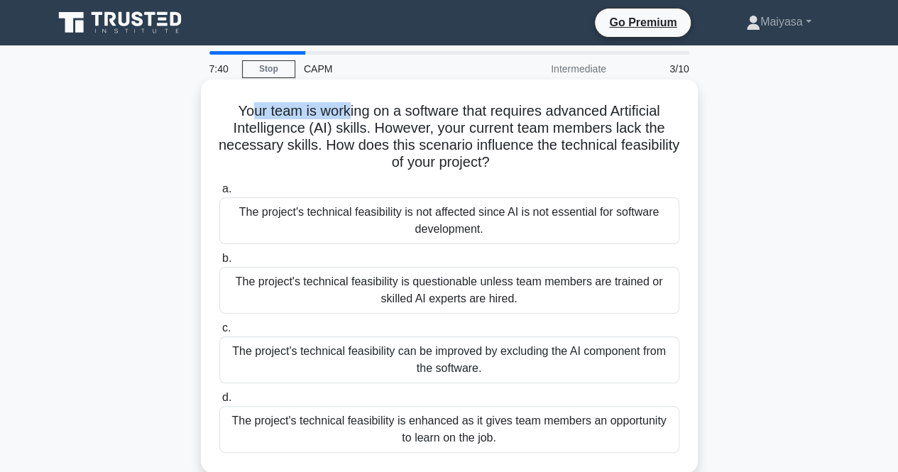
drag, startPoint x: 247, startPoint y: 116, endPoint x: 346, endPoint y: 116, distance: 98.7
click at [346, 116] on h5 "Your team is working on a software that requires advanced Artificial Intelligen…" at bounding box center [449, 137] width 463 height 70
drag, startPoint x: 401, startPoint y: 115, endPoint x: 463, endPoint y: 115, distance: 61.8
click at [463, 115] on h5 "Your team is working on a software that requires advanced Artificial Intelligen…" at bounding box center [449, 137] width 463 height 70
drag, startPoint x: 574, startPoint y: 117, endPoint x: 601, endPoint y: 122, distance: 27.4
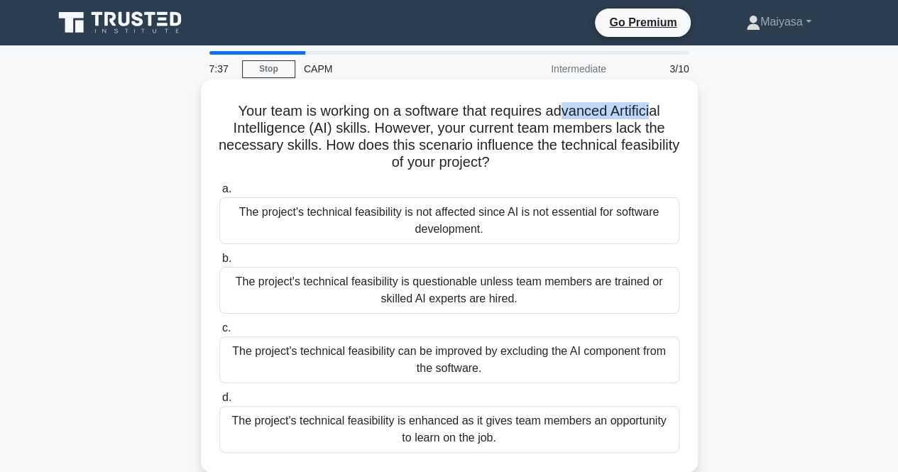
click at [657, 116] on h5 "Your team is working on a software that requires advanced Artificial Intelligen…" at bounding box center [449, 137] width 463 height 70
drag, startPoint x: 278, startPoint y: 134, endPoint x: 327, endPoint y: 133, distance: 48.3
click at [327, 133] on h5 "Your team is working on a software that requires advanced Artificial Intelligen…" at bounding box center [449, 137] width 463 height 70
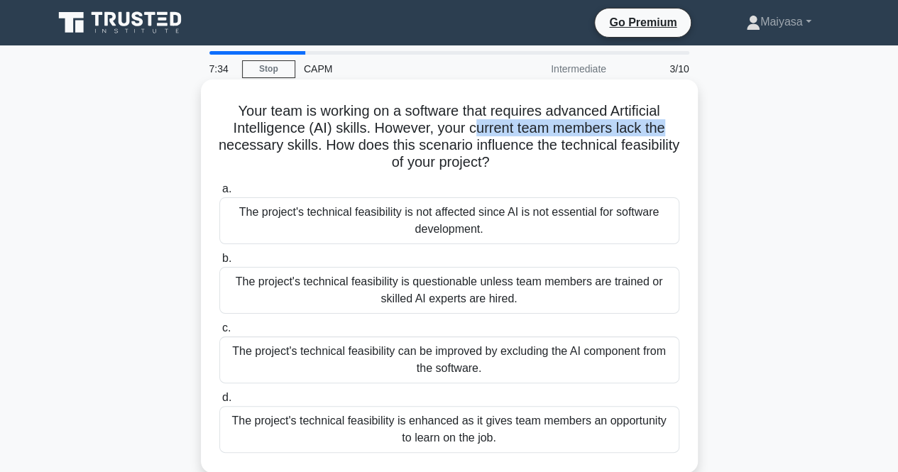
drag, startPoint x: 471, startPoint y: 133, endPoint x: 676, endPoint y: 129, distance: 204.5
click at [676, 129] on h5 "Your team is working on a software that requires advanced Artificial Intelligen…" at bounding box center [449, 137] width 463 height 70
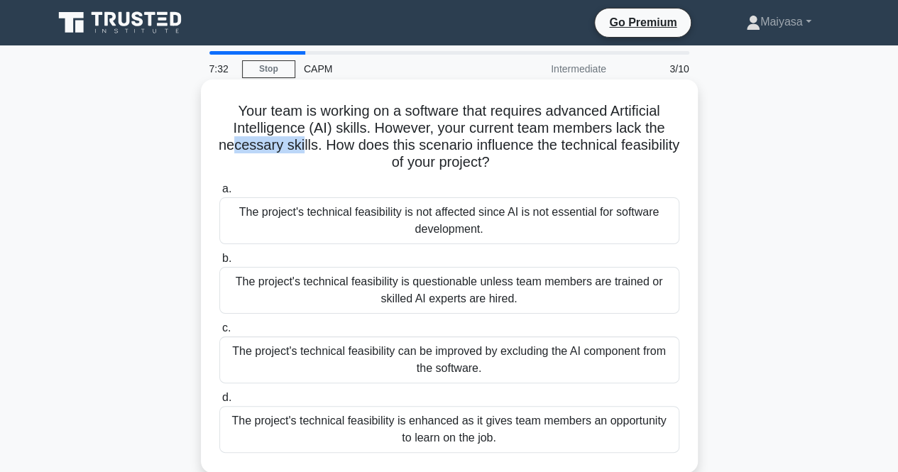
drag, startPoint x: 261, startPoint y: 144, endPoint x: 331, endPoint y: 141, distance: 69.6
click at [331, 141] on h5 "Your team is working on a software that requires advanced Artificial Intelligen…" at bounding box center [449, 137] width 463 height 70
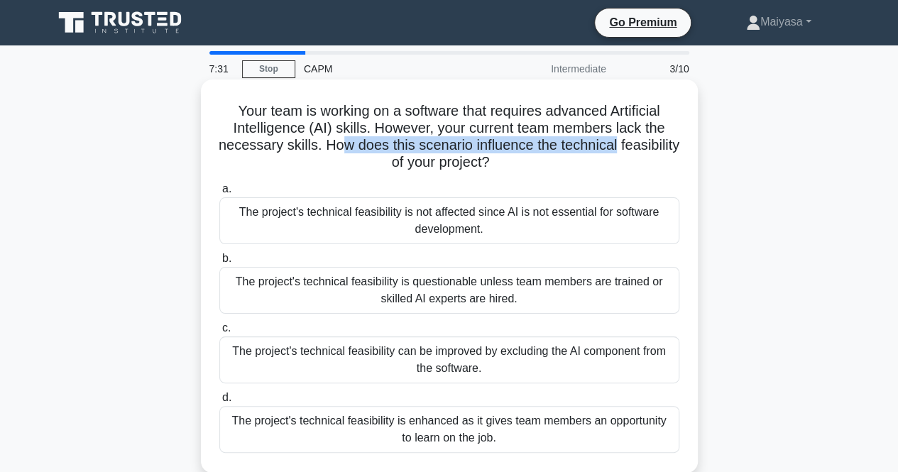
drag, startPoint x: 375, startPoint y: 138, endPoint x: 655, endPoint y: 148, distance: 279.9
click at [655, 148] on h5 "Your team is working on a software that requires advanced Artificial Intelligen…" at bounding box center [449, 137] width 463 height 70
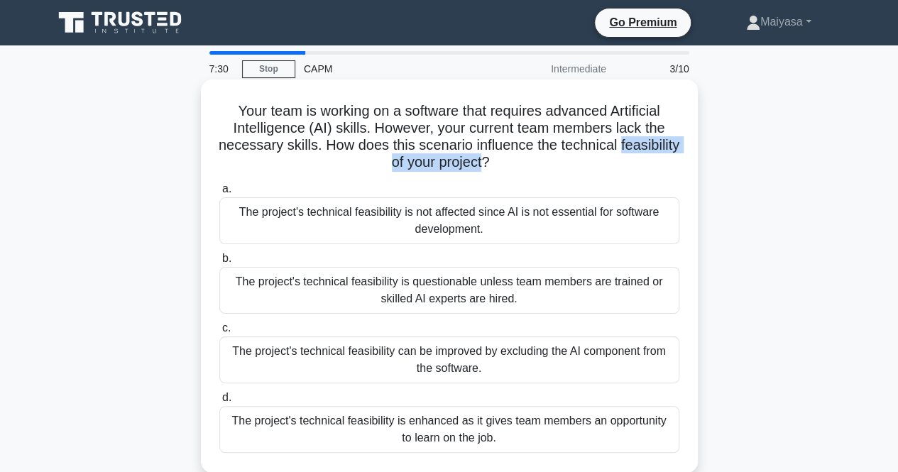
drag, startPoint x: 351, startPoint y: 162, endPoint x: 515, endPoint y: 165, distance: 164.7
click at [515, 165] on h5 "Your team is working on a software that requires advanced Artificial Intelligen…" at bounding box center [449, 137] width 463 height 70
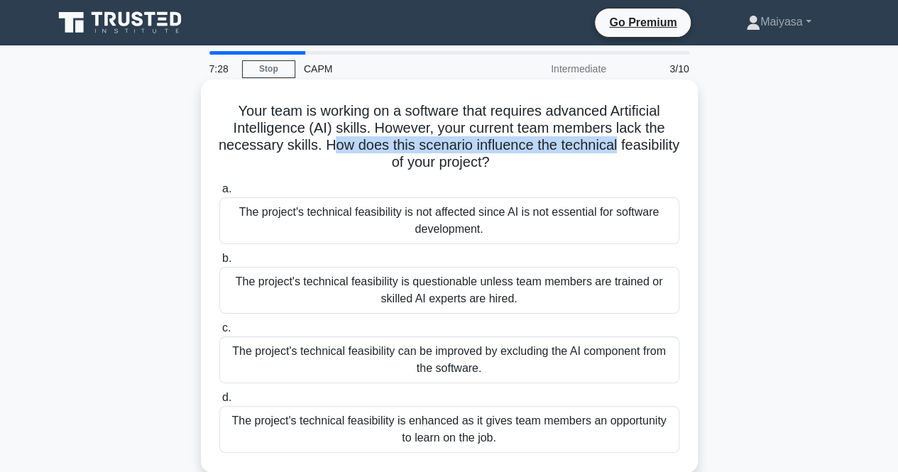
drag, startPoint x: 359, startPoint y: 143, endPoint x: 645, endPoint y: 153, distance: 285.5
click at [657, 147] on h5 "Your team is working on a software that requires advanced Artificial Intelligen…" at bounding box center [449, 137] width 463 height 70
drag, startPoint x: 345, startPoint y: 167, endPoint x: 555, endPoint y: 168, distance: 210.2
click at [555, 168] on h5 "Your team is working on a software that requires advanced Artificial Intelligen…" at bounding box center [449, 137] width 463 height 70
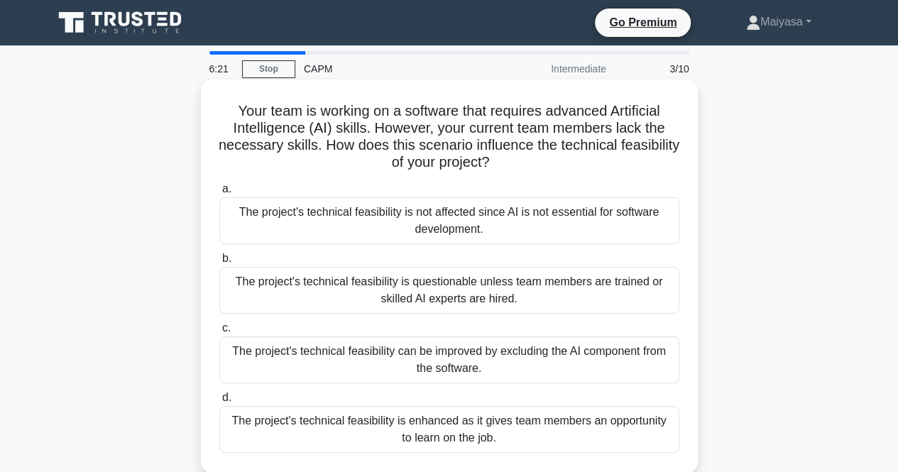
click at [551, 293] on div "The project's technical feasibility is questionable unless team members are tra…" at bounding box center [449, 290] width 460 height 47
click at [219, 263] on input "b. The project's technical feasibility is questionable unless team members are …" at bounding box center [219, 258] width 0 height 9
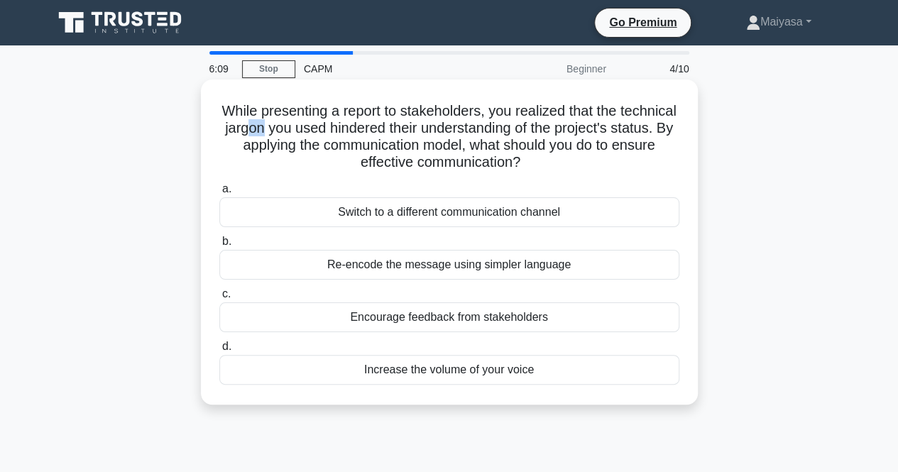
drag, startPoint x: 302, startPoint y: 131, endPoint x: 324, endPoint y: 130, distance: 21.3
click at [324, 130] on h5 "While presenting a report to stakeholders, you realized that the technical jarg…" at bounding box center [449, 137] width 463 height 70
drag, startPoint x: 386, startPoint y: 130, endPoint x: 449, endPoint y: 129, distance: 62.5
click at [447, 129] on h5 "While presenting a report to stakeholders, you realized that the technical jarg…" at bounding box center [449, 137] width 463 height 70
drag, startPoint x: 488, startPoint y: 130, endPoint x: 683, endPoint y: 135, distance: 195.3
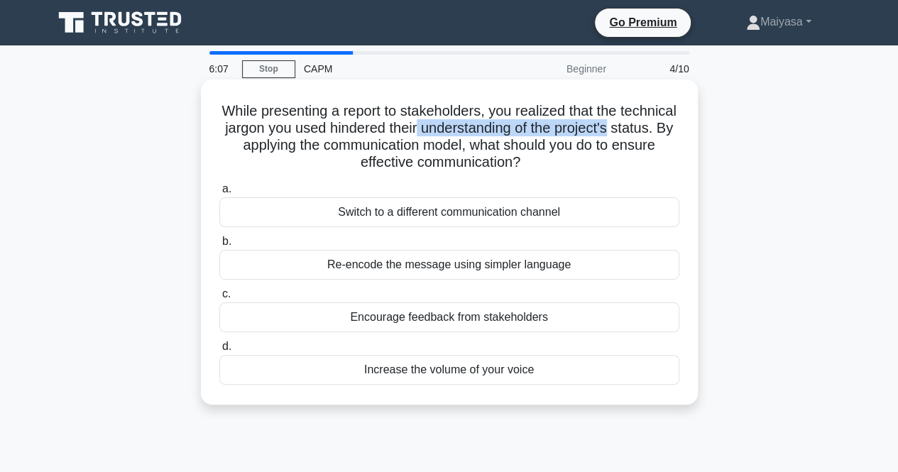
click at [682, 135] on div "While presenting a report to stakeholders, you realized that the technical jarg…" at bounding box center [450, 242] width 486 height 314
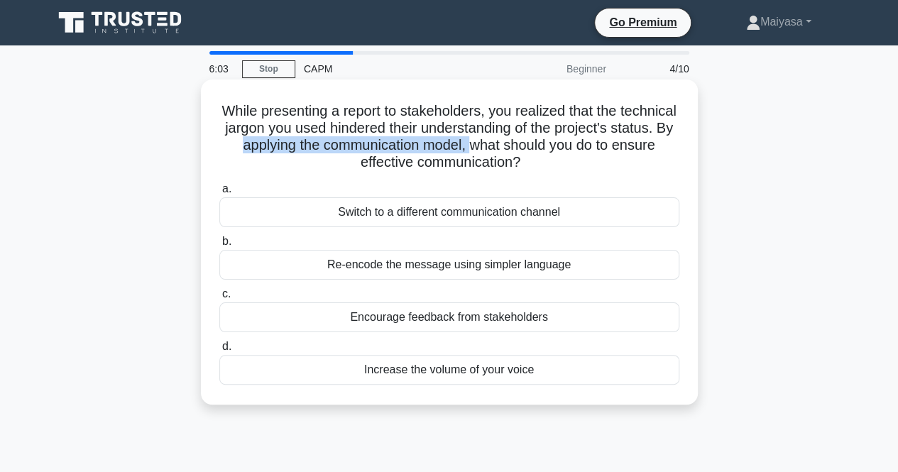
drag, startPoint x: 294, startPoint y: 144, endPoint x: 528, endPoint y: 153, distance: 234.4
click at [528, 153] on h5 "While presenting a report to stakeholders, you realized that the technical jarg…" at bounding box center [449, 137] width 463 height 70
drag, startPoint x: 547, startPoint y: 148, endPoint x: 650, endPoint y: 158, distance: 103.4
click at [650, 158] on h5 "While presenting a report to stakeholders, you realized that the technical jarg…" at bounding box center [449, 137] width 463 height 70
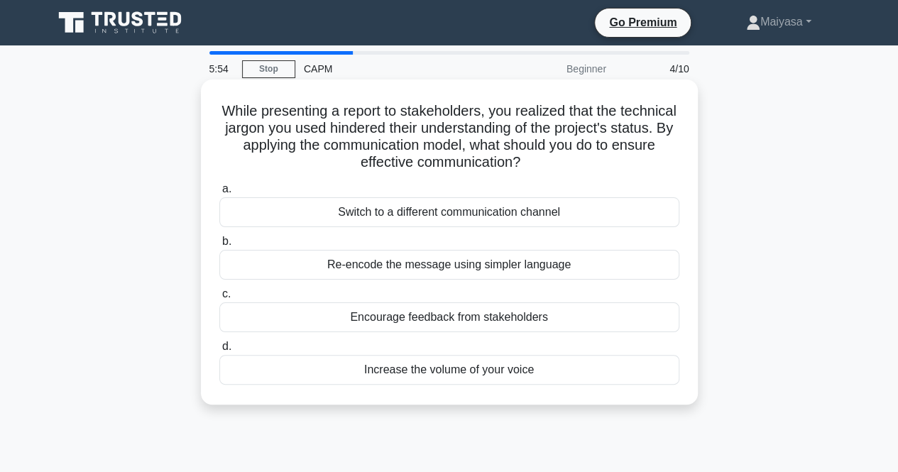
click at [595, 316] on div "Encourage feedback from stakeholders" at bounding box center [449, 317] width 460 height 30
click at [219, 299] on input "c. Encourage feedback from stakeholders" at bounding box center [219, 294] width 0 height 9
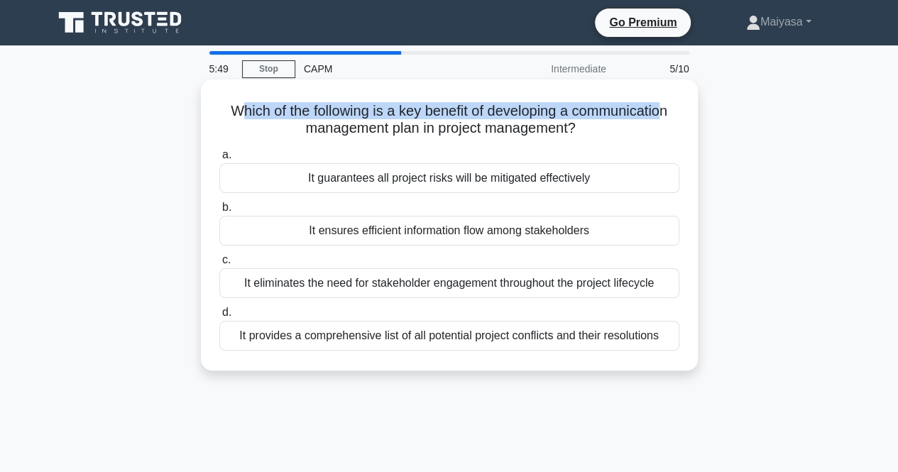
drag, startPoint x: 231, startPoint y: 112, endPoint x: 657, endPoint y: 119, distance: 426.0
click at [673, 116] on h5 "Which of the following is a key benefit of developing a communication managemen…" at bounding box center [449, 119] width 463 height 35
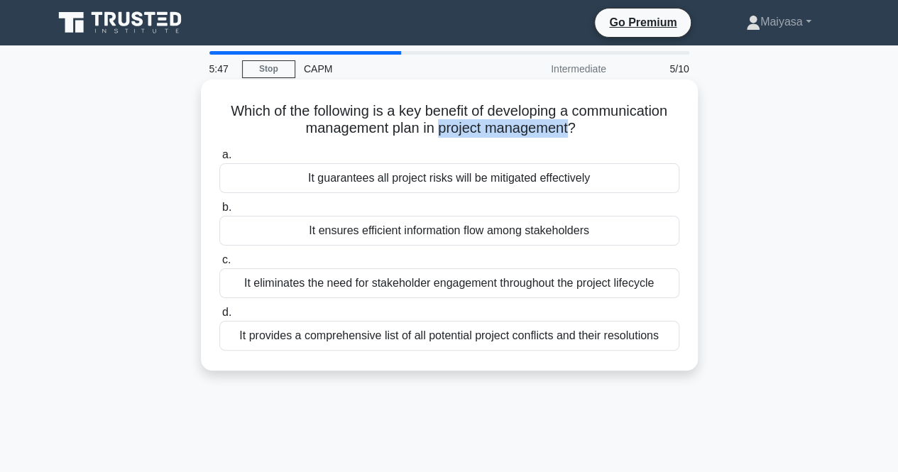
drag, startPoint x: 436, startPoint y: 133, endPoint x: 571, endPoint y: 136, distance: 134.9
click at [571, 136] on h5 "Which of the following is a key benefit of developing a communication managemen…" at bounding box center [449, 119] width 463 height 35
drag, startPoint x: 302, startPoint y: 114, endPoint x: 630, endPoint y: 122, distance: 328.1
click at [630, 122] on h5 "Which of the following is a key benefit of developing a communication managemen…" at bounding box center [449, 119] width 463 height 35
click at [483, 238] on div "It ensures efficient information flow among stakeholders" at bounding box center [449, 231] width 460 height 30
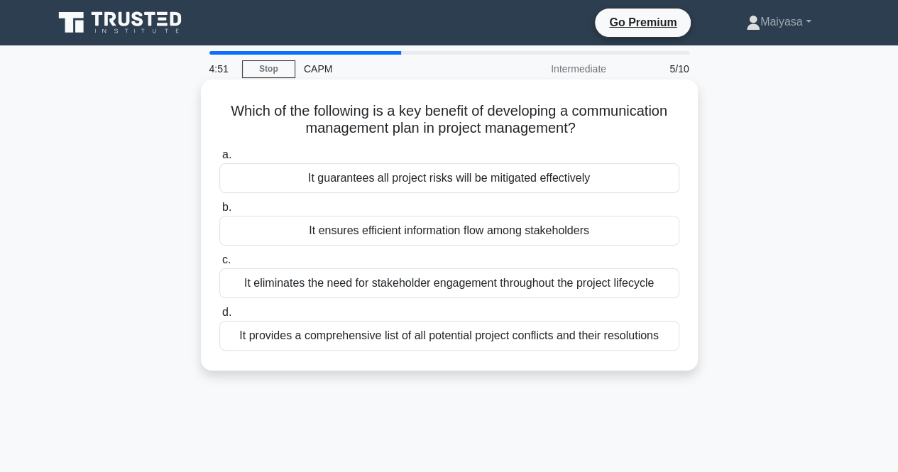
click at [219, 212] on input "b. It ensures efficient information flow among stakeholders" at bounding box center [219, 207] width 0 height 9
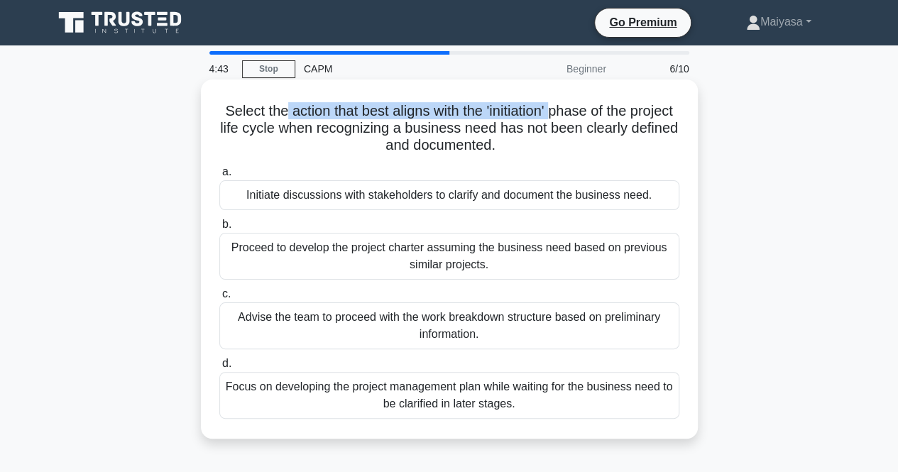
drag, startPoint x: 304, startPoint y: 111, endPoint x: 583, endPoint y: 114, distance: 279.0
click at [583, 114] on h5 "Select the action that best aligns with the 'initiation' phase of the project l…" at bounding box center [449, 128] width 463 height 53
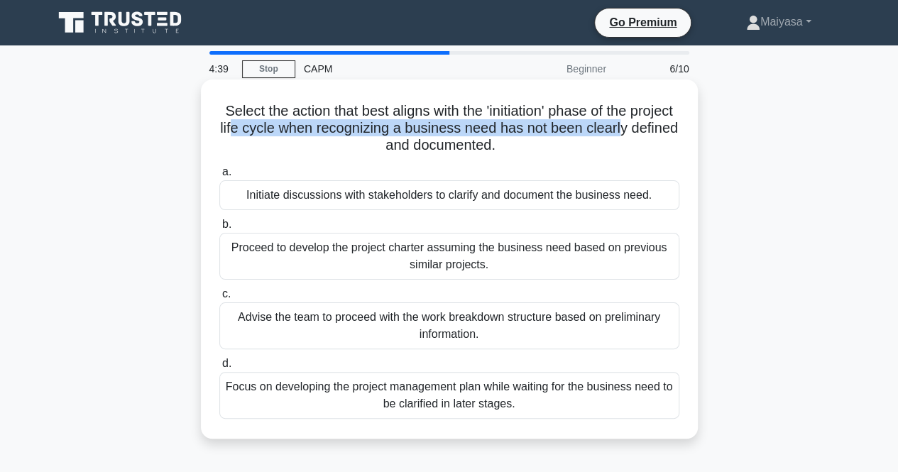
drag, startPoint x: 281, startPoint y: 133, endPoint x: 674, endPoint y: 137, distance: 392.6
click at [674, 137] on h5 "Select the action that best aligns with the 'initiation' phase of the project l…" at bounding box center [449, 128] width 463 height 53
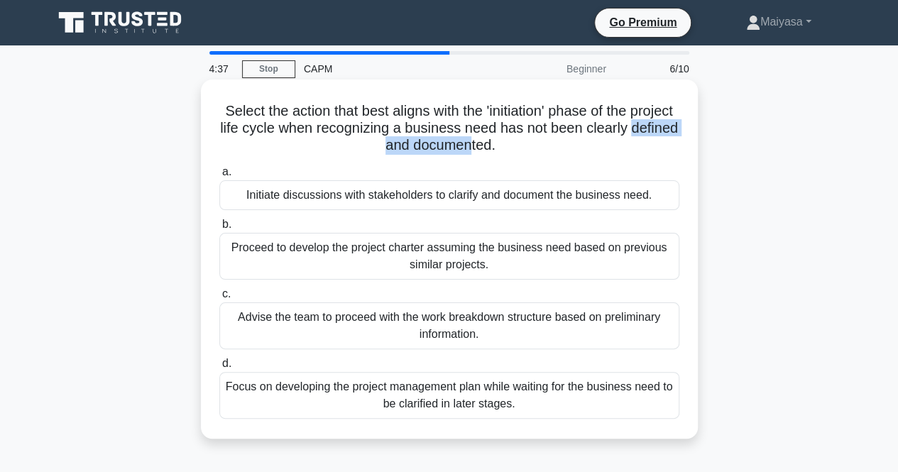
drag, startPoint x: 345, startPoint y: 146, endPoint x: 498, endPoint y: 146, distance: 153.4
click at [498, 146] on h5 "Select the action that best aligns with the 'initiation' phase of the project l…" at bounding box center [449, 128] width 463 height 53
click at [426, 197] on div "Initiate discussions with stakeholders to clarify and document the business nee…" at bounding box center [449, 195] width 460 height 30
click at [219, 177] on input "a. Initiate discussions with stakeholders to clarify and document the business …" at bounding box center [219, 172] width 0 height 9
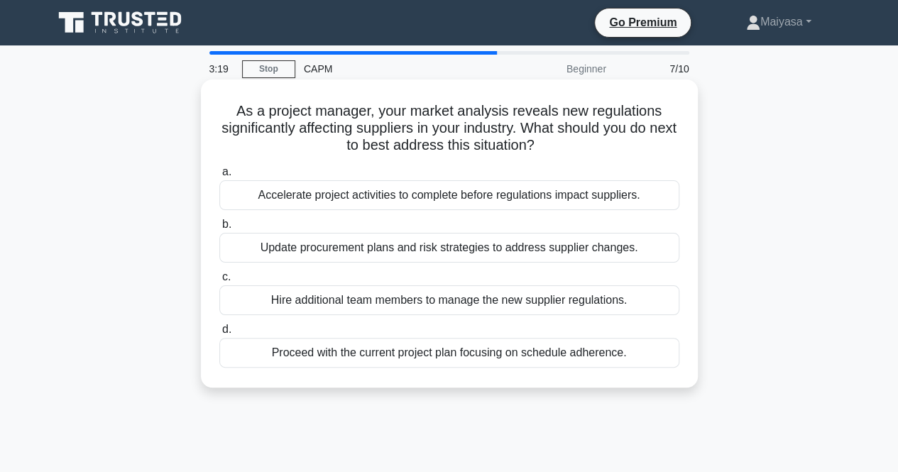
click at [446, 255] on div "Update procurement plans and risk strategies to address supplier changes." at bounding box center [449, 248] width 460 height 30
click at [219, 229] on input "b. Update procurement plans and risk strategies to address supplier changes." at bounding box center [219, 224] width 0 height 9
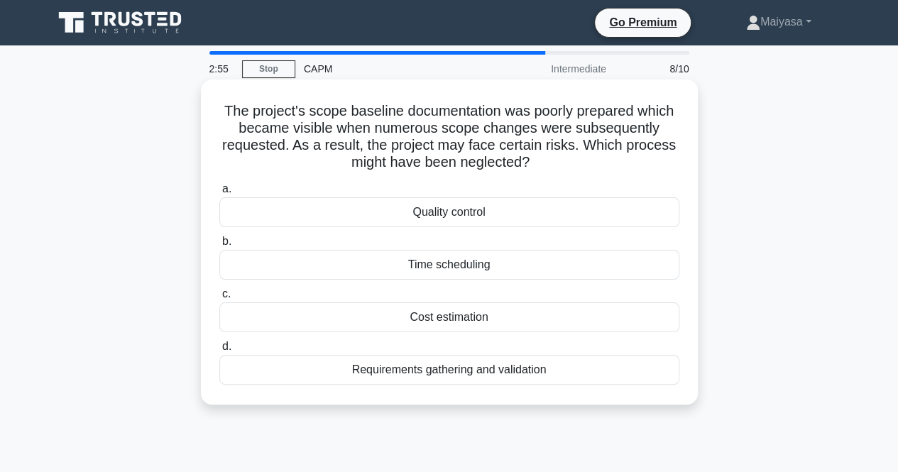
click at [514, 374] on div "Requirements gathering and validation" at bounding box center [449, 370] width 460 height 30
click at [219, 351] on input "d. Requirements gathering and validation" at bounding box center [219, 346] width 0 height 9
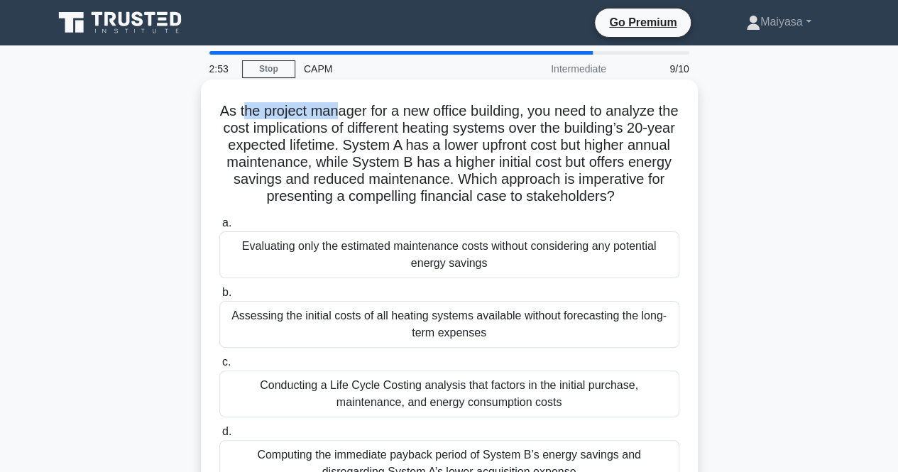
drag, startPoint x: 251, startPoint y: 111, endPoint x: 349, endPoint y: 109, distance: 98.7
click at [349, 109] on h5 "As the project manager for a new office building, you need to analyze the cost …" at bounding box center [449, 154] width 463 height 104
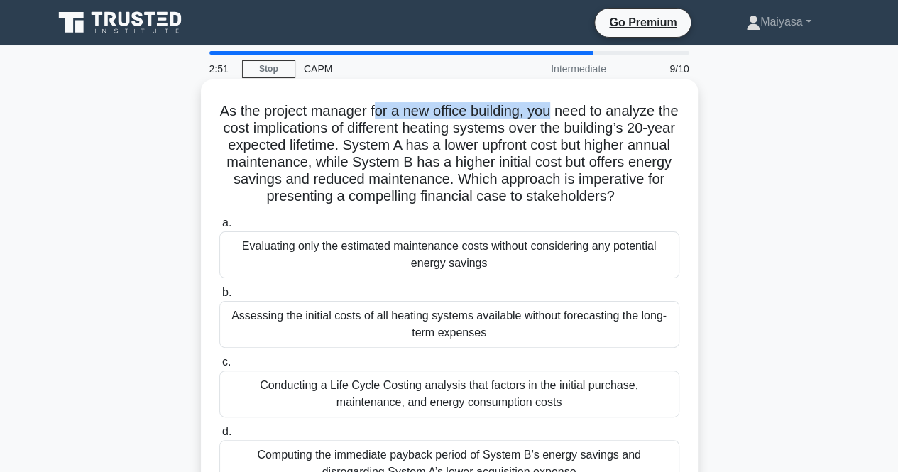
drag, startPoint x: 385, startPoint y: 111, endPoint x: 566, endPoint y: 117, distance: 181.1
click at [566, 117] on h5 "As the project manager for a new office building, you need to analyze the cost …" at bounding box center [449, 154] width 463 height 104
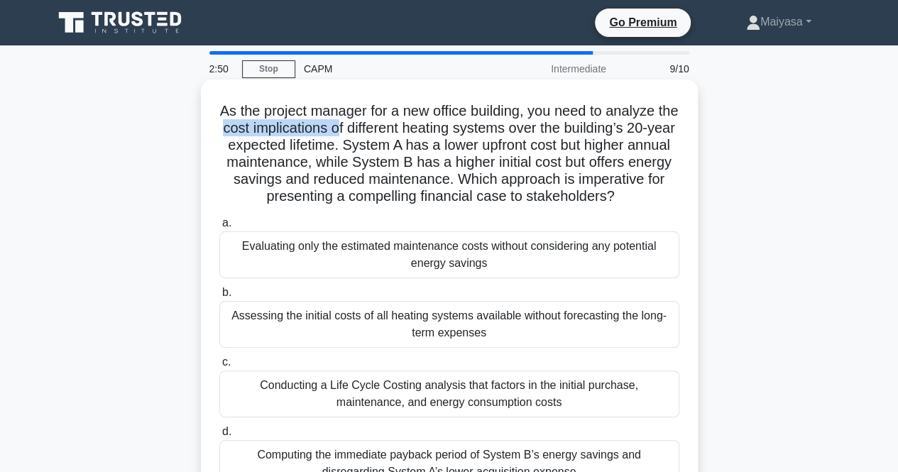
drag, startPoint x: 251, startPoint y: 134, endPoint x: 373, endPoint y: 131, distance: 121.4
click at [373, 131] on h5 "As the project manager for a new office building, you need to analyze the cost …" at bounding box center [449, 154] width 463 height 104
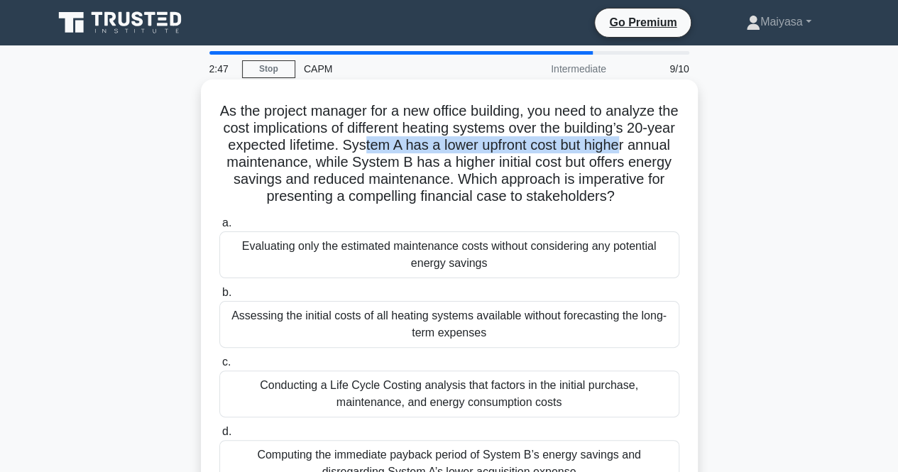
drag, startPoint x: 410, startPoint y: 145, endPoint x: 674, endPoint y: 148, distance: 263.4
click at [674, 148] on h5 "As the project manager for a new office building, you need to analyze the cost …" at bounding box center [449, 154] width 463 height 104
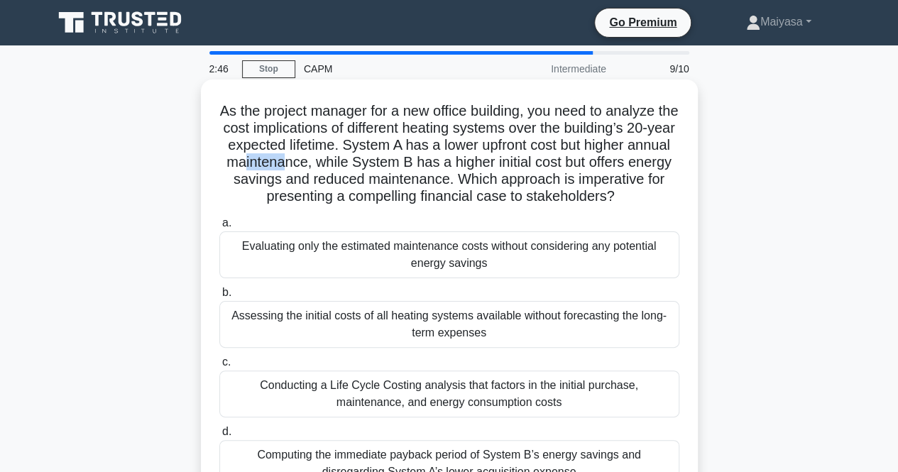
drag, startPoint x: 291, startPoint y: 165, endPoint x: 331, endPoint y: 158, distance: 40.5
click at [327, 158] on h5 "As the project manager for a new office building, you need to analyze the cost …" at bounding box center [449, 154] width 463 height 104
drag, startPoint x: 395, startPoint y: 160, endPoint x: 490, endPoint y: 162, distance: 95.1
click at [490, 162] on h5 "As the project manager for a new office building, you need to analyze the cost …" at bounding box center [449, 154] width 463 height 104
drag, startPoint x: 549, startPoint y: 165, endPoint x: 672, endPoint y: 165, distance: 123.5
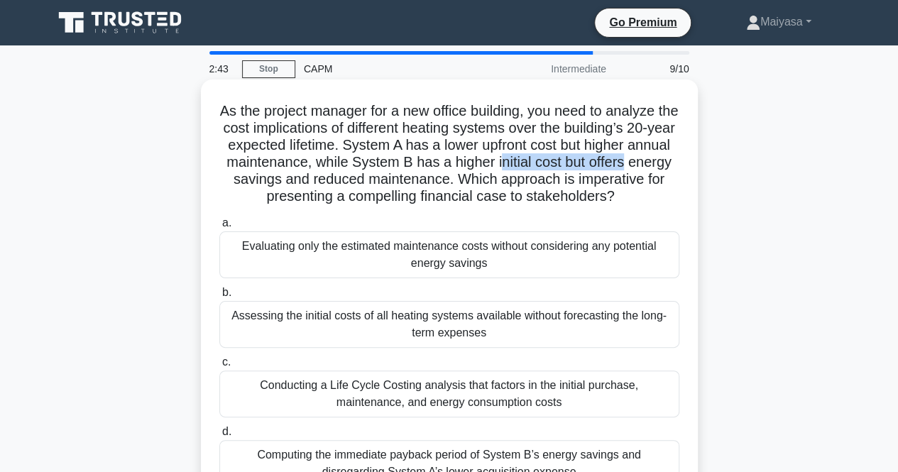
click at [672, 165] on h5 "As the project manager for a new office building, you need to analyze the cost …" at bounding box center [449, 154] width 463 height 104
drag, startPoint x: 286, startPoint y: 184, endPoint x: 348, endPoint y: 176, distance: 62.3
click at [348, 176] on h5 "As the project manager for a new office building, you need to analyze the cost …" at bounding box center [449, 154] width 463 height 104
drag, startPoint x: 557, startPoint y: 184, endPoint x: 601, endPoint y: 185, distance: 44.0
click at [601, 185] on h5 "As the project manager for a new office building, you need to analyze the cost …" at bounding box center [449, 154] width 463 height 104
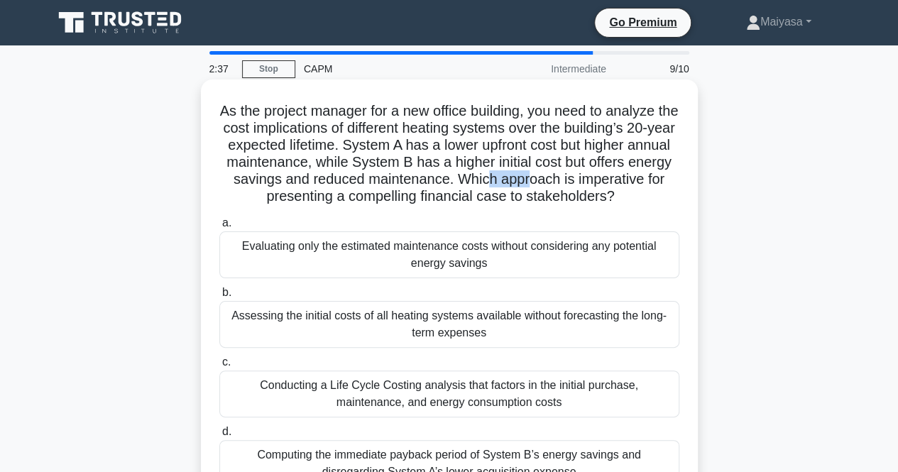
drag, startPoint x: 275, startPoint y: 201, endPoint x: 676, endPoint y: 205, distance: 400.4
click at [676, 205] on h5 "As the project manager for a new office building, you need to analyze the cost …" at bounding box center [449, 154] width 463 height 104
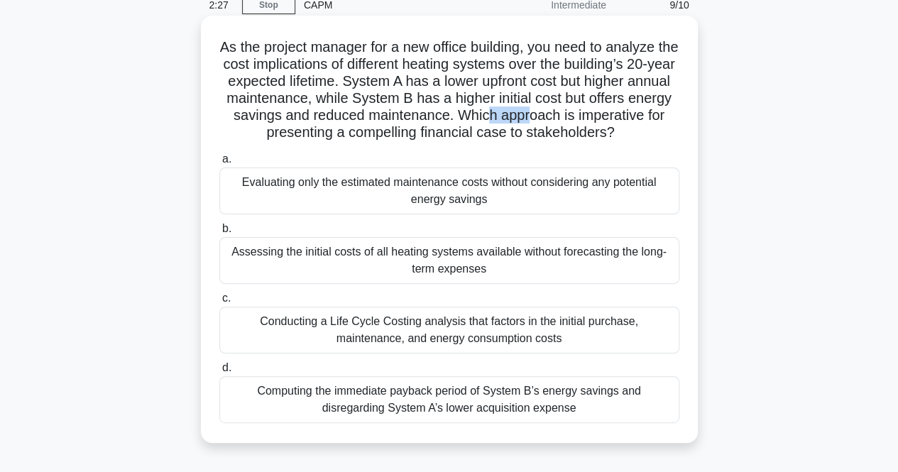
scroll to position [65, 0]
click at [368, 346] on div "Conducting a Life Cycle Costing analysis that factors in the initial purchase, …" at bounding box center [449, 329] width 460 height 47
click at [219, 302] on input "c. Conducting a Life Cycle Costing analysis that factors in the initial purchas…" at bounding box center [219, 297] width 0 height 9
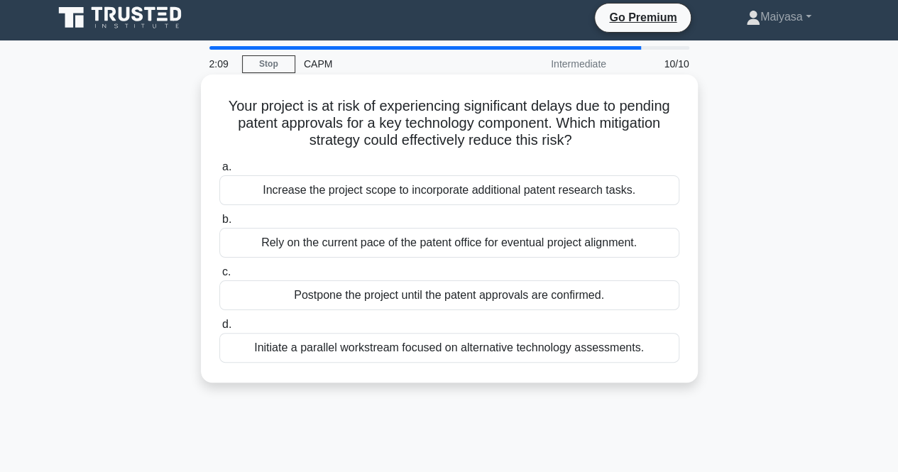
scroll to position [0, 0]
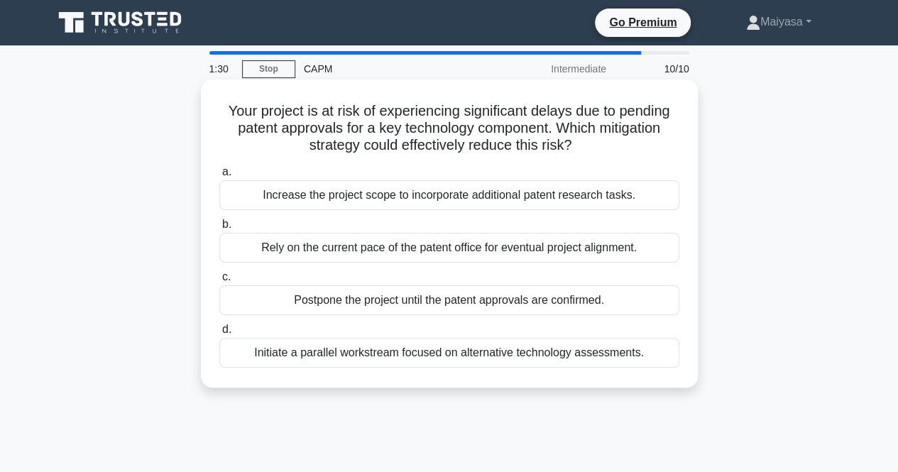
click at [349, 310] on div "Postpone the project until the patent approvals are confirmed." at bounding box center [449, 300] width 460 height 30
click at [219, 282] on input "c. Postpone the project until the patent approvals are confirmed." at bounding box center [219, 277] width 0 height 9
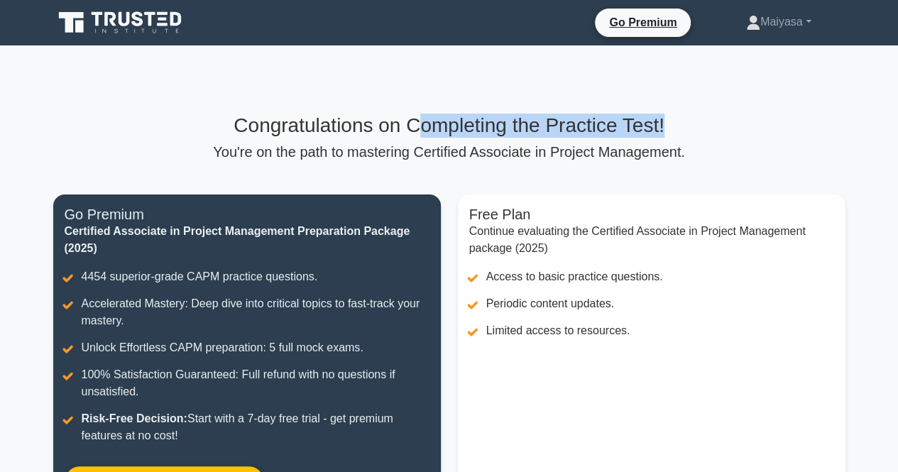
drag, startPoint x: 423, startPoint y: 132, endPoint x: 711, endPoint y: 119, distance: 288.6
click at [707, 119] on h3 "Congratulations on Completing the Practice Test!" at bounding box center [449, 126] width 792 height 24
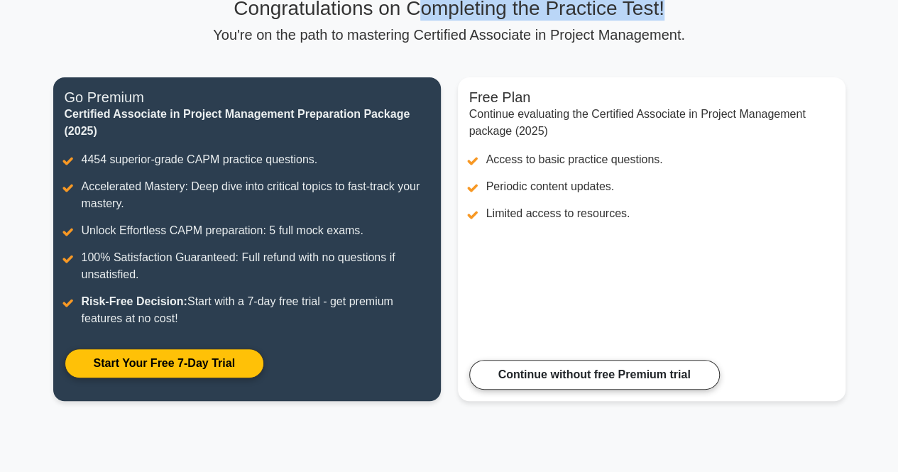
scroll to position [104, 0]
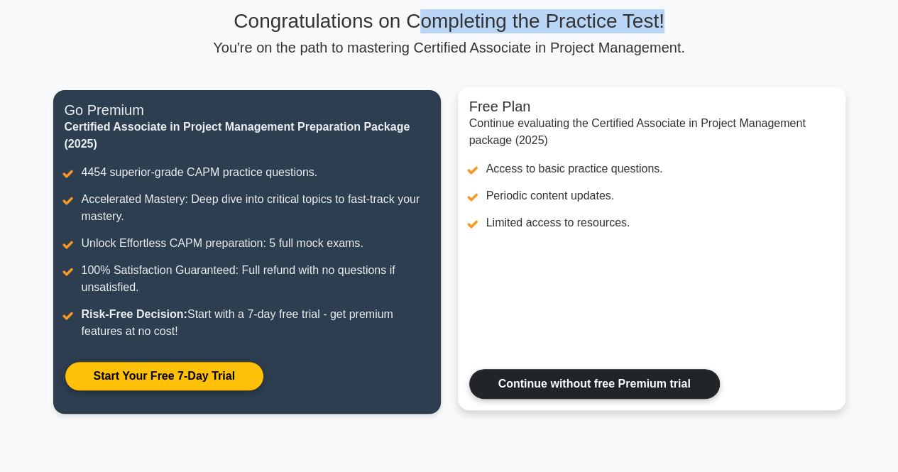
click at [559, 374] on link "Continue without free Premium trial" at bounding box center [594, 384] width 251 height 30
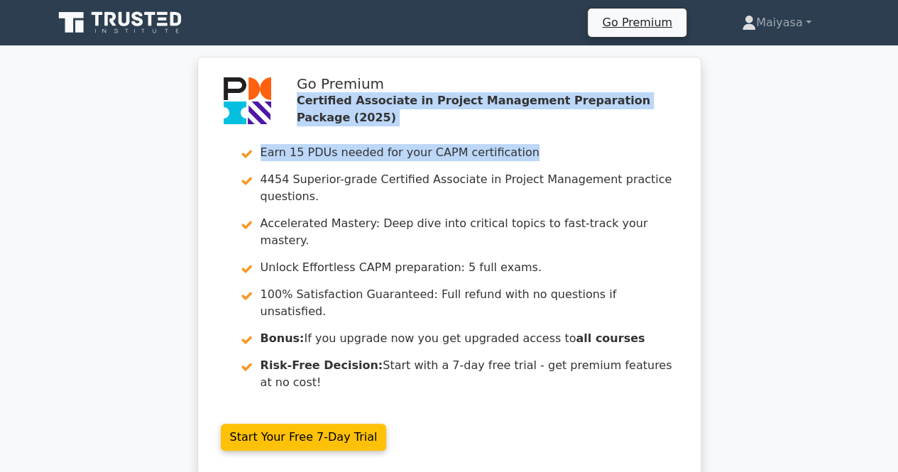
drag, startPoint x: 897, startPoint y: 51, endPoint x: 908, endPoint y: 97, distance: 47.4
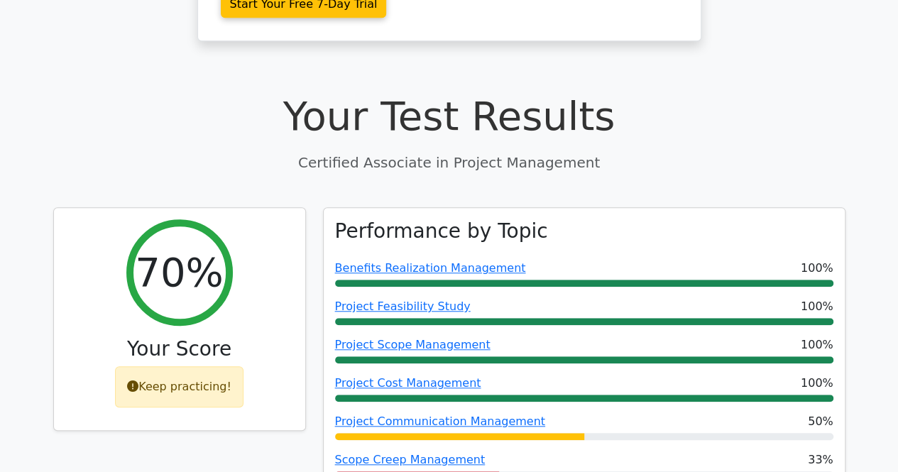
scroll to position [423, 0]
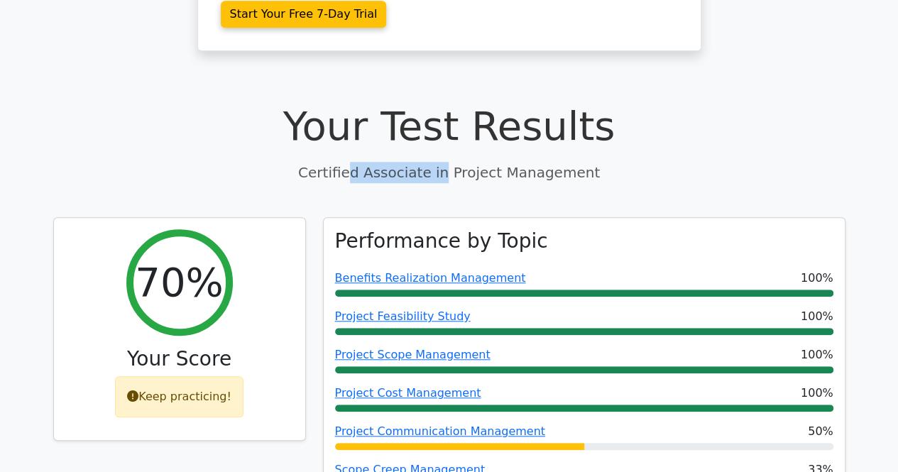
drag, startPoint x: 363, startPoint y: 102, endPoint x: 445, endPoint y: 95, distance: 81.9
click at [445, 162] on p "Certified Associate in Project Management" at bounding box center [449, 172] width 792 height 21
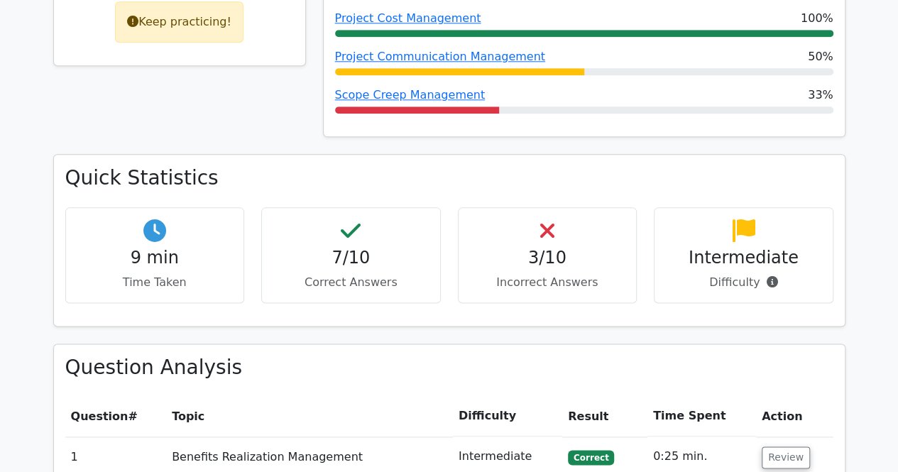
scroll to position [802, 0]
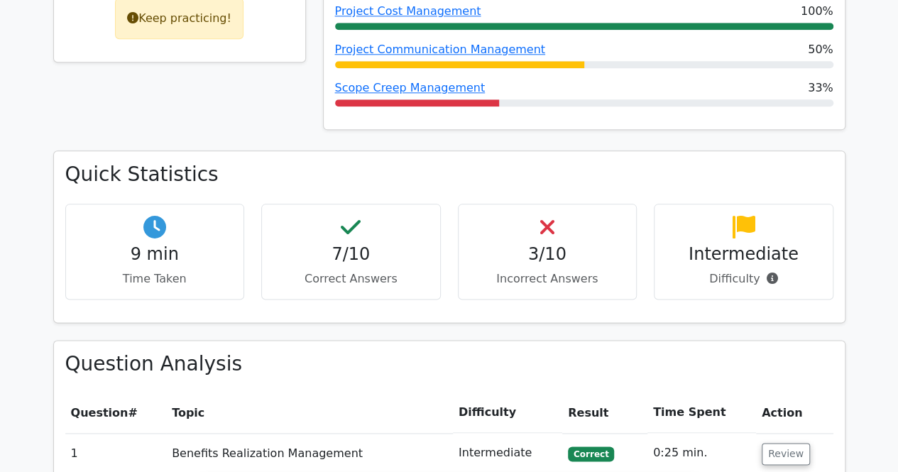
click at [600, 80] on div "Scope Creep Management 33%" at bounding box center [584, 88] width 498 height 17
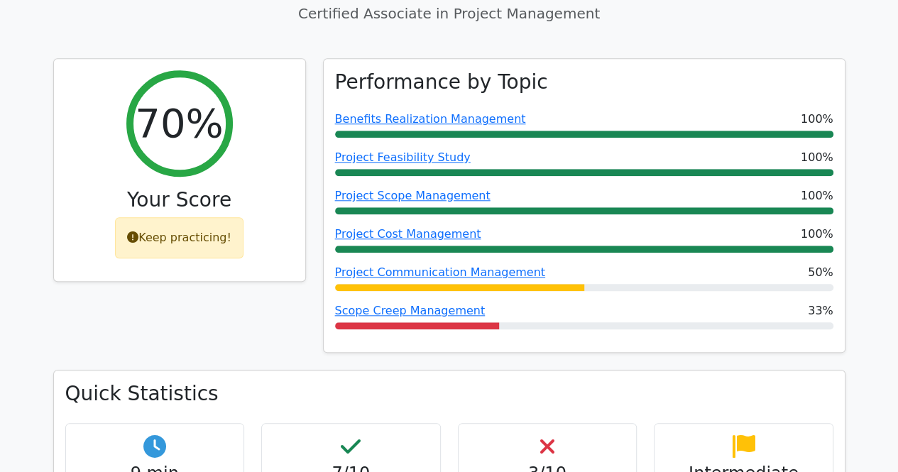
scroll to position [553, 0]
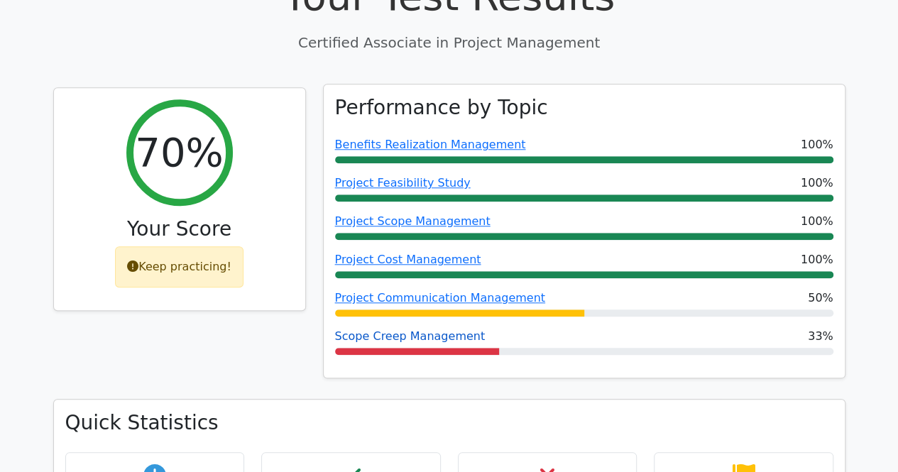
click at [413, 329] on link "Scope Creep Management" at bounding box center [410, 335] width 151 height 13
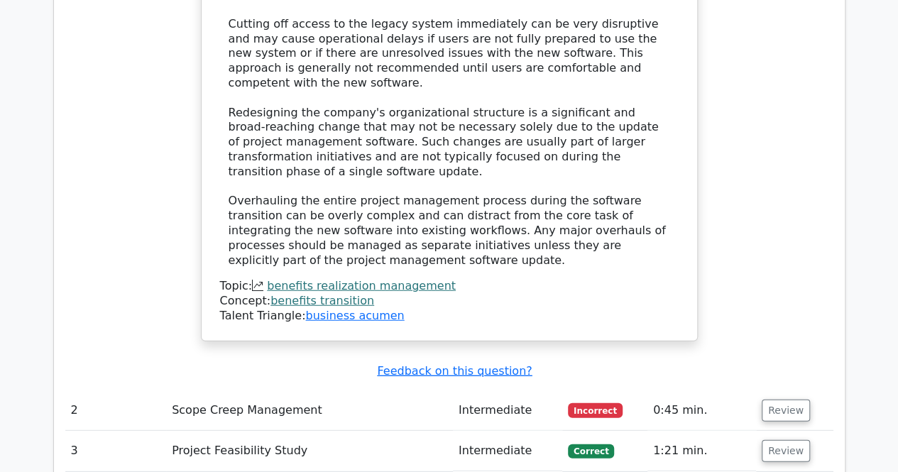
scroll to position [1749, 0]
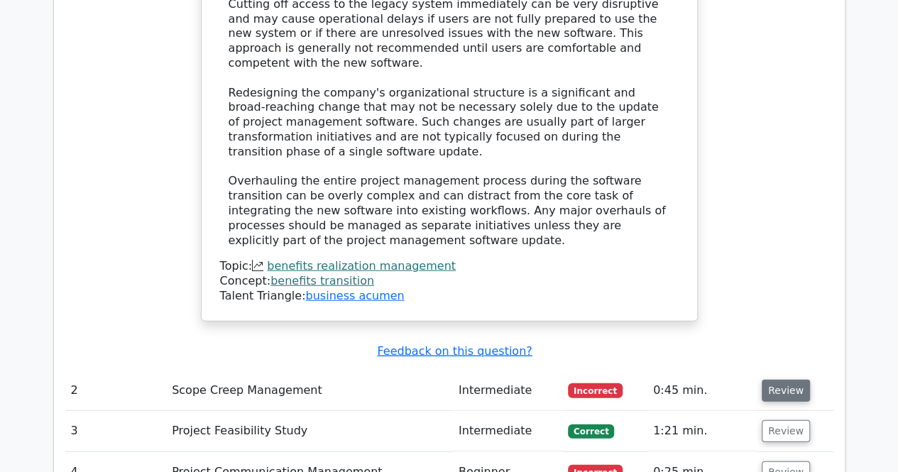
click at [772, 380] on button "Review" at bounding box center [786, 391] width 48 height 22
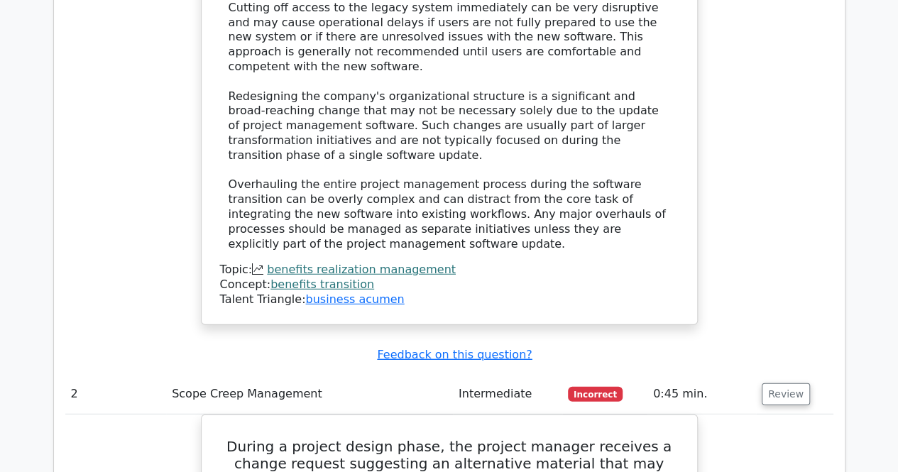
drag, startPoint x: 897, startPoint y: 230, endPoint x: 904, endPoint y: 243, distance: 14.6
click at [897, 243] on html "Go Premium Maiyasa" at bounding box center [449, 353] width 898 height 4204
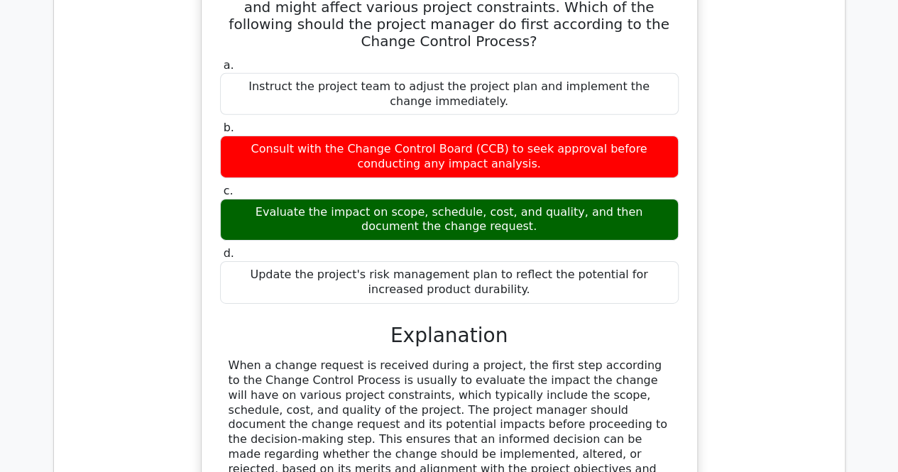
scroll to position [2244, 0]
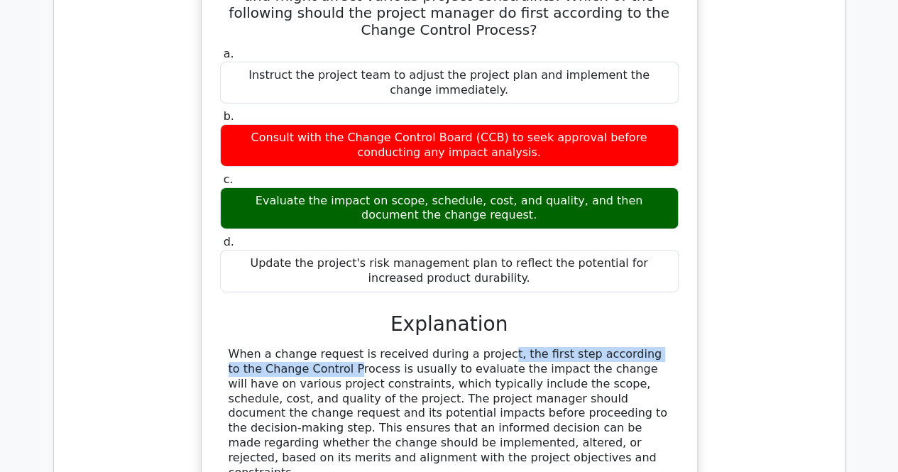
drag, startPoint x: 398, startPoint y: 202, endPoint x: 627, endPoint y: 206, distance: 229.3
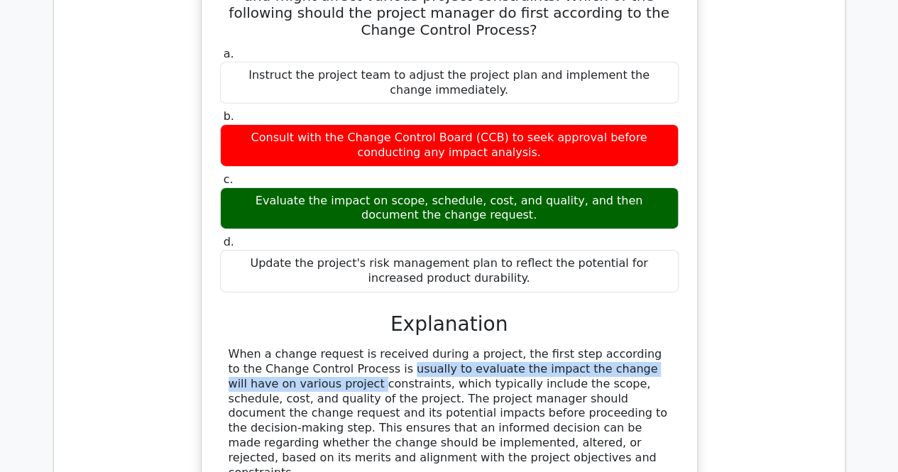
drag, startPoint x: 285, startPoint y: 214, endPoint x: 636, endPoint y: 221, distance: 350.8
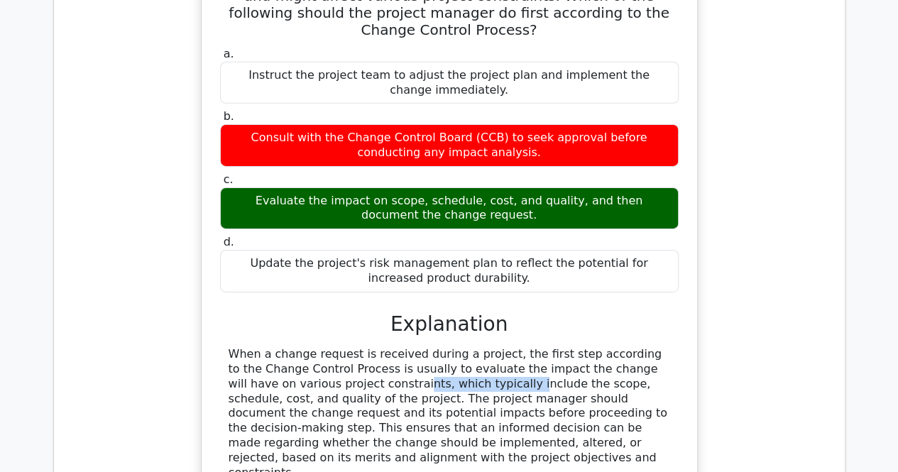
drag, startPoint x: 263, startPoint y: 229, endPoint x: 368, endPoint y: 223, distance: 105.3
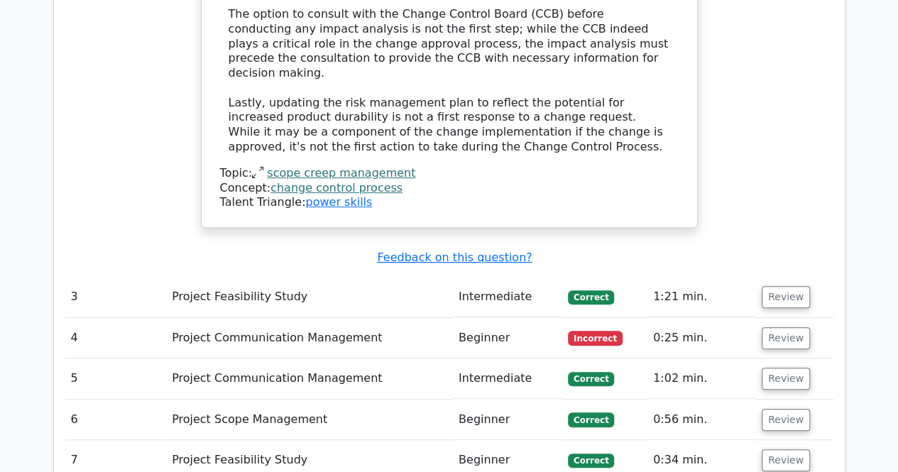
scroll to position [2823, 0]
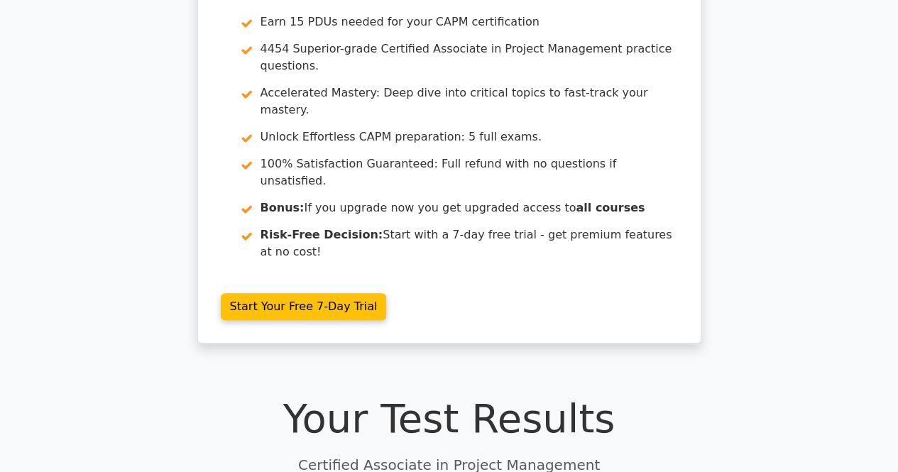
scroll to position [0, 0]
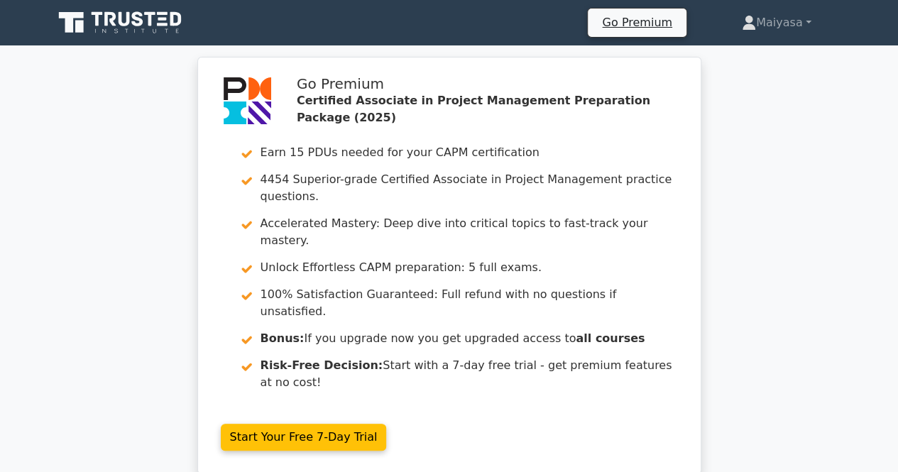
click at [97, 21] on icon at bounding box center [97, 19] width 11 height 14
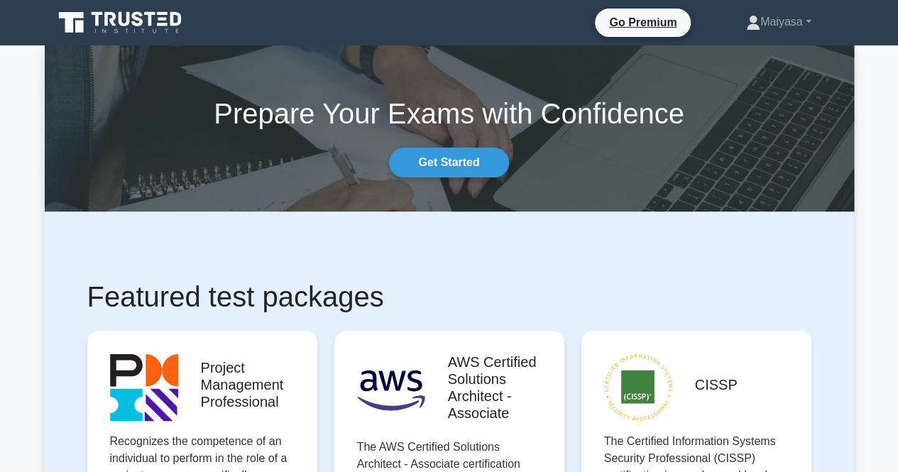
scroll to position [413, 0]
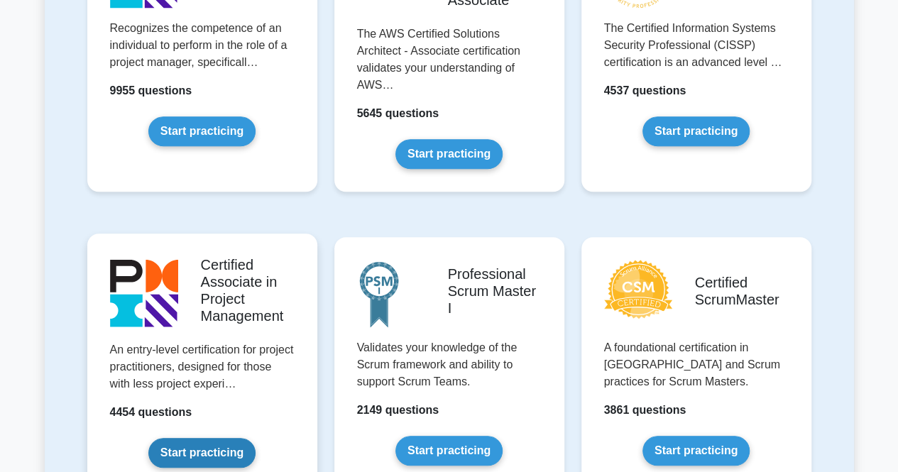
click at [213, 449] on link "Start practicing" at bounding box center [201, 453] width 107 height 30
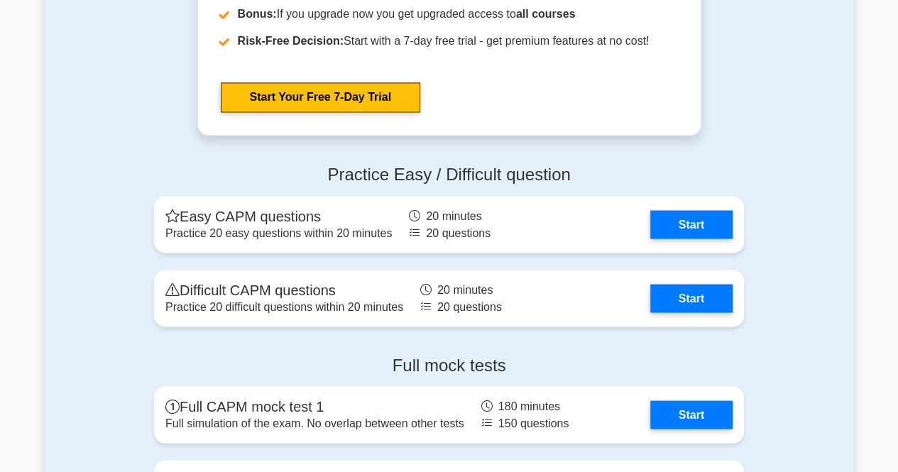
scroll to position [3868, 0]
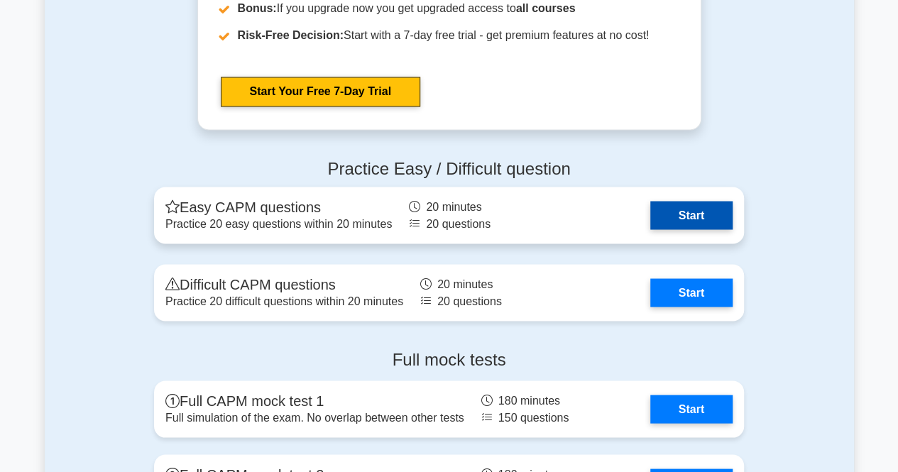
click at [650, 201] on link "Start" at bounding box center [691, 215] width 82 height 28
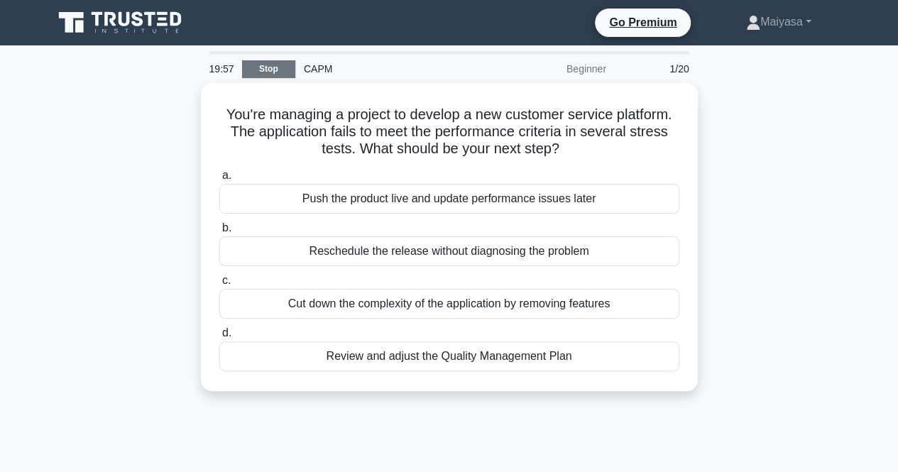
click at [271, 65] on link "Stop" at bounding box center [268, 69] width 53 height 18
